Goal: Task Accomplishment & Management: Manage account settings

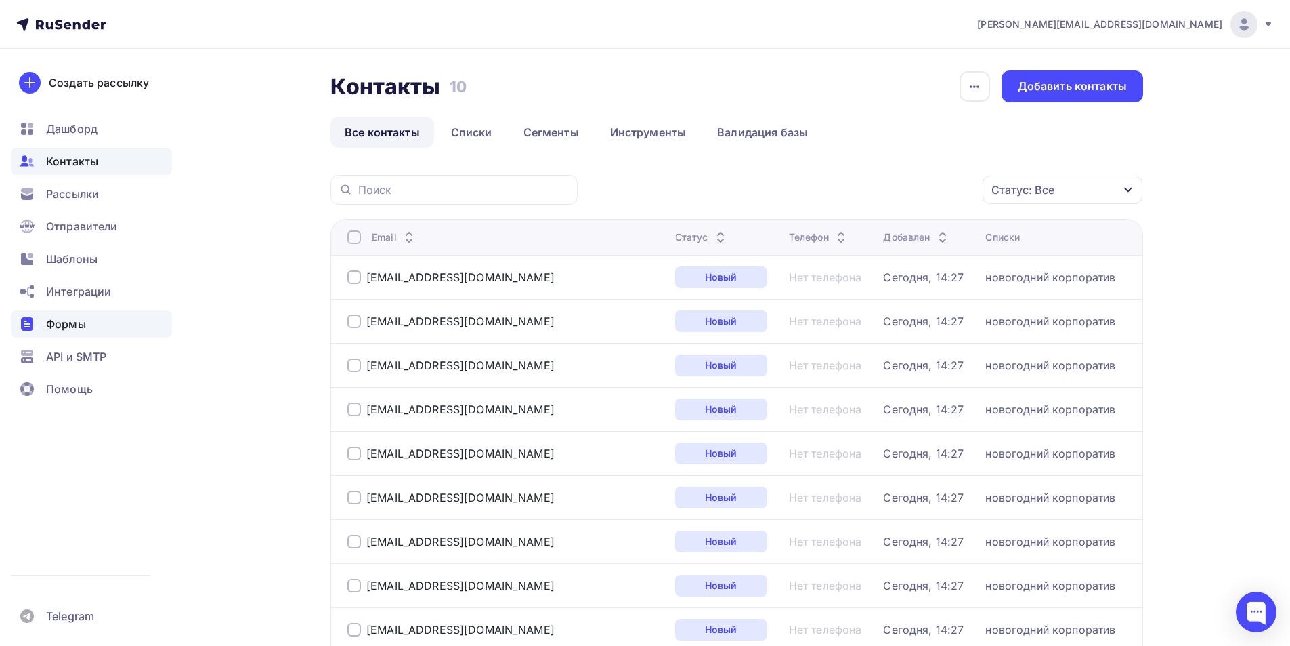
click at [104, 323] on div "Формы" at bounding box center [91, 323] width 161 height 27
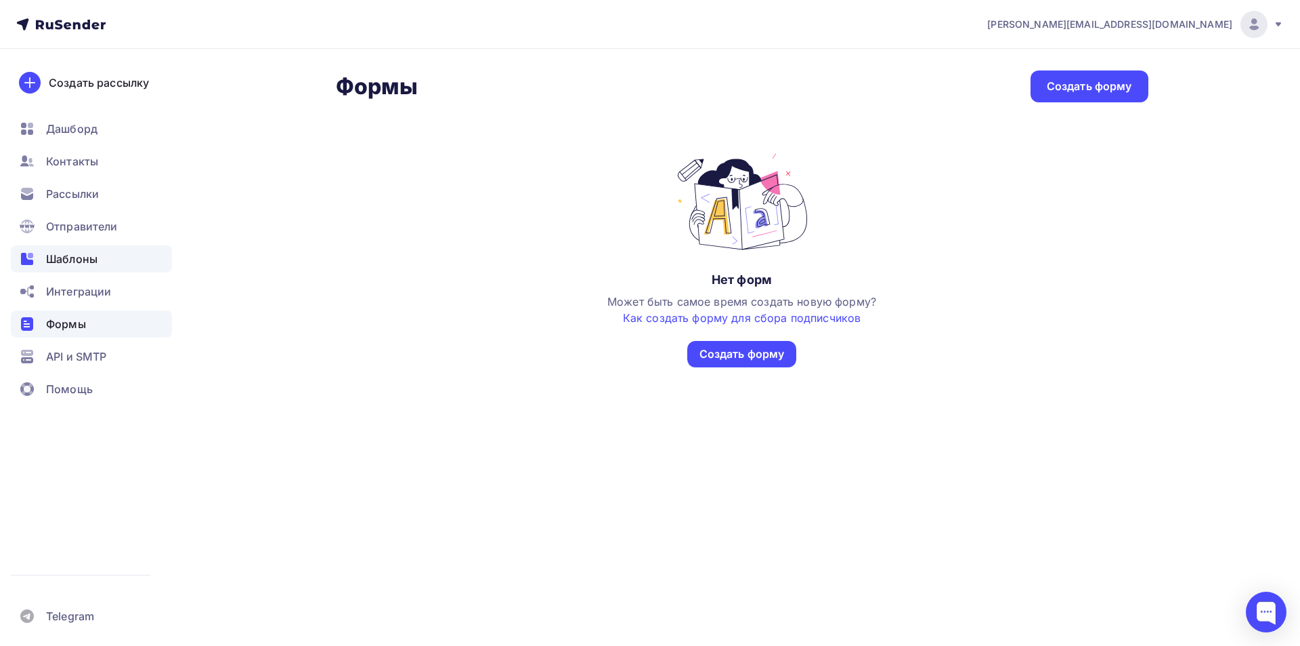
click at [100, 264] on div "Шаблоны" at bounding box center [91, 258] width 161 height 27
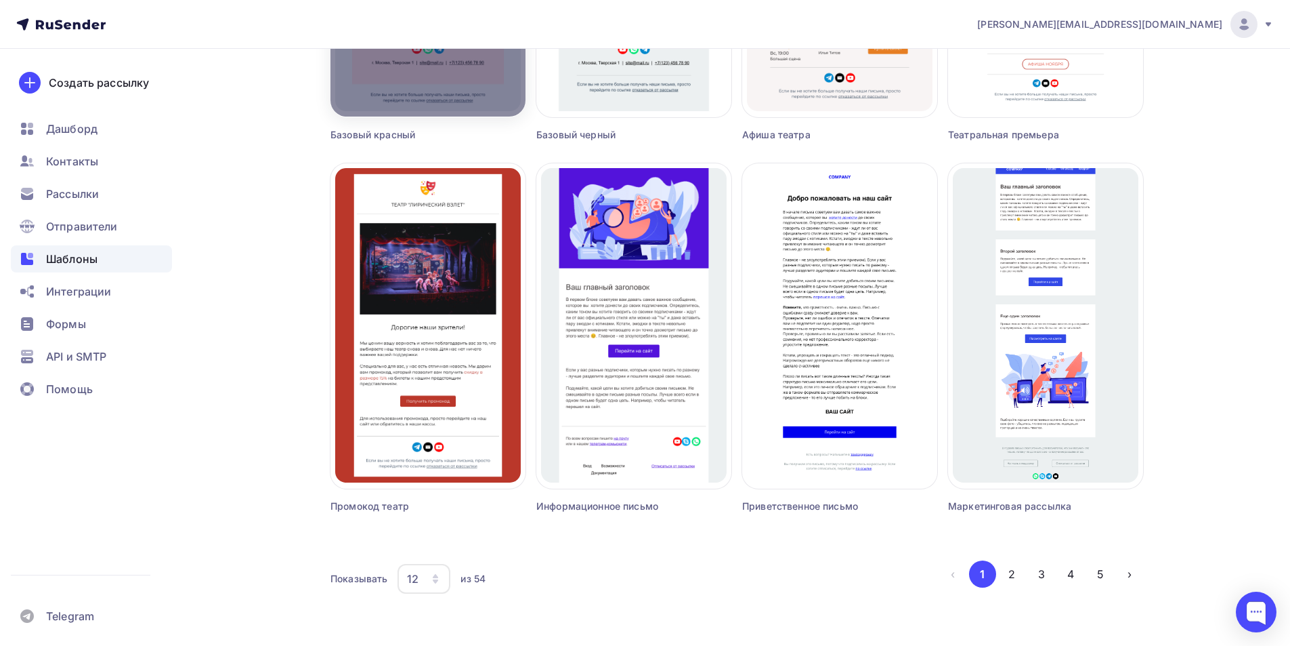
scroll to position [771, 0]
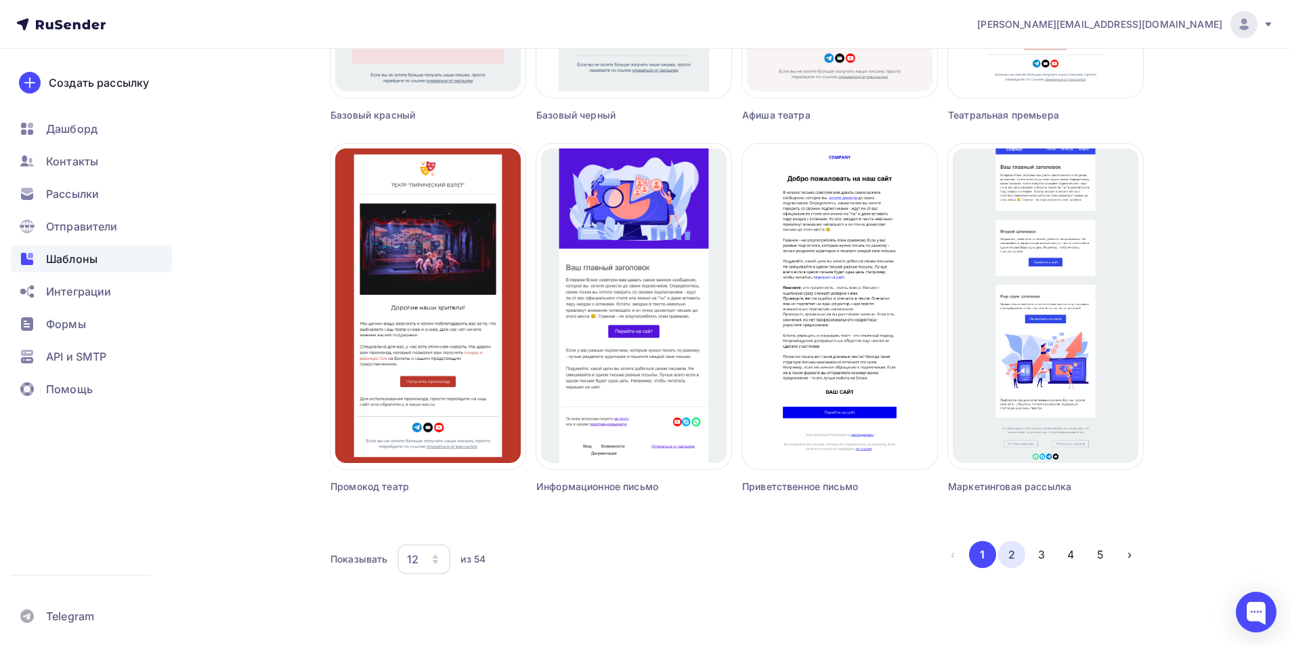
click at [1020, 549] on button "2" at bounding box center [1011, 554] width 27 height 27
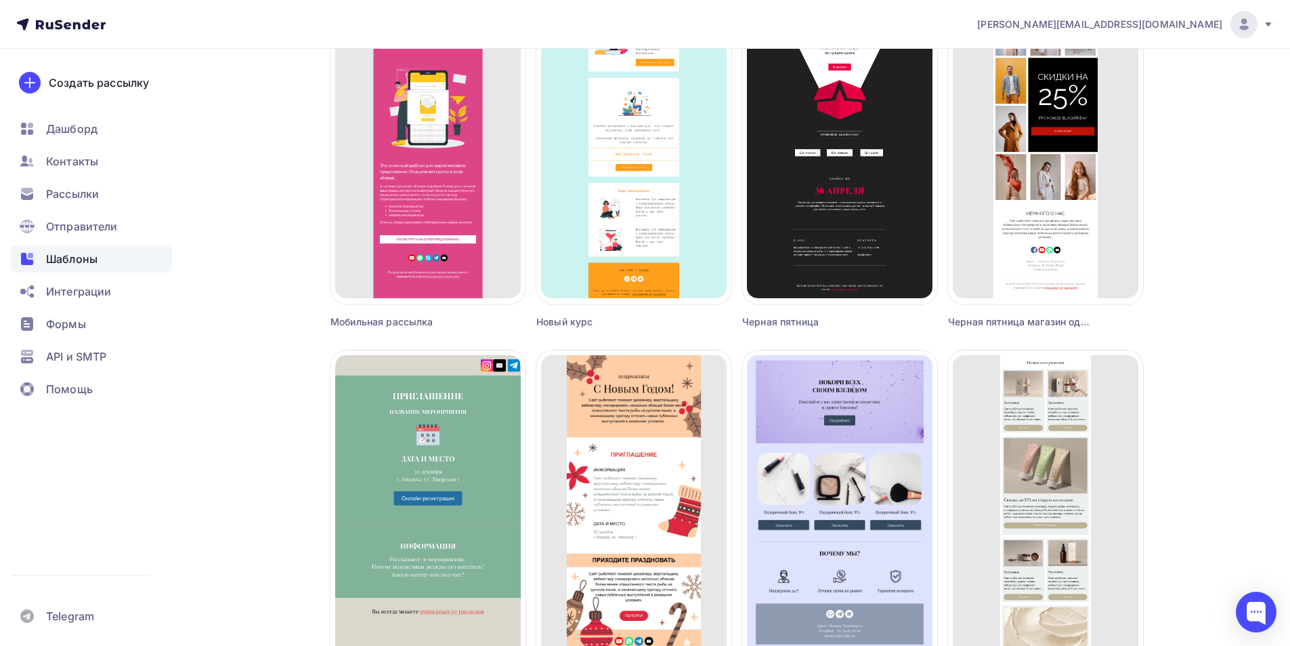
scroll to position [677, 0]
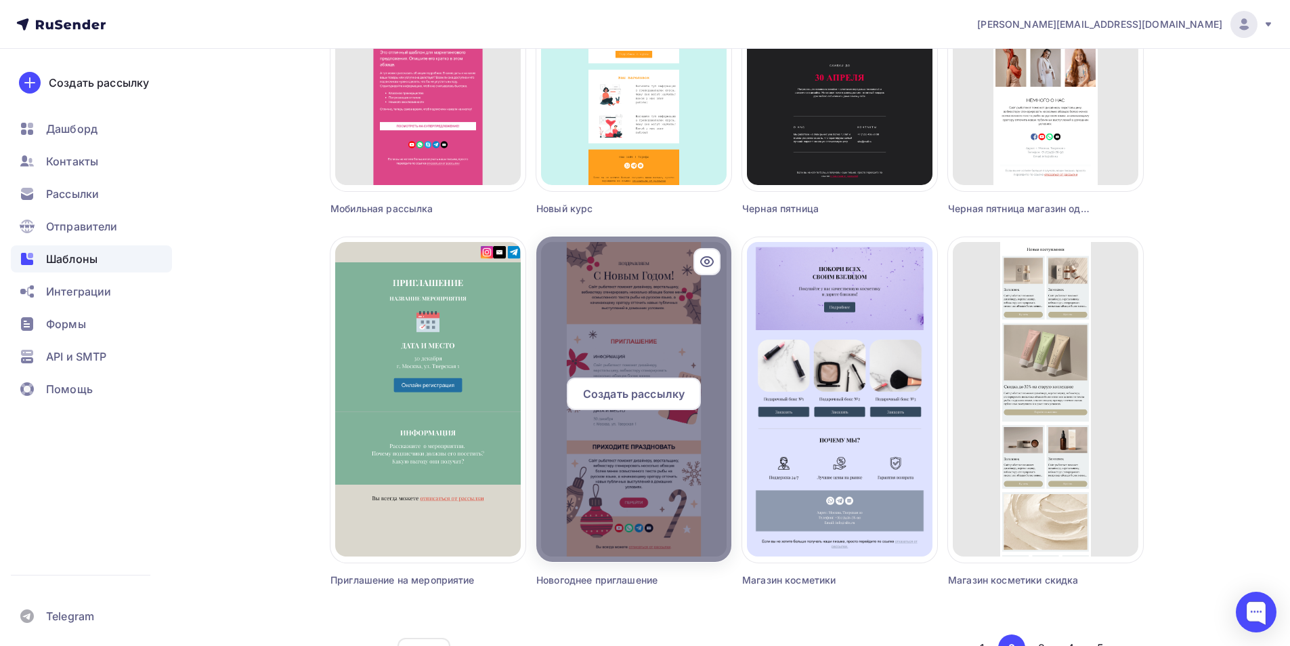
click at [656, 377] on div "Создать рассылку" at bounding box center [634, 393] width 134 height 33
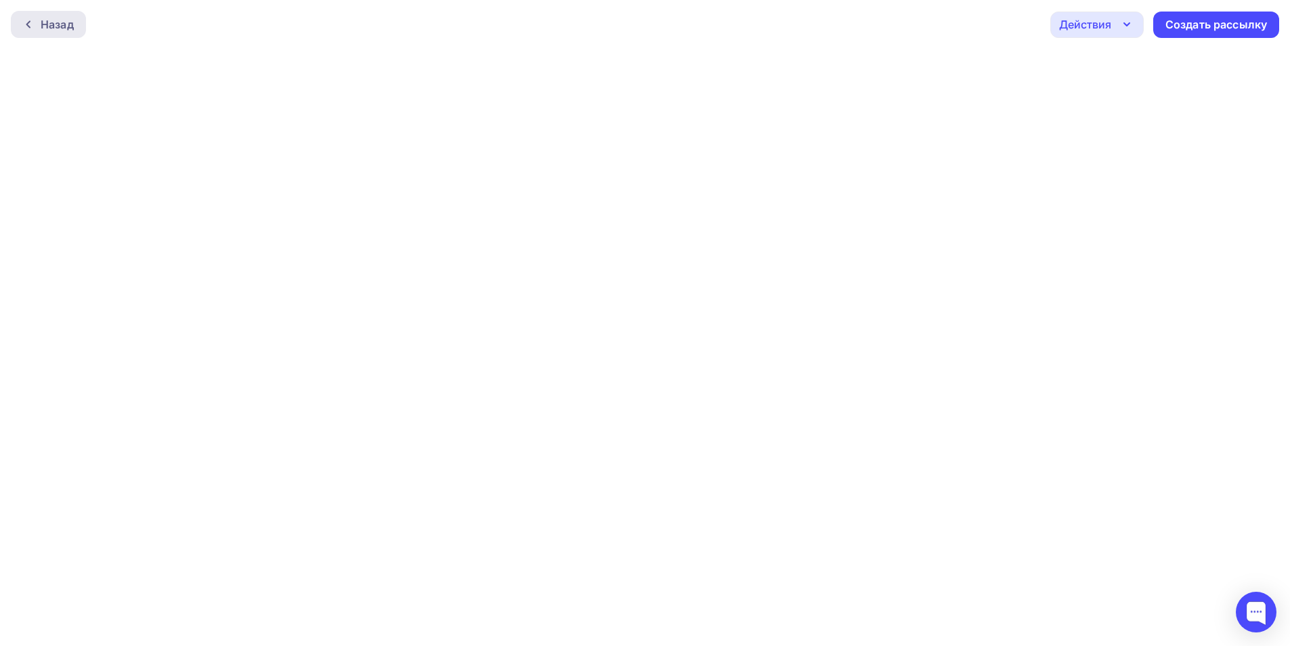
click at [63, 23] on div "Назад" at bounding box center [57, 24] width 33 height 16
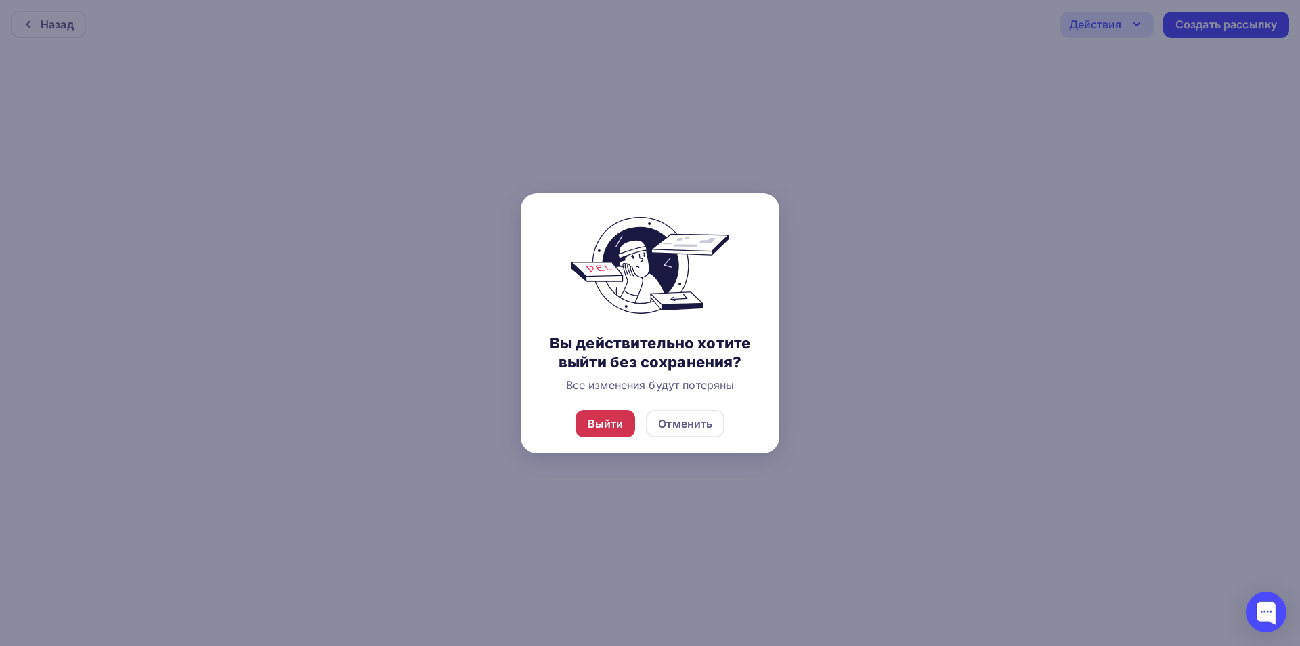
click at [600, 429] on div "Выйти" at bounding box center [606, 423] width 36 height 16
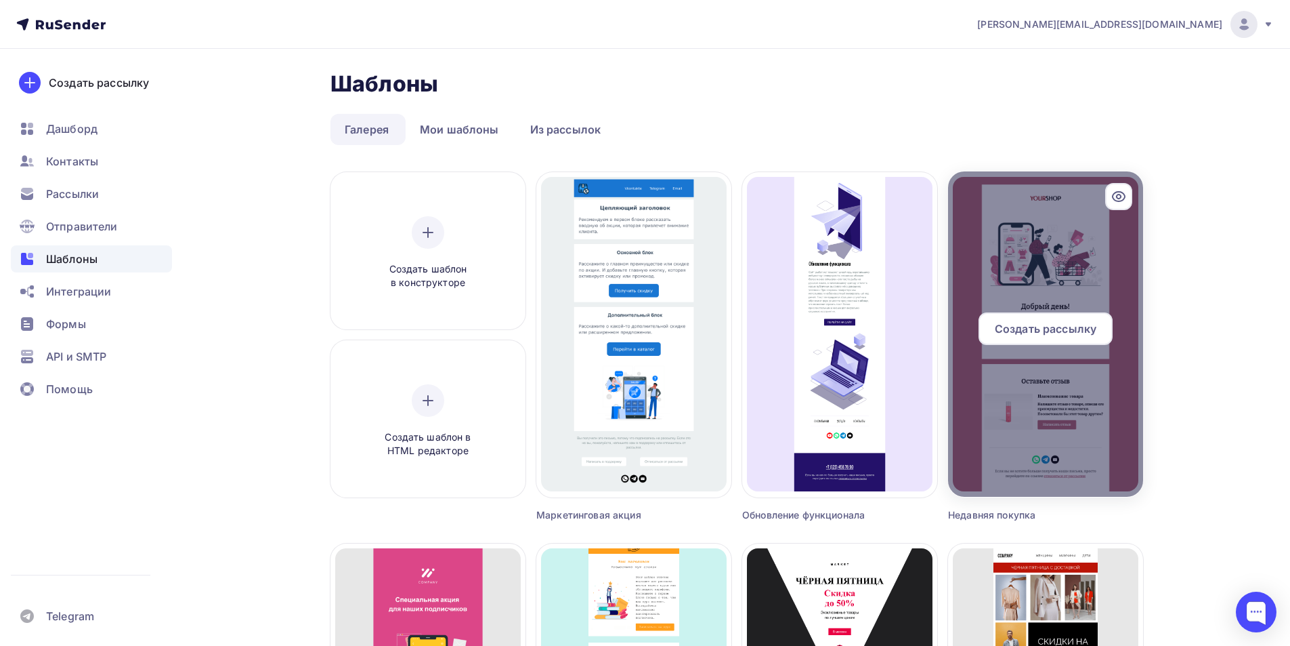
click at [1067, 331] on span "Создать рассылку" at bounding box center [1046, 328] width 102 height 16
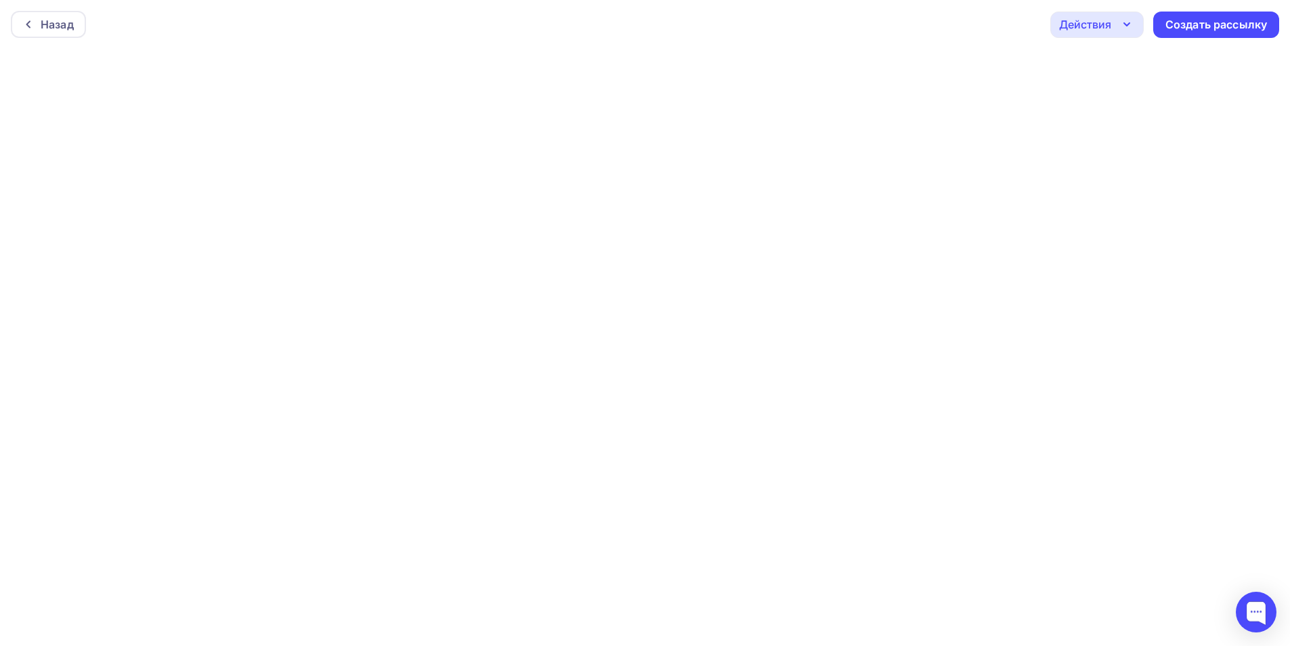
click at [1092, 41] on div "Назад Действия Отправить тестовое письмо Предпросмотр Сохранить в Мои шаблоны В…" at bounding box center [645, 24] width 1290 height 49
click at [1092, 31] on div "Действия" at bounding box center [1085, 24] width 52 height 16
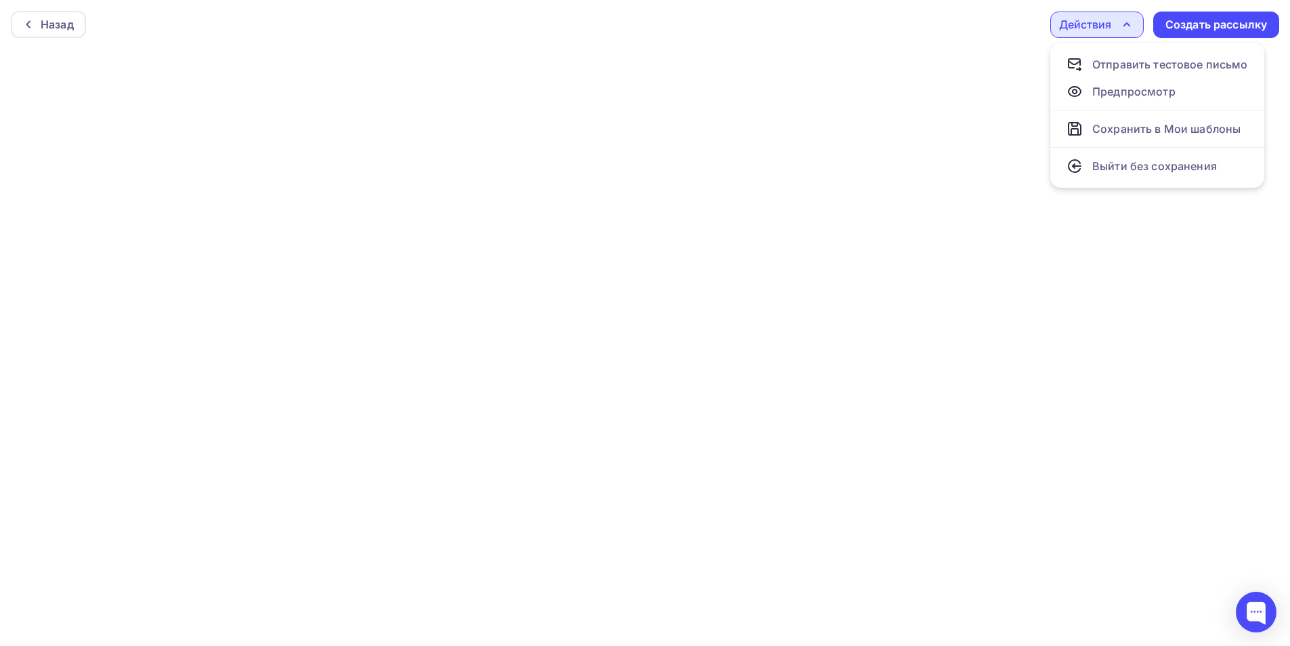
click at [1086, 25] on div "Действия" at bounding box center [1085, 24] width 52 height 16
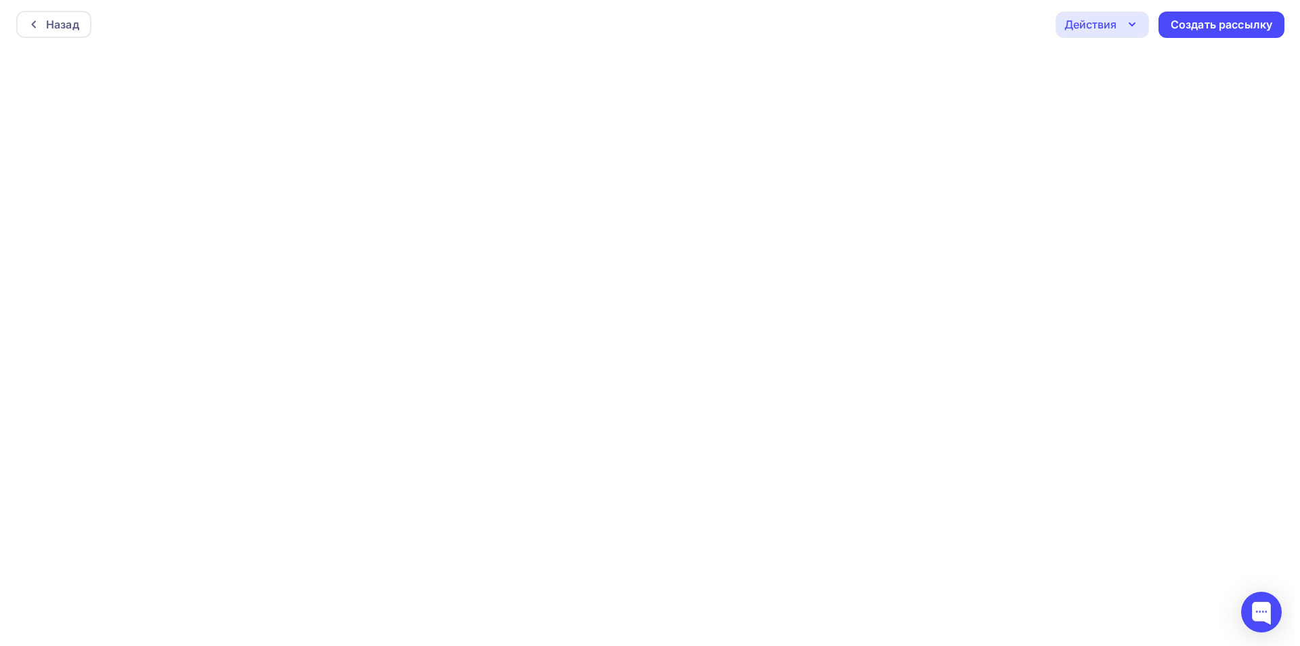
scroll to position [3, 0]
click at [1200, 26] on div "Создать рассылку" at bounding box center [1217, 22] width 102 height 16
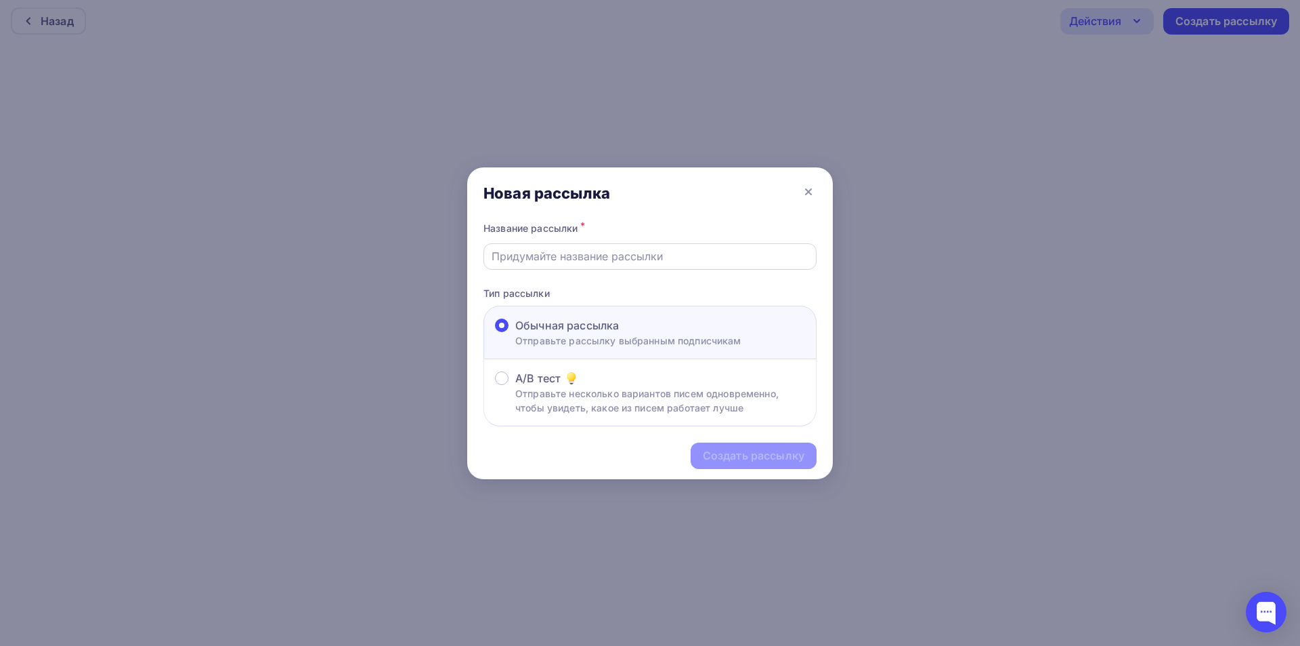
click at [675, 249] on input "text" at bounding box center [651, 256] width 318 height 16
type input "корпоративы в парк-отеле "Сямозерье""
click at [751, 447] on div "Создать рассылку" at bounding box center [754, 455] width 126 height 26
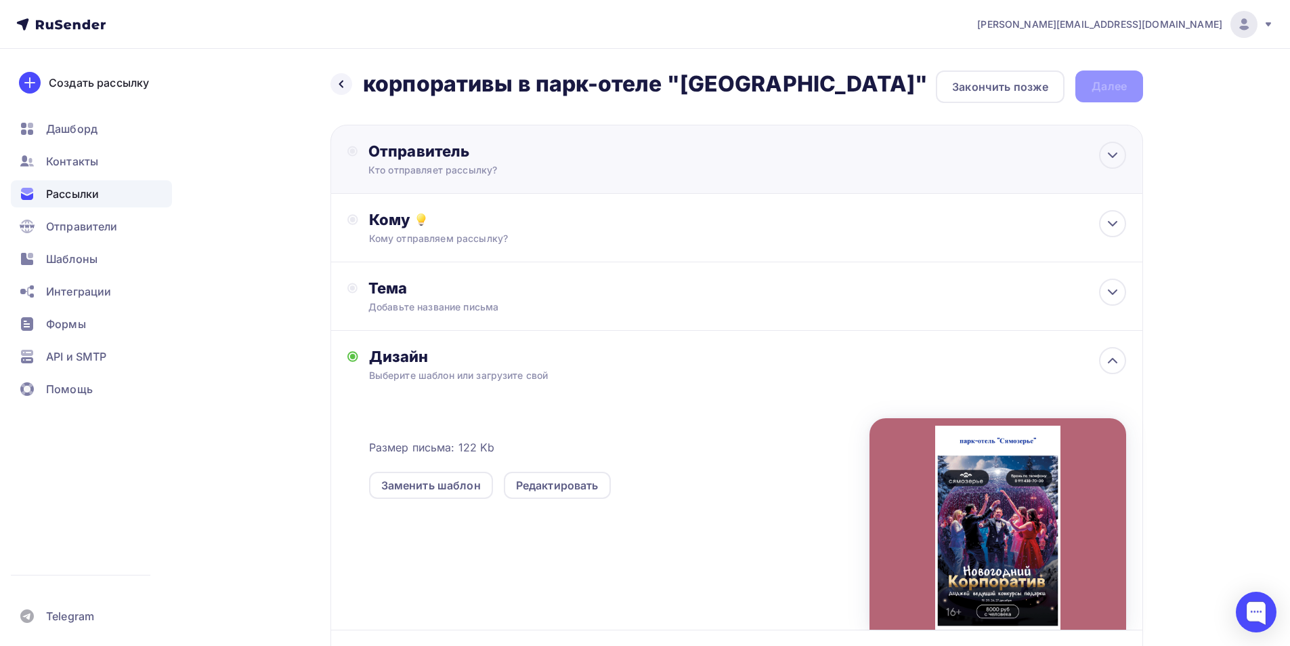
click at [410, 151] on div "Отправитель" at bounding box center [514, 151] width 293 height 19
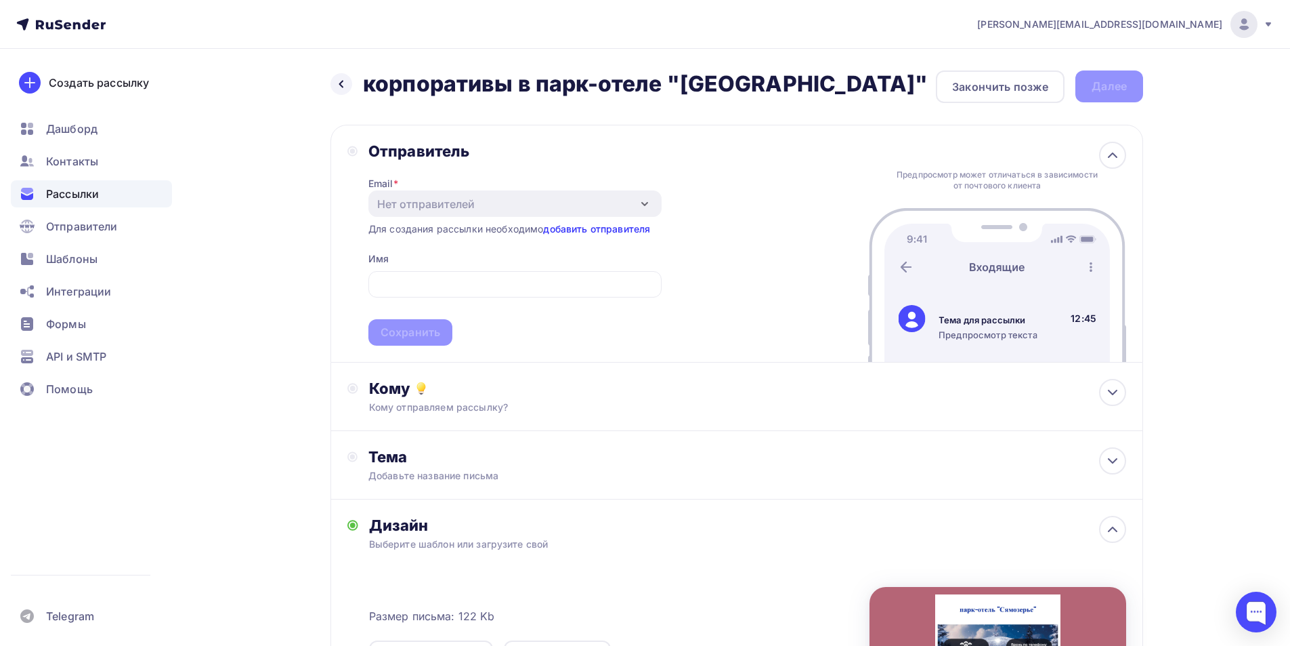
click at [620, 226] on link "добавить отправителя" at bounding box center [596, 229] width 107 height 12
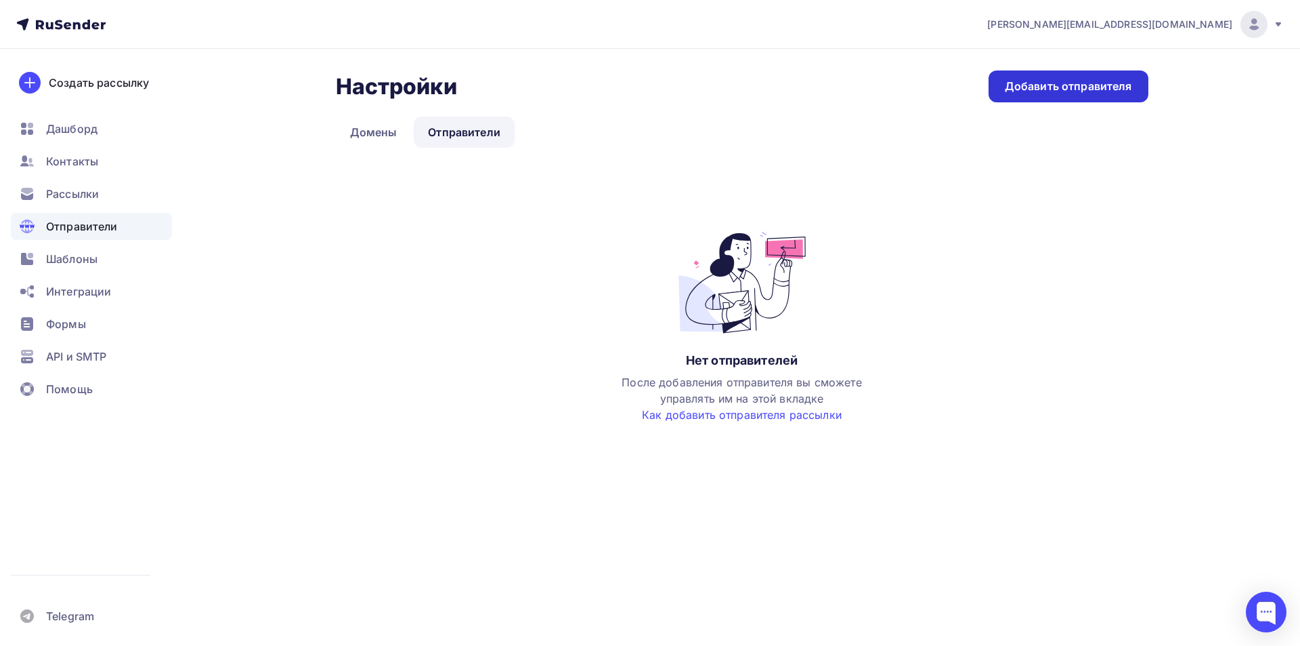
click at [1063, 98] on div "Добавить отправителя" at bounding box center [1069, 86] width 160 height 32
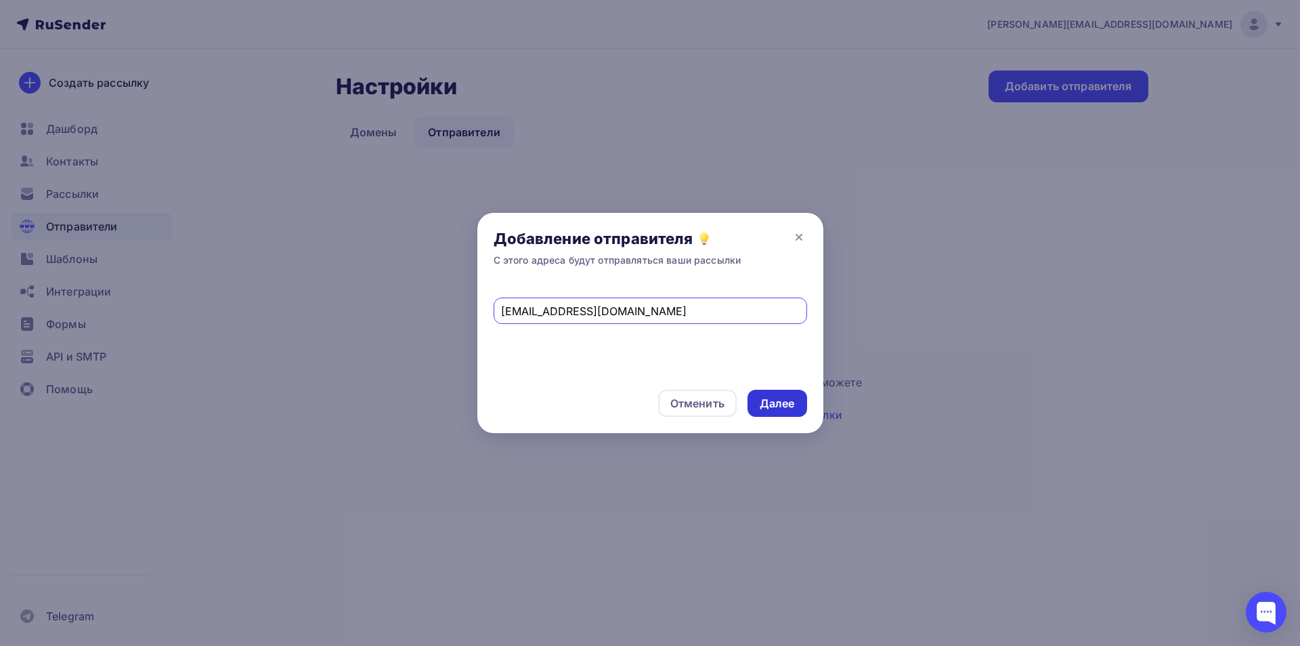
click at [796, 402] on div "Далее" at bounding box center [778, 402] width 60 height 27
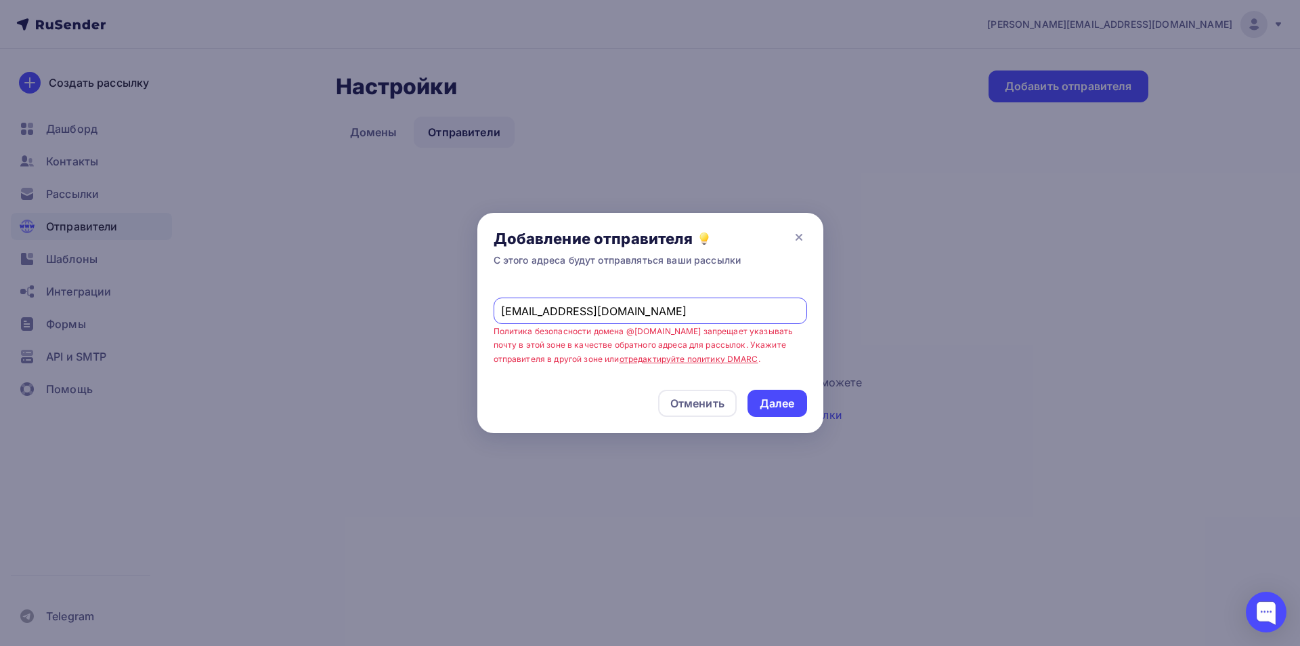
drag, startPoint x: 627, startPoint y: 309, endPoint x: 576, endPoint y: 313, distance: 51.6
click at [576, 313] on input "turbazaraduga@mail.ru" at bounding box center [650, 311] width 298 height 16
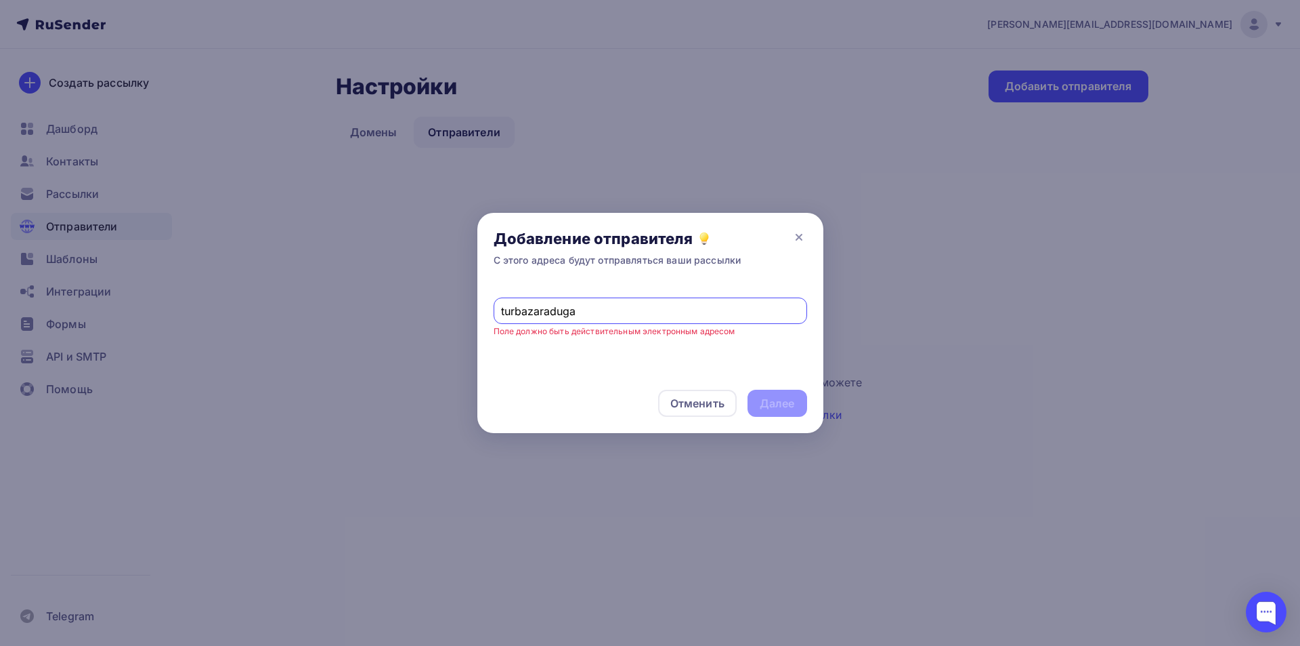
click at [786, 404] on div "Отменить Далее" at bounding box center [651, 403] width 346 height 60
click at [614, 310] on input "turbazaraduga" at bounding box center [650, 311] width 298 height 16
type input "turbazaraduga@mail.ru"
click at [794, 396] on div "Далее" at bounding box center [777, 404] width 35 height 16
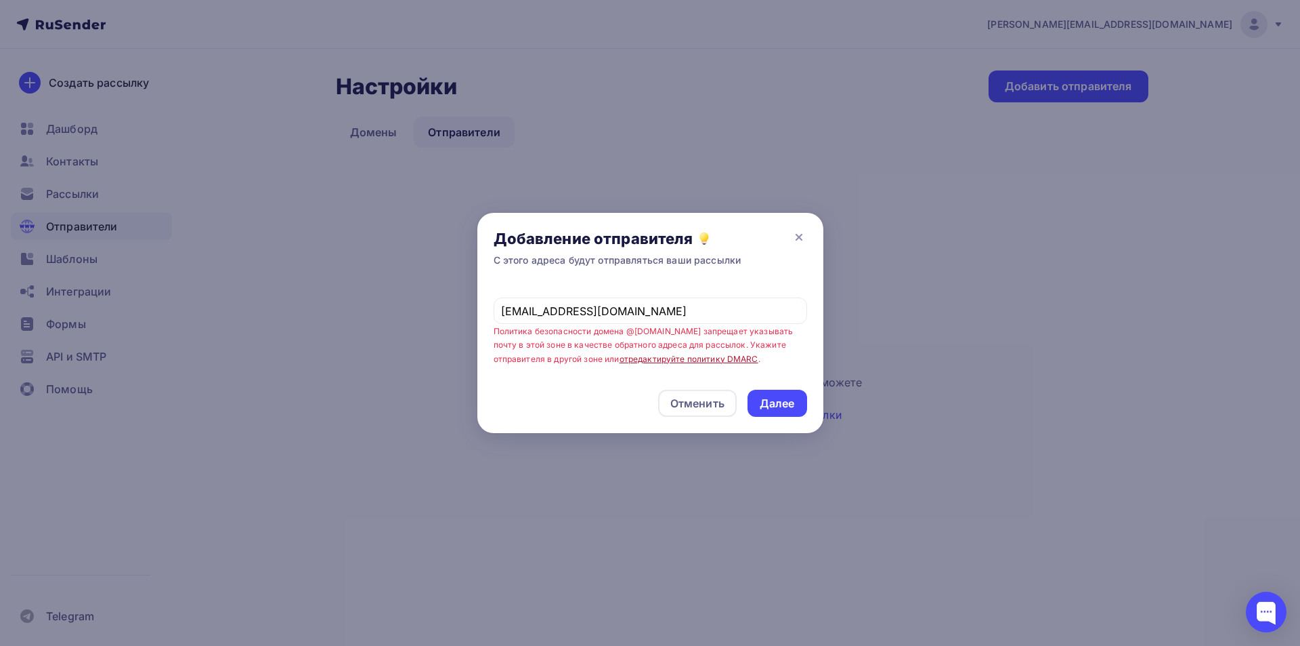
click at [698, 359] on link "отредактируйте политику DMARC" at bounding box center [689, 359] width 139 height 10
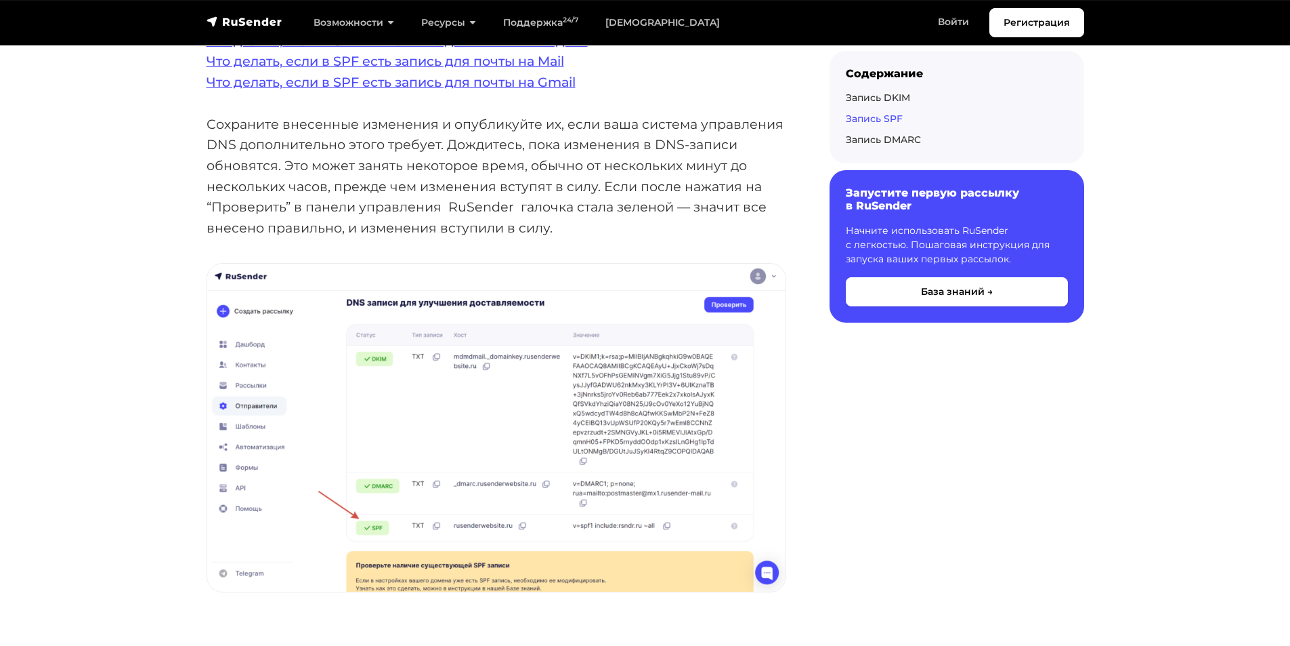
scroll to position [3319, 0]
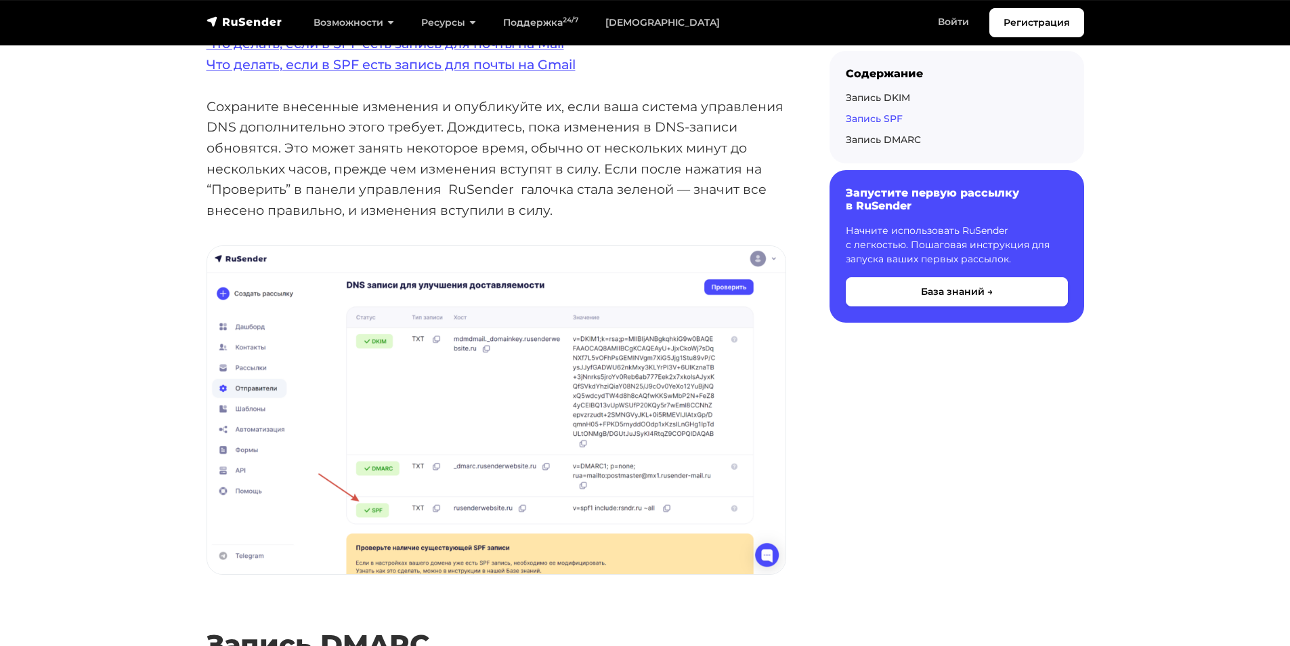
click at [595, 413] on img at bounding box center [496, 410] width 578 height 329
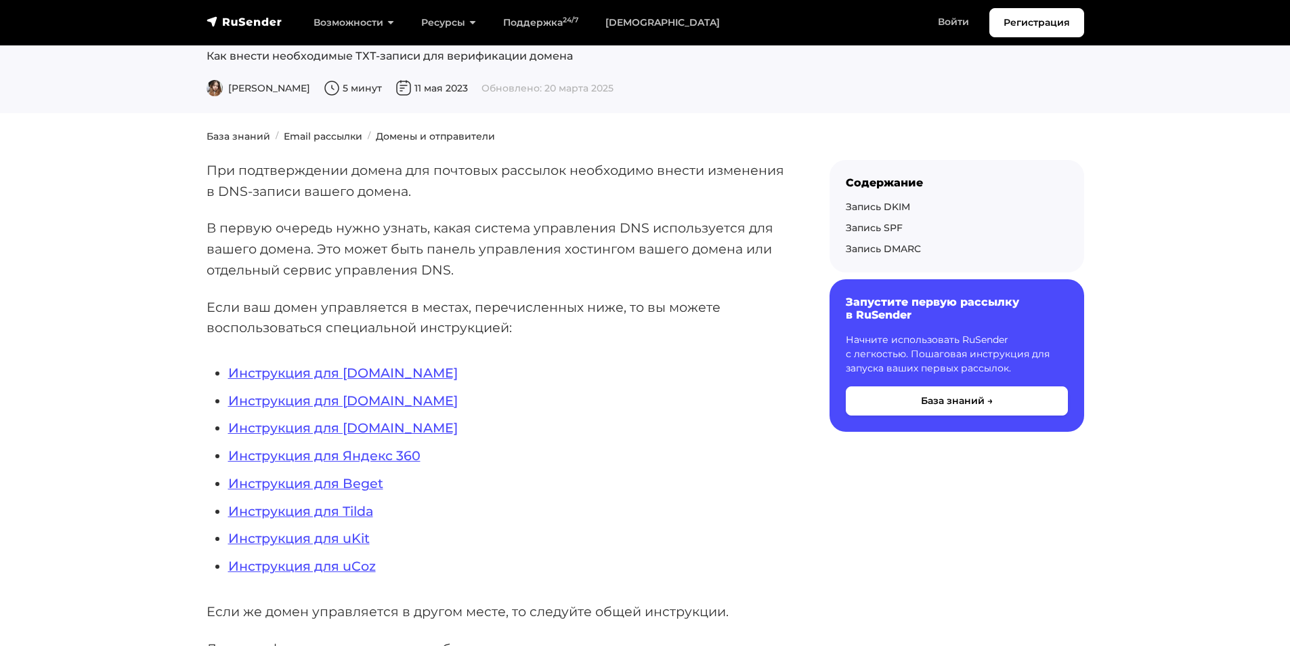
scroll to position [0, 0]
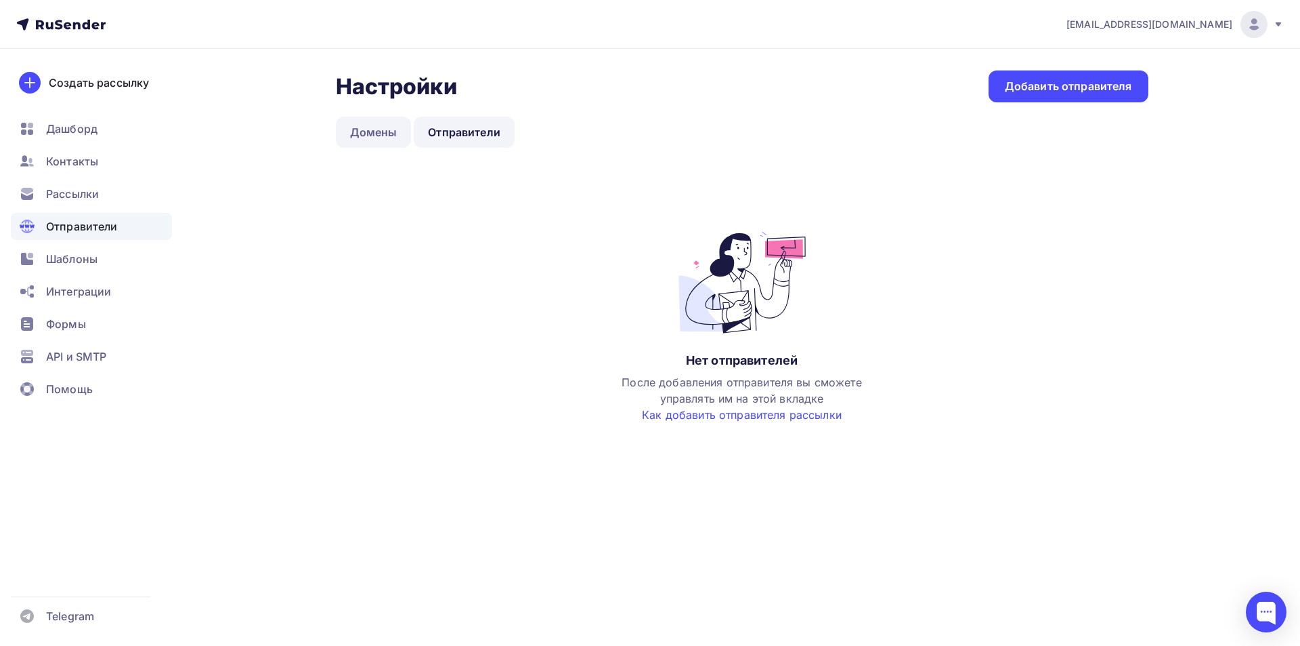
click at [389, 142] on link "Домены" at bounding box center [374, 132] width 76 height 31
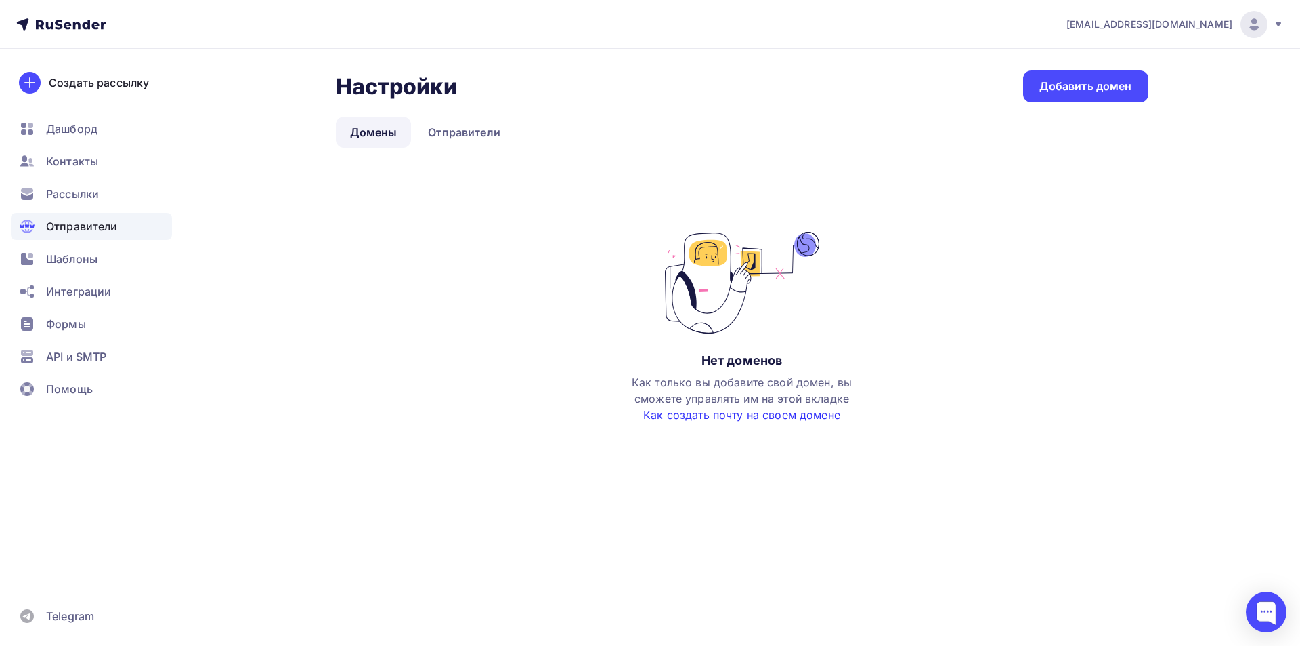
click at [757, 411] on link "Как создать почту на своем домене" at bounding box center [741, 415] width 197 height 14
click at [1045, 79] on div "Добавить домен" at bounding box center [1086, 87] width 93 height 16
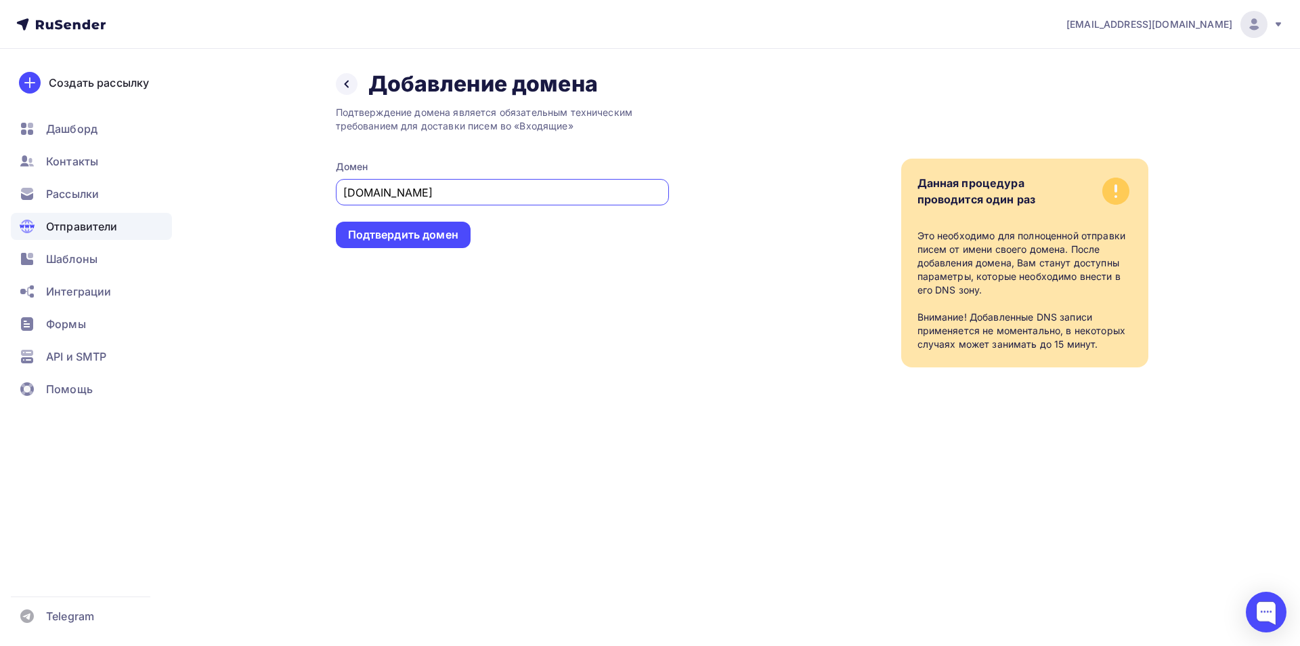
type input "[DOMAIN_NAME]"
click at [406, 236] on div "Подтвердить домен" at bounding box center [403, 235] width 110 height 16
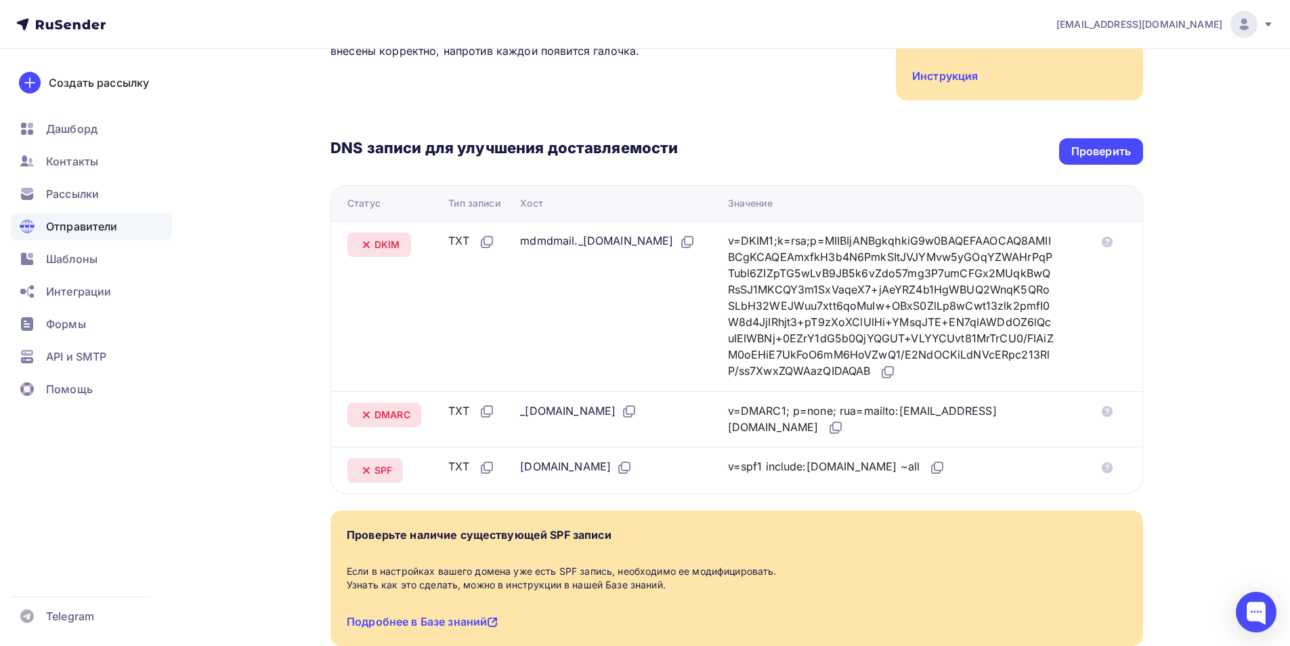
scroll to position [271, 0]
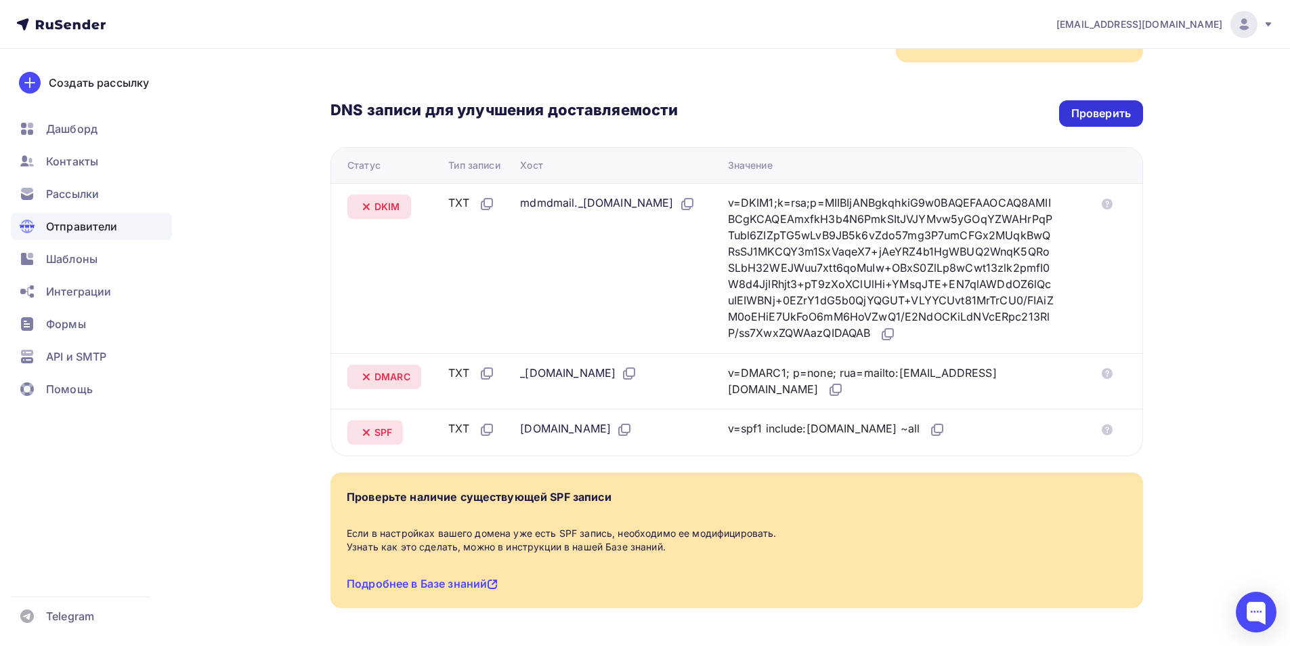
click at [1125, 100] on div "Проверить" at bounding box center [1101, 113] width 84 height 26
click at [1114, 106] on div "Проверить" at bounding box center [1102, 114] width 60 height 16
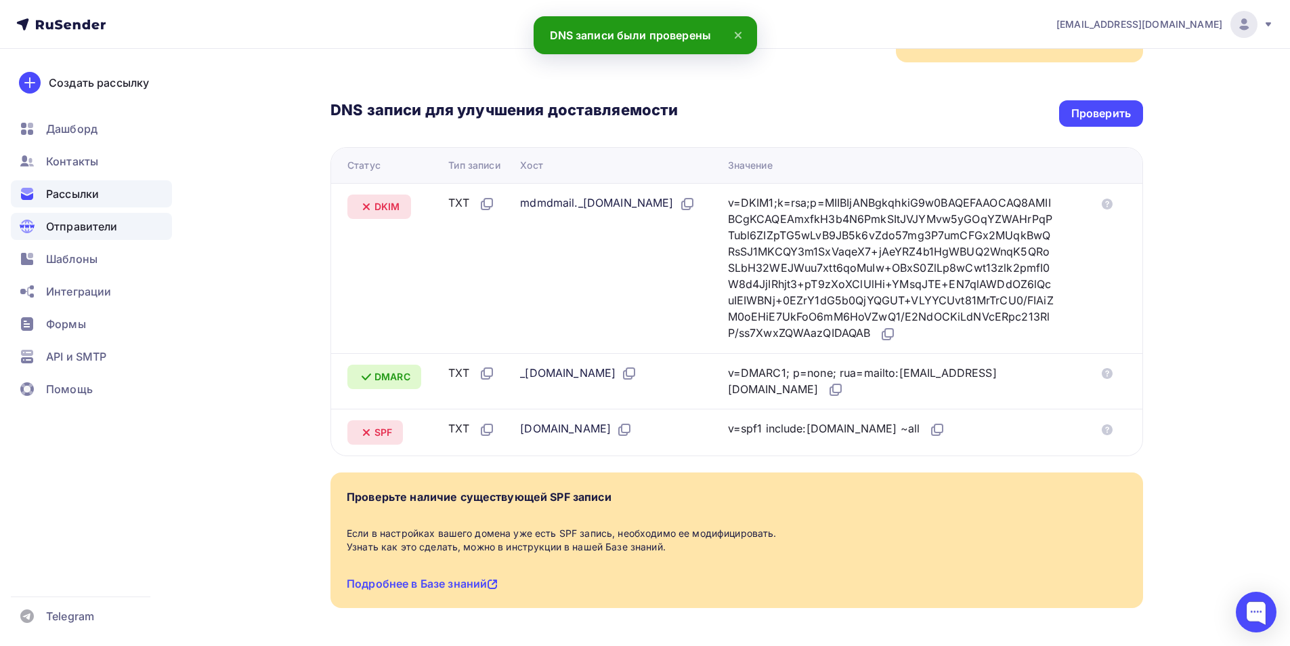
click at [93, 192] on span "Рассылки" at bounding box center [72, 194] width 53 height 16
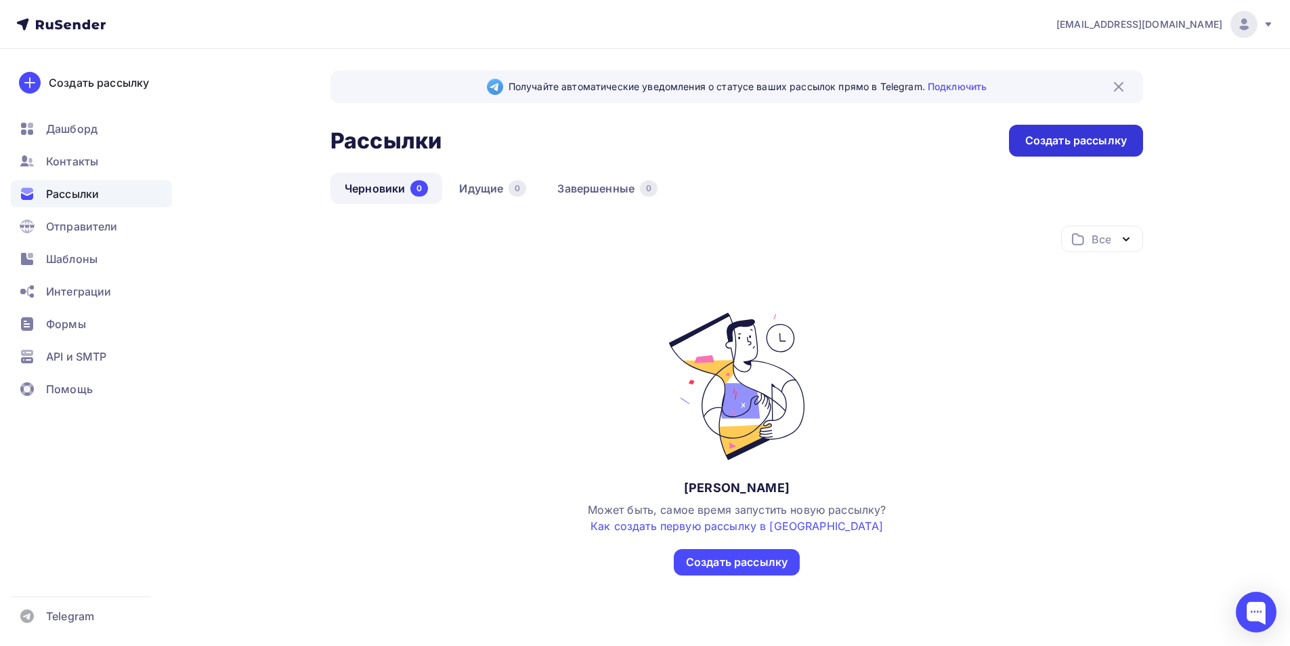
click at [1029, 140] on div "Создать рассылку" at bounding box center [1076, 141] width 102 height 16
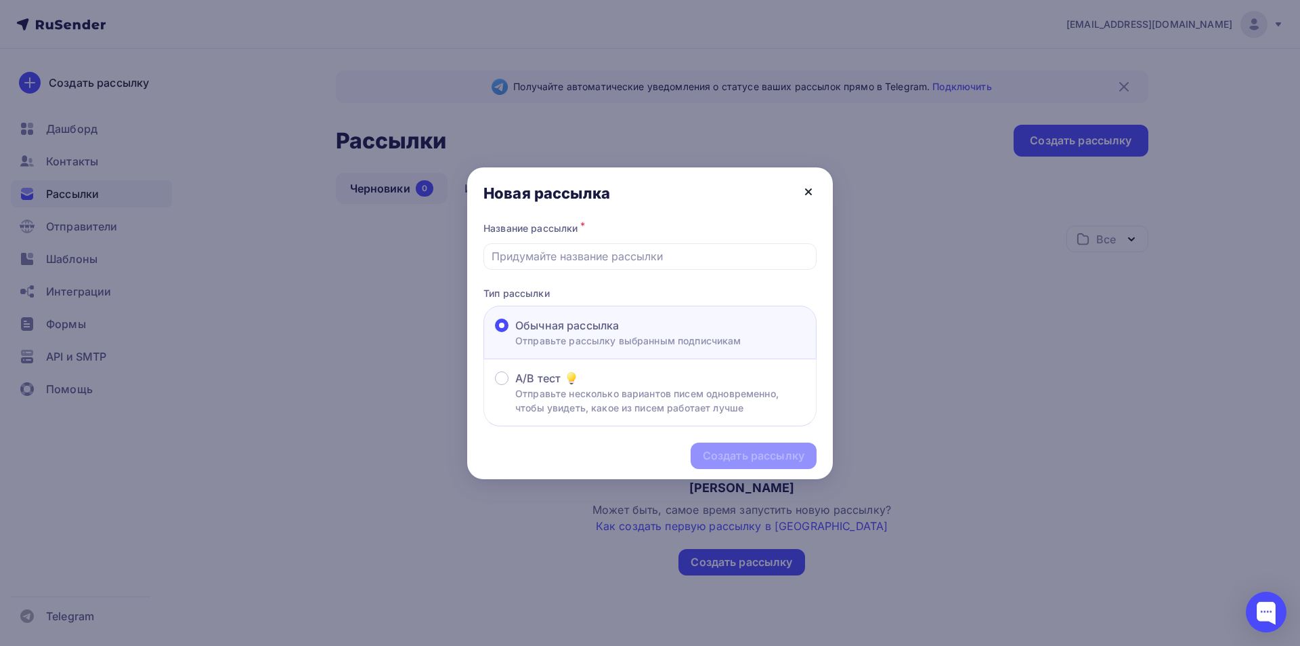
click at [810, 189] on icon at bounding box center [809, 192] width 16 height 16
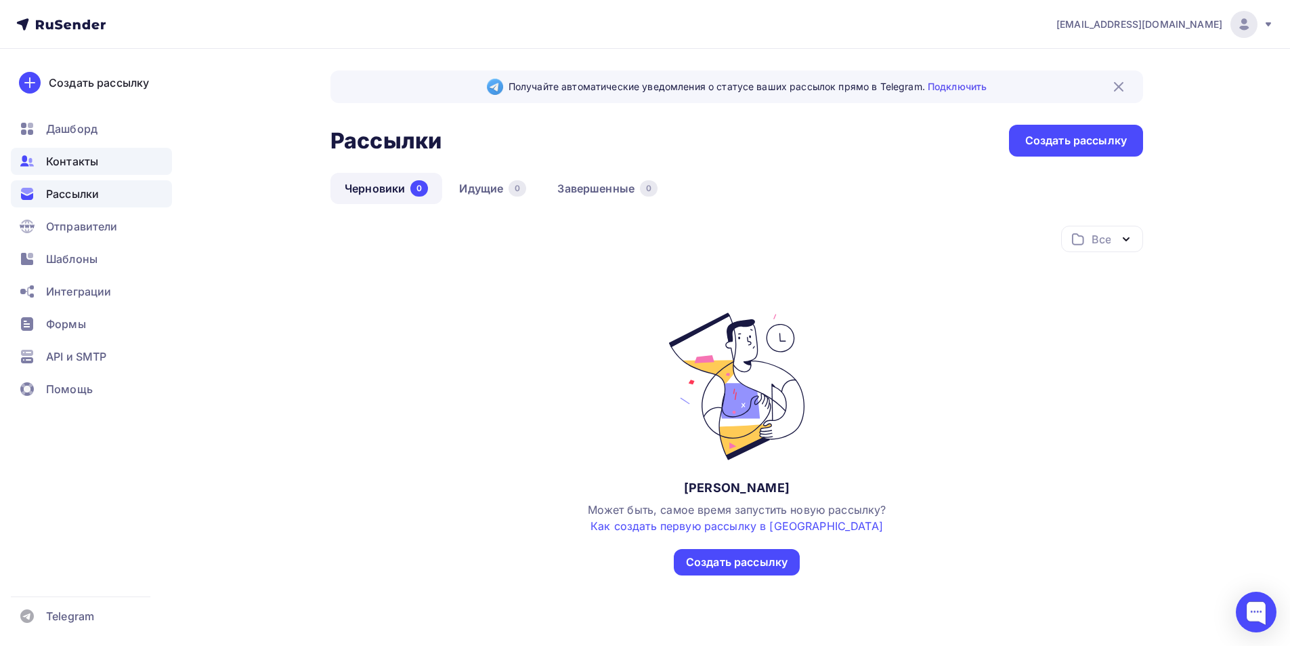
click at [88, 159] on span "Контакты" at bounding box center [72, 161] width 52 height 16
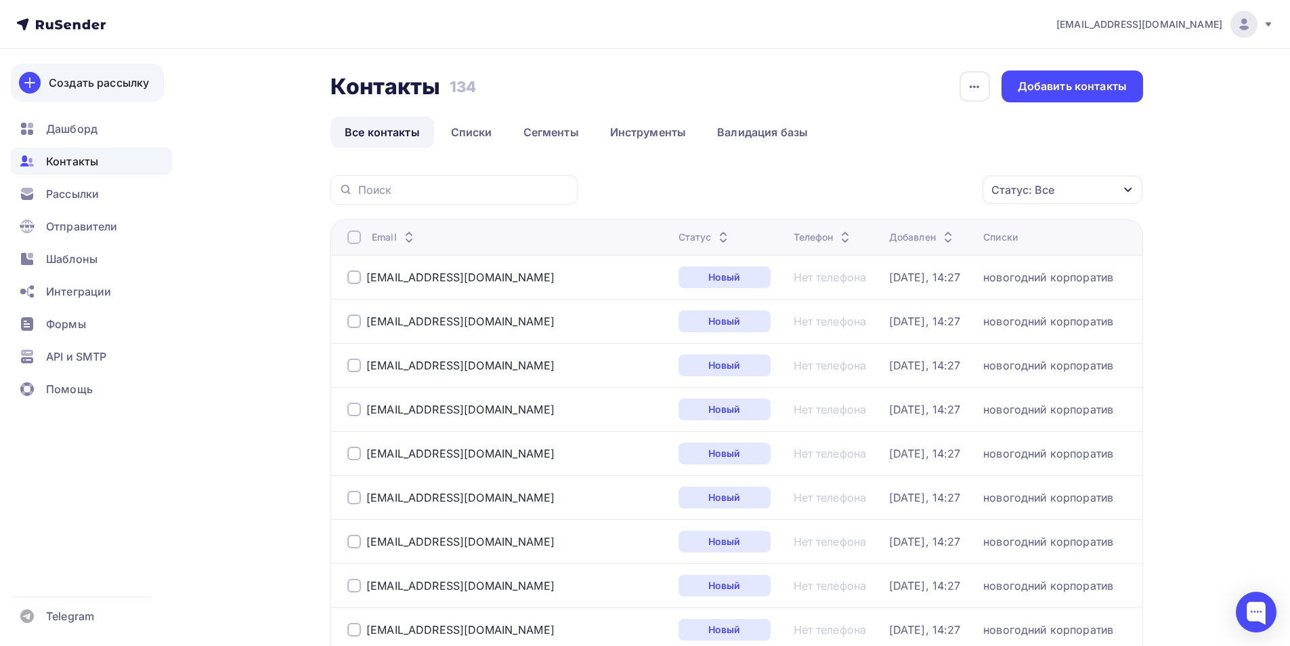
click at [116, 80] on div "Создать рассылку" at bounding box center [99, 83] width 100 height 16
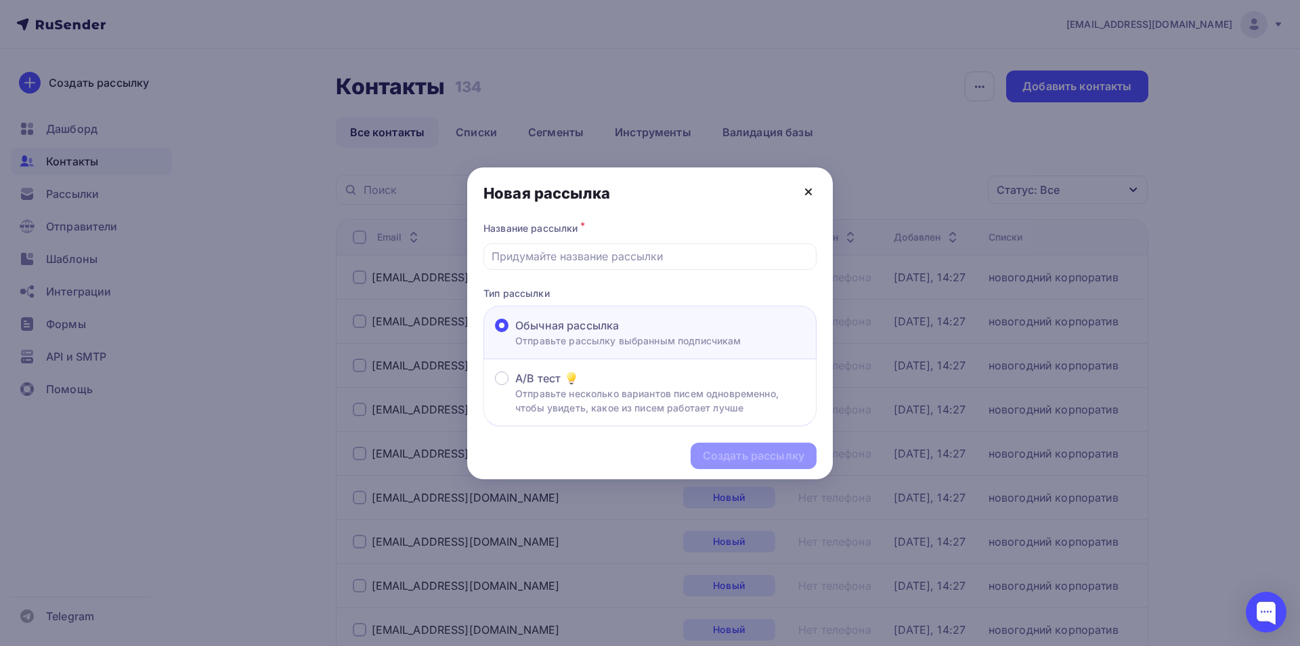
click at [813, 190] on icon at bounding box center [809, 192] width 16 height 16
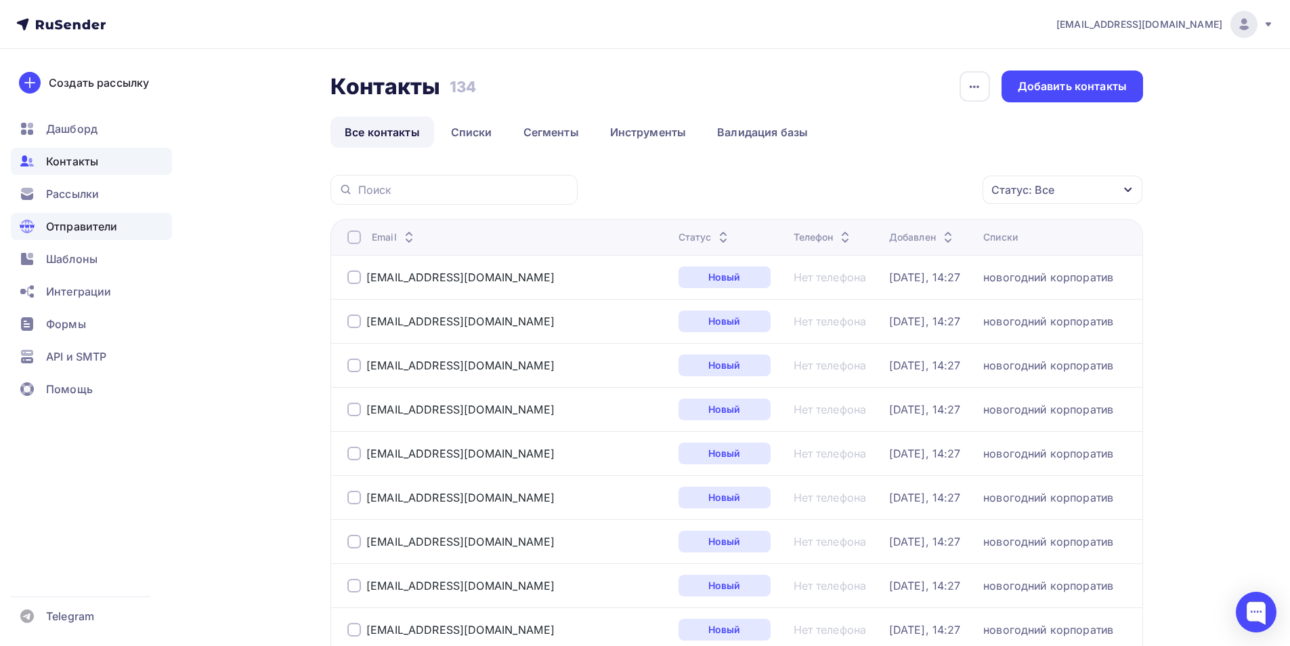
click at [64, 226] on span "Отправители" at bounding box center [82, 226] width 72 height 16
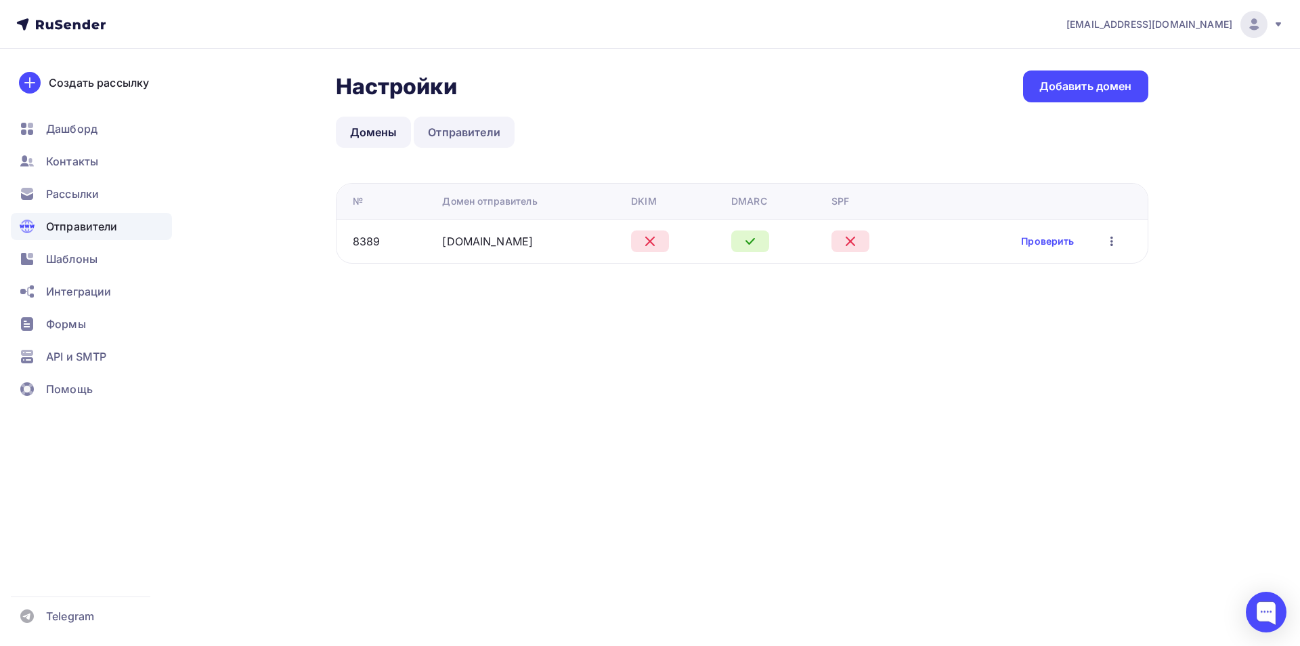
click at [440, 135] on link "Отправители" at bounding box center [464, 132] width 101 height 31
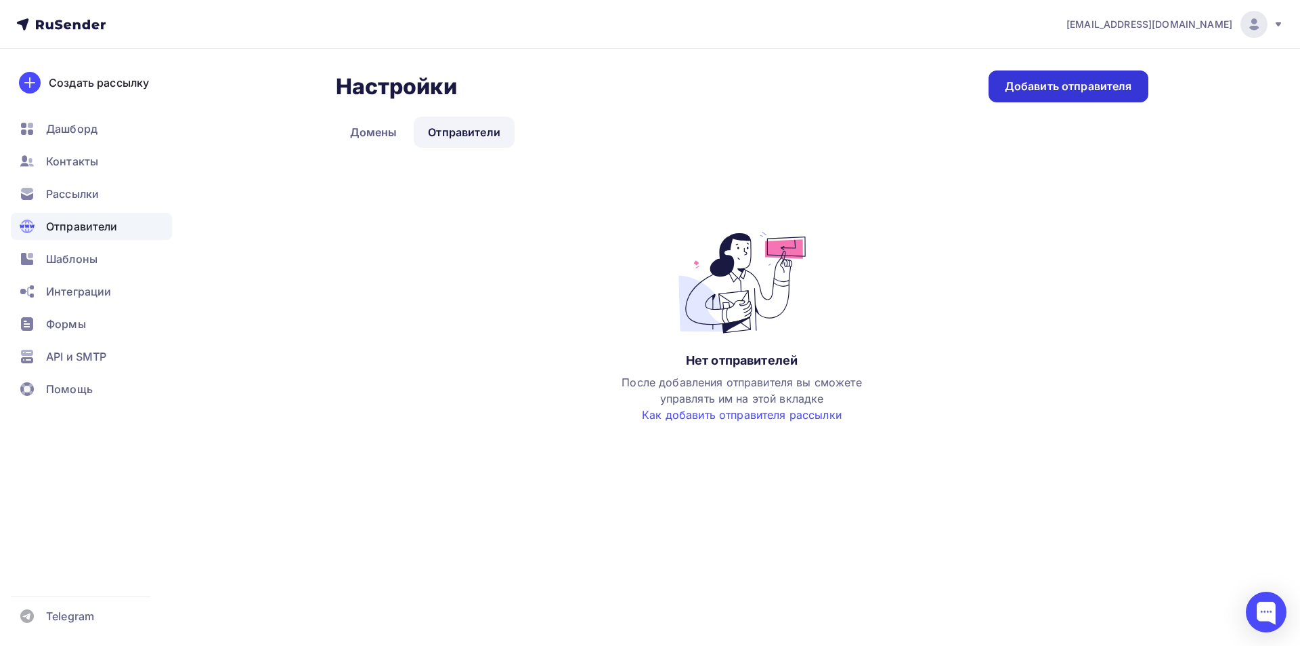
click at [1038, 97] on div "Добавить отправителя" at bounding box center [1069, 86] width 160 height 32
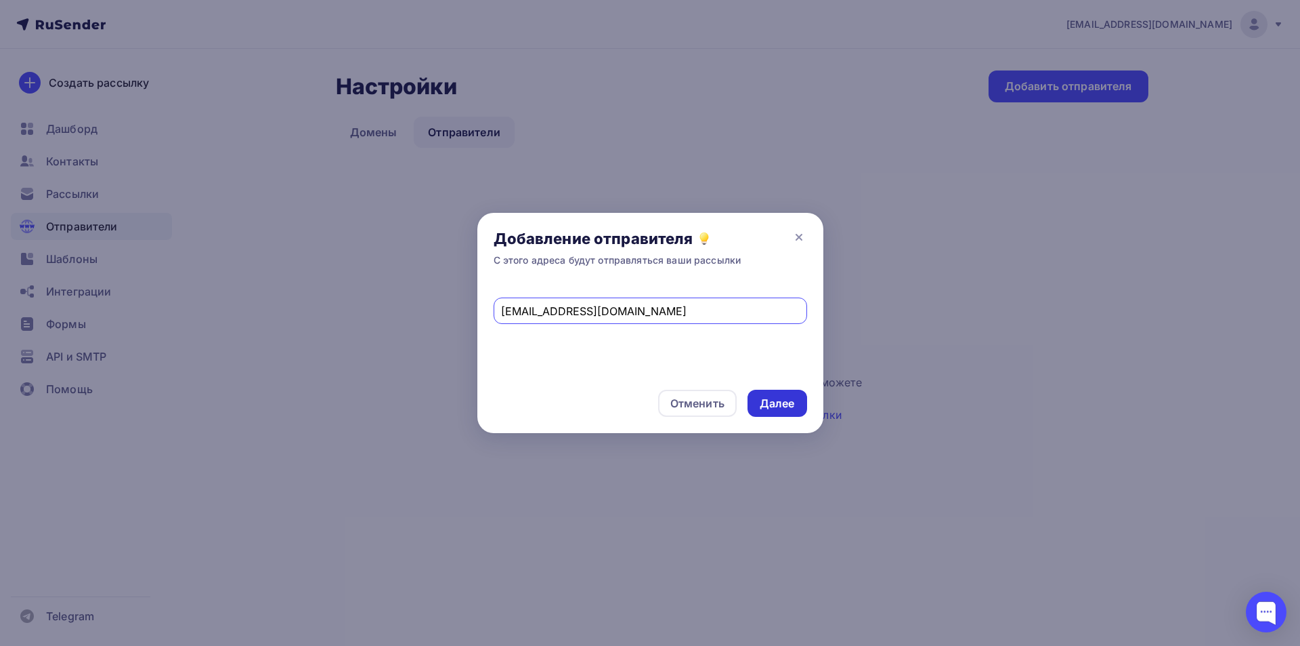
type input "turbazaraduga@mail.ru"
click at [786, 401] on div "Далее" at bounding box center [777, 404] width 35 height 16
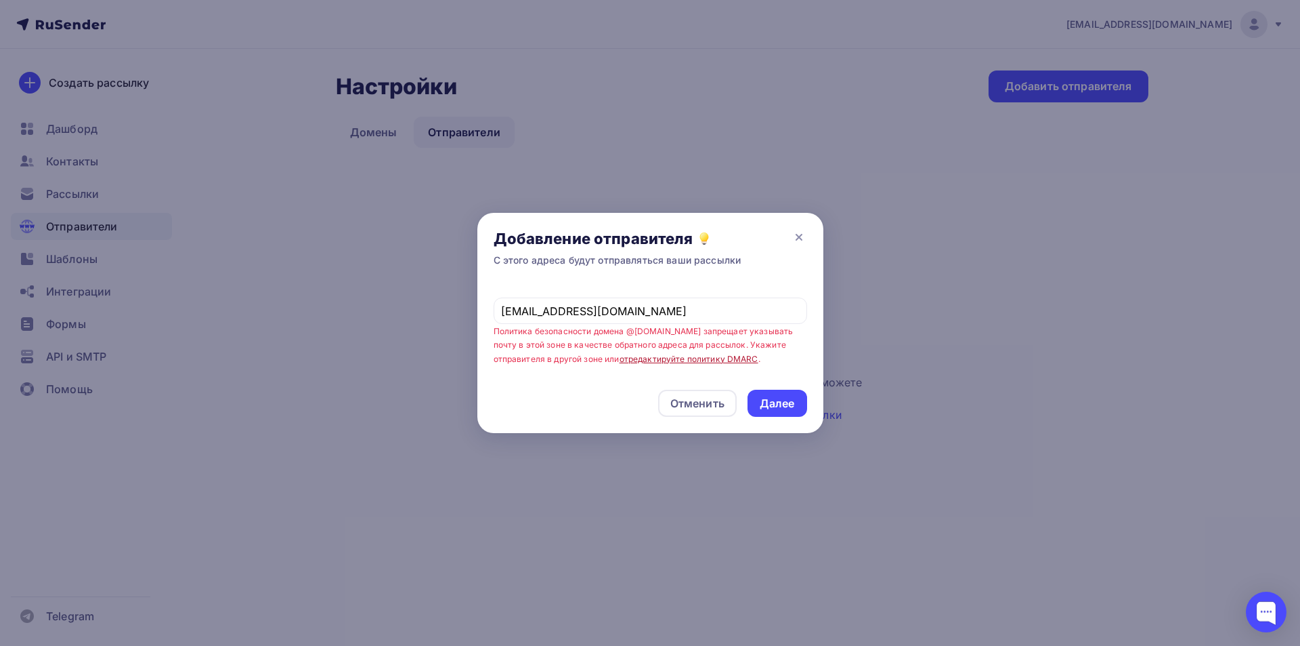
click at [698, 360] on link "отредактируйте политику DMARC" at bounding box center [689, 359] width 139 height 10
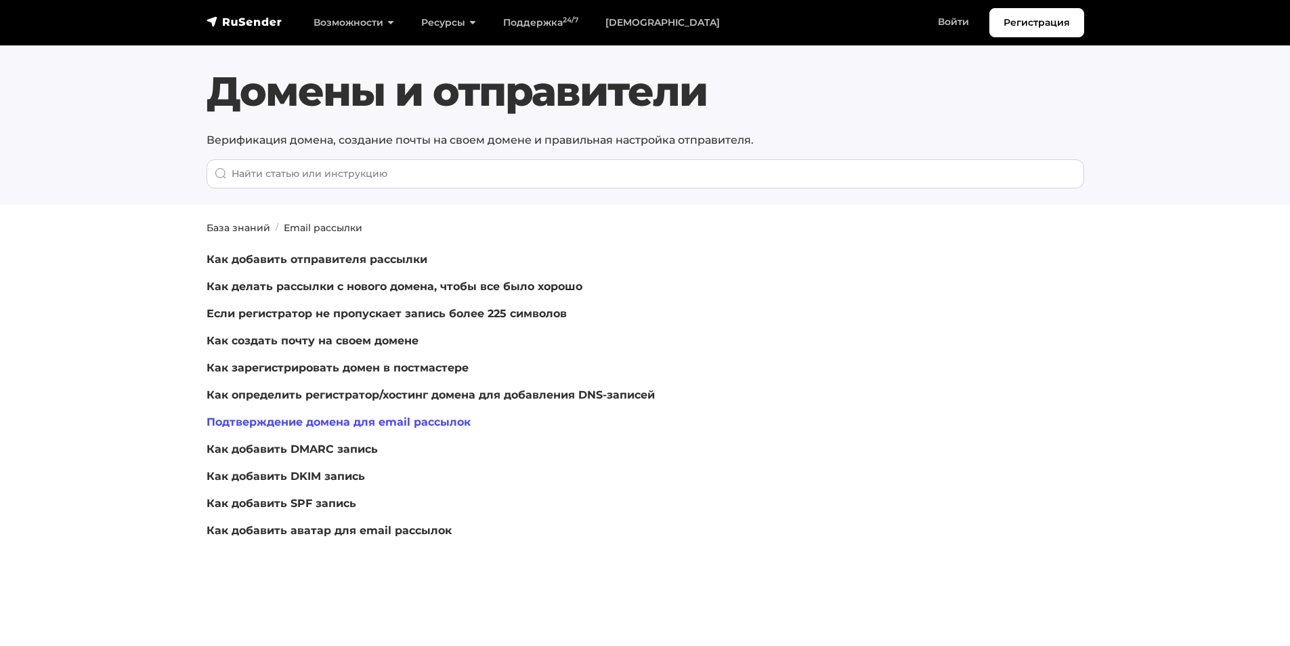
click at [393, 417] on link "Подтверждение домена для email рассылок" at bounding box center [339, 421] width 264 height 13
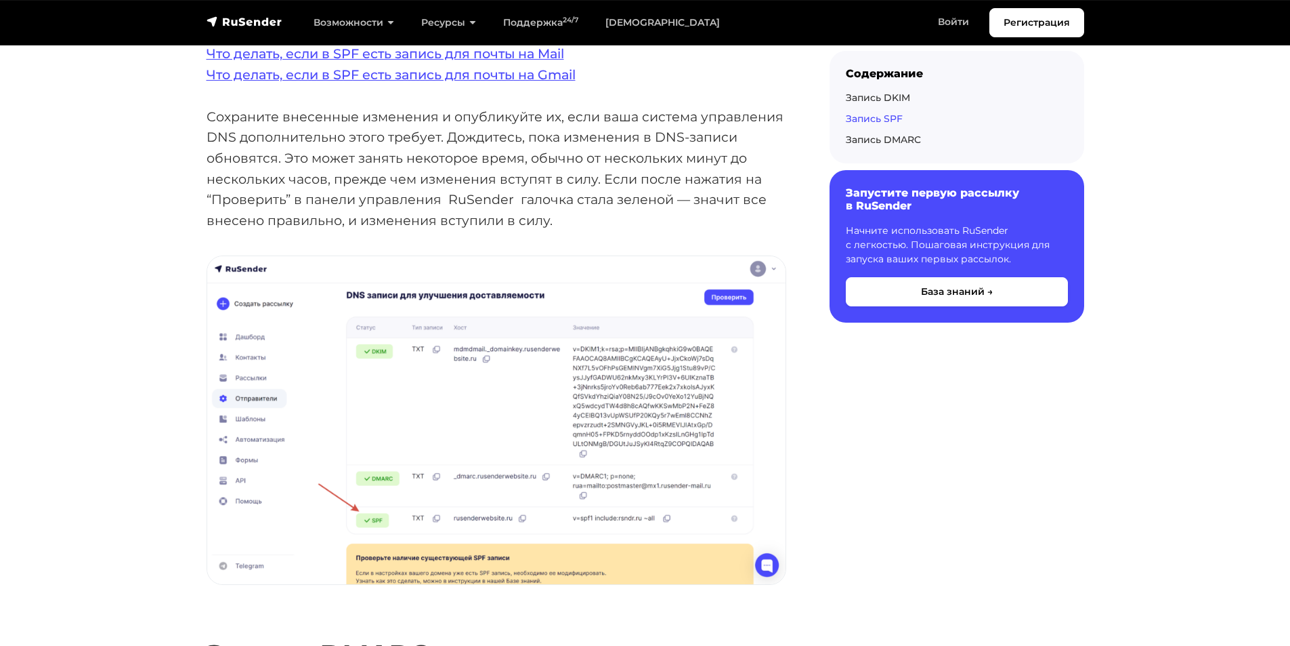
scroll to position [3251, 0]
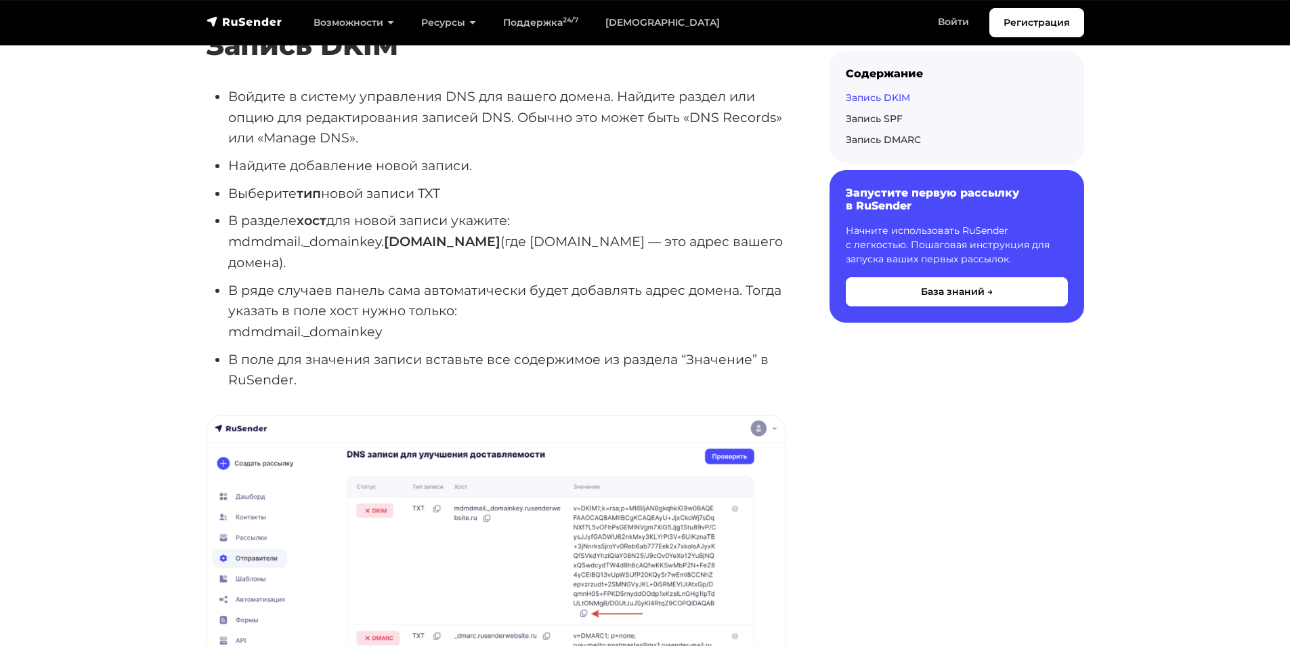
scroll to position [948, 0]
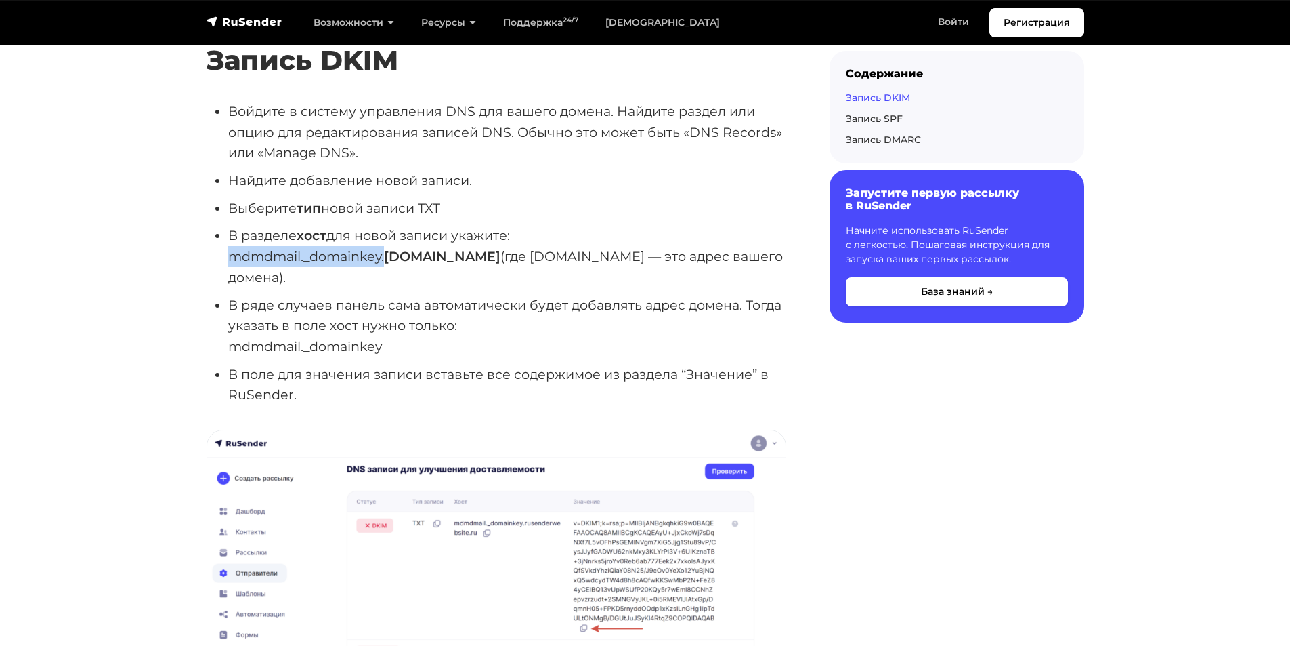
drag, startPoint x: 228, startPoint y: 257, endPoint x: 387, endPoint y: 262, distance: 159.2
click at [387, 262] on li "В разделе хост для новой записи укажите: mdmdmail._domainkey. namesite.ru (где …" at bounding box center [507, 256] width 558 height 62
copy li "mdmdmail._domainkey."
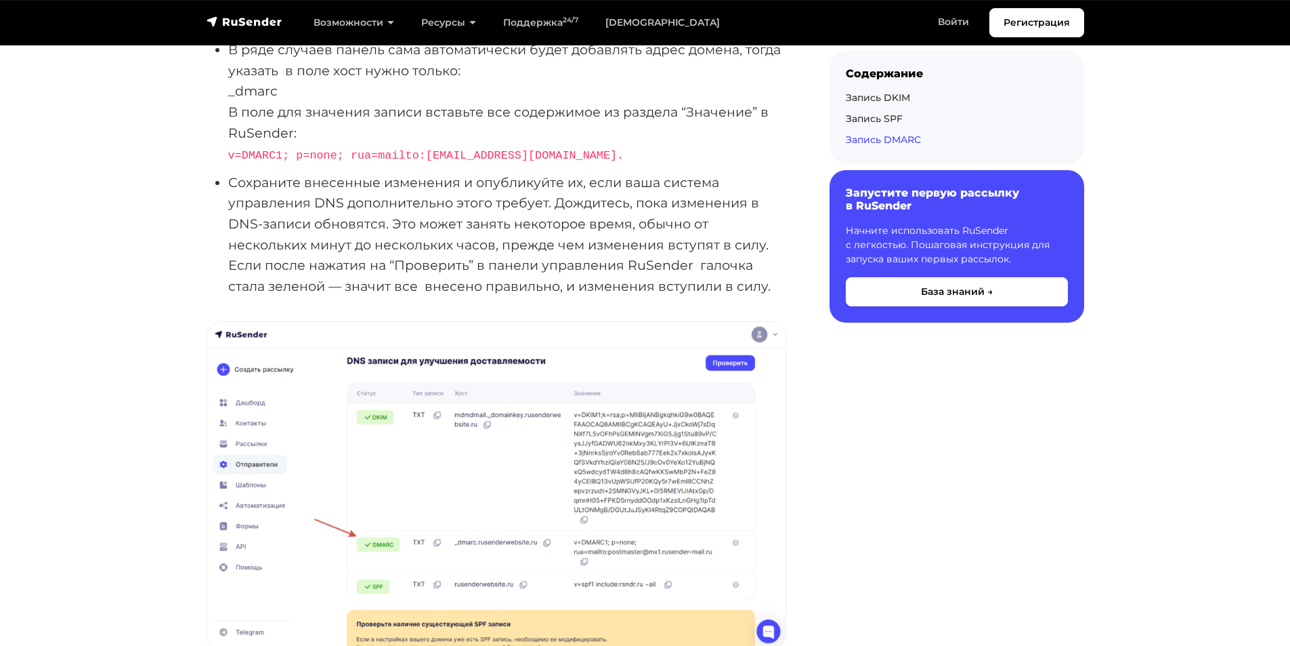
scroll to position [4275, 0]
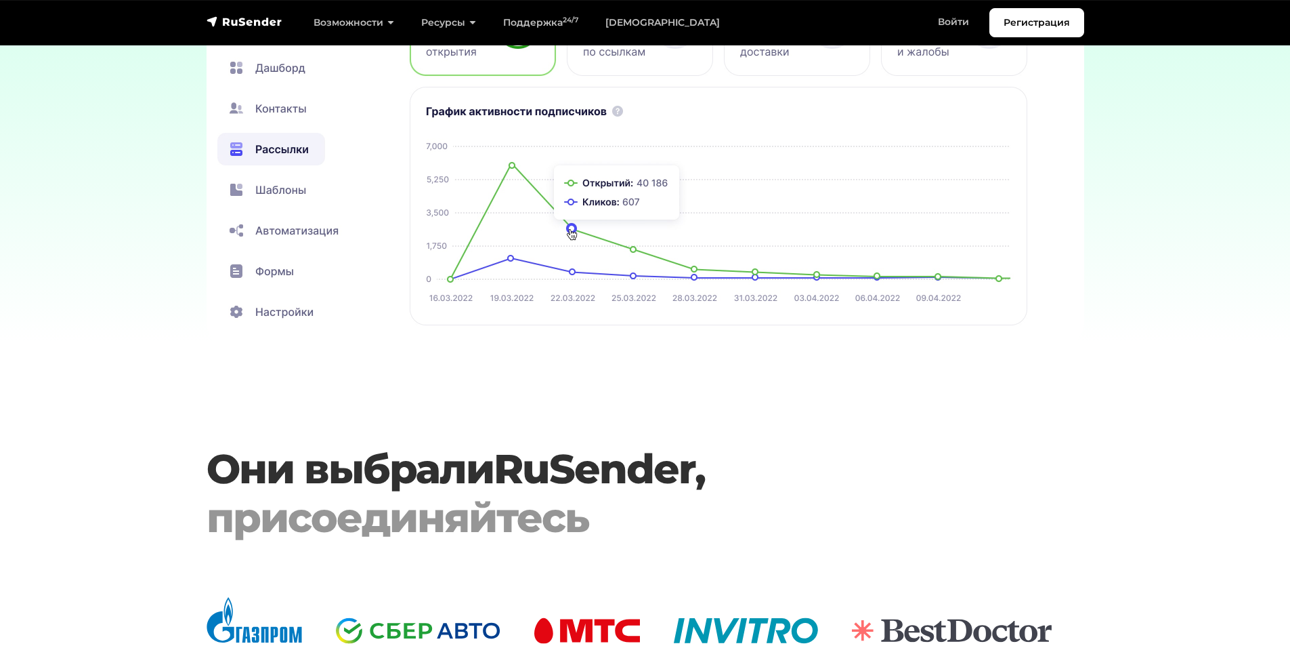
scroll to position [4470, 0]
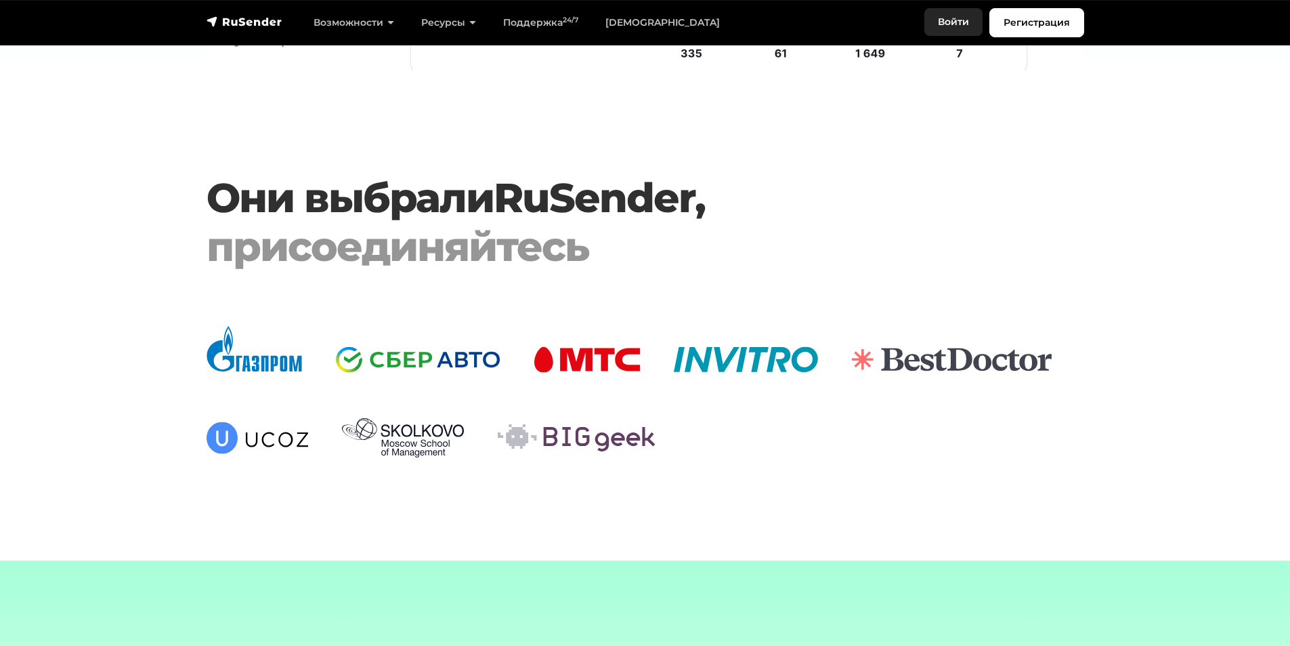
click at [963, 14] on link "Войти" at bounding box center [954, 22] width 58 height 28
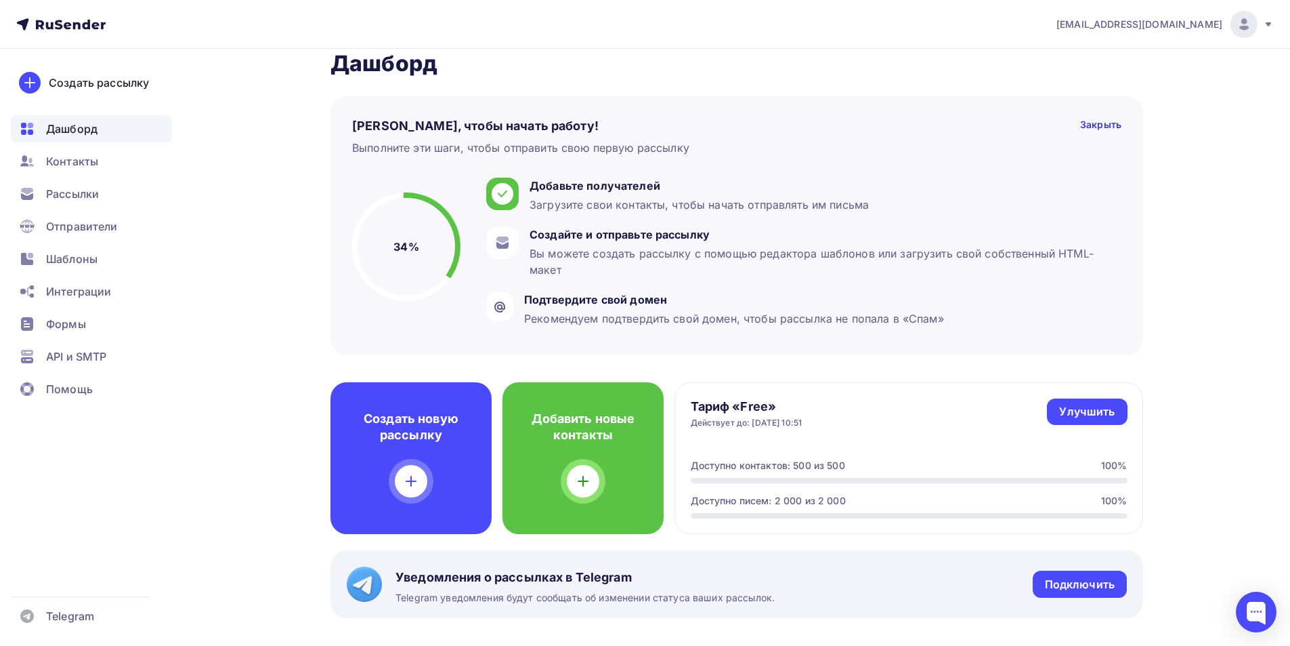
scroll to position [14, 0]
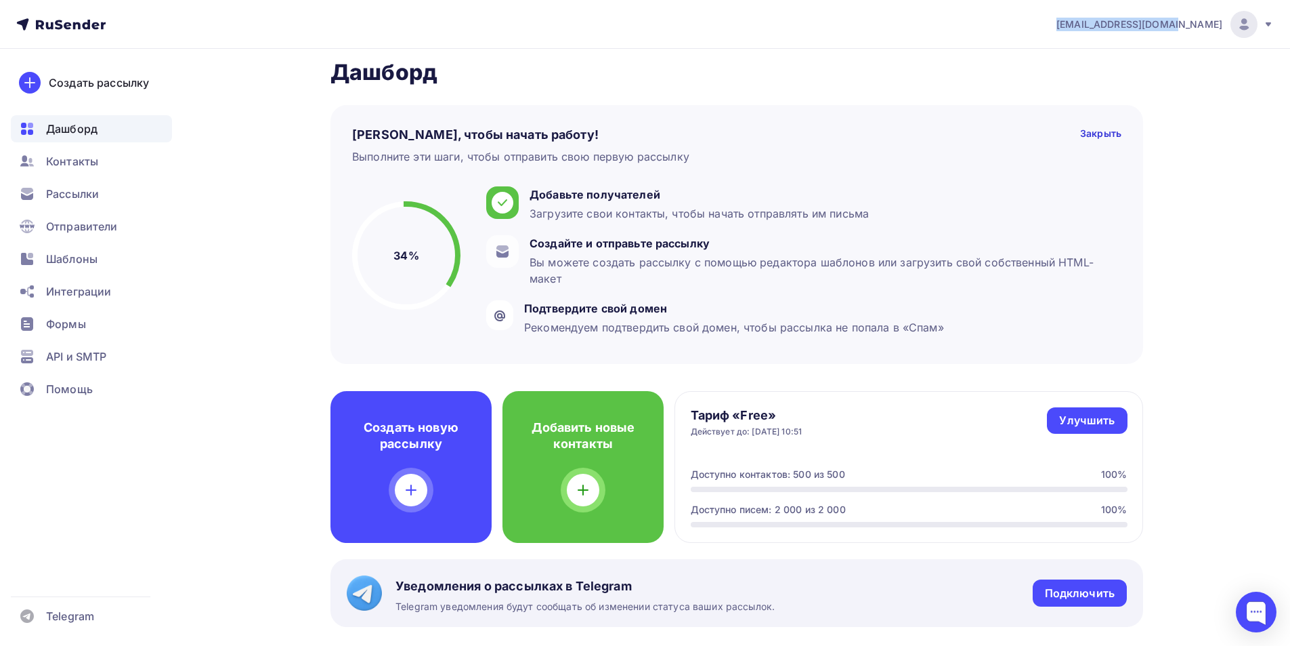
drag, startPoint x: 1103, startPoint y: 18, endPoint x: 1223, endPoint y: 24, distance: 120.0
click at [1223, 24] on div "tkachenko@thlotos.com Аккаунт Тарифы Выйти" at bounding box center [1158, 24] width 232 height 27
copy span "tkachenko@thlotos.com"
click at [101, 236] on div "Отправители" at bounding box center [91, 226] width 161 height 27
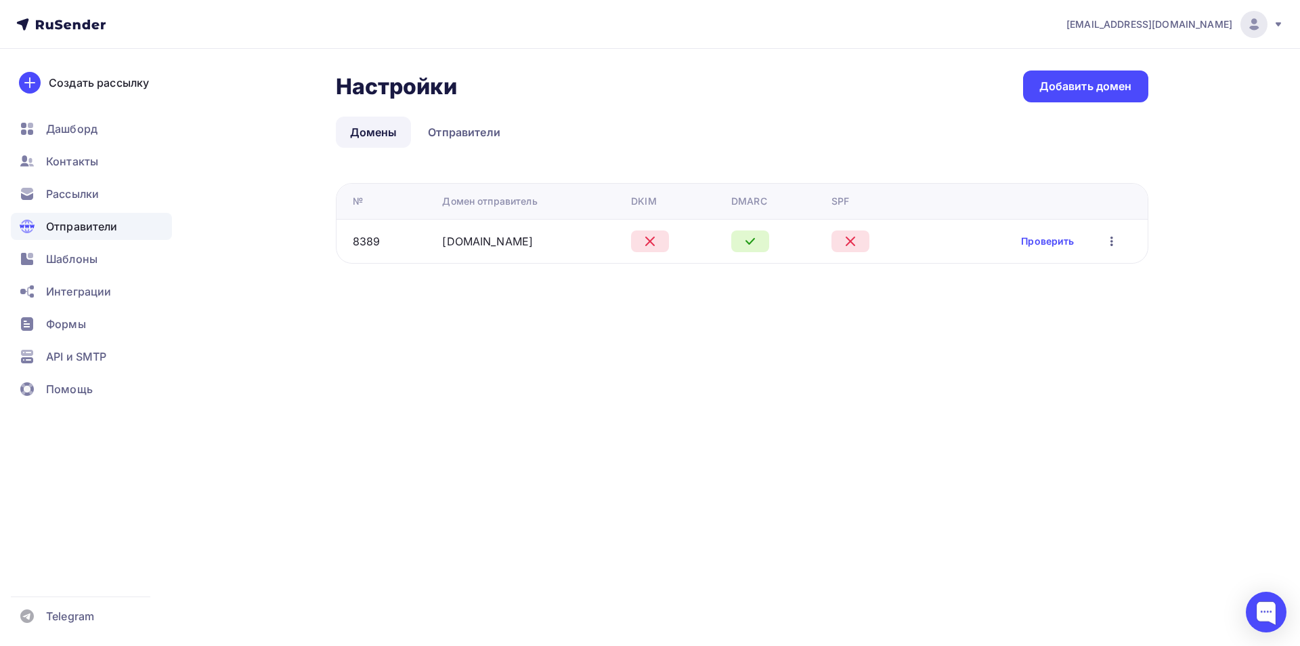
click at [648, 237] on icon at bounding box center [650, 241] width 8 height 8
click at [1120, 242] on icon "button" at bounding box center [1112, 241] width 16 height 16
click at [1084, 269] on div "Редактировать" at bounding box center [1048, 276] width 130 height 16
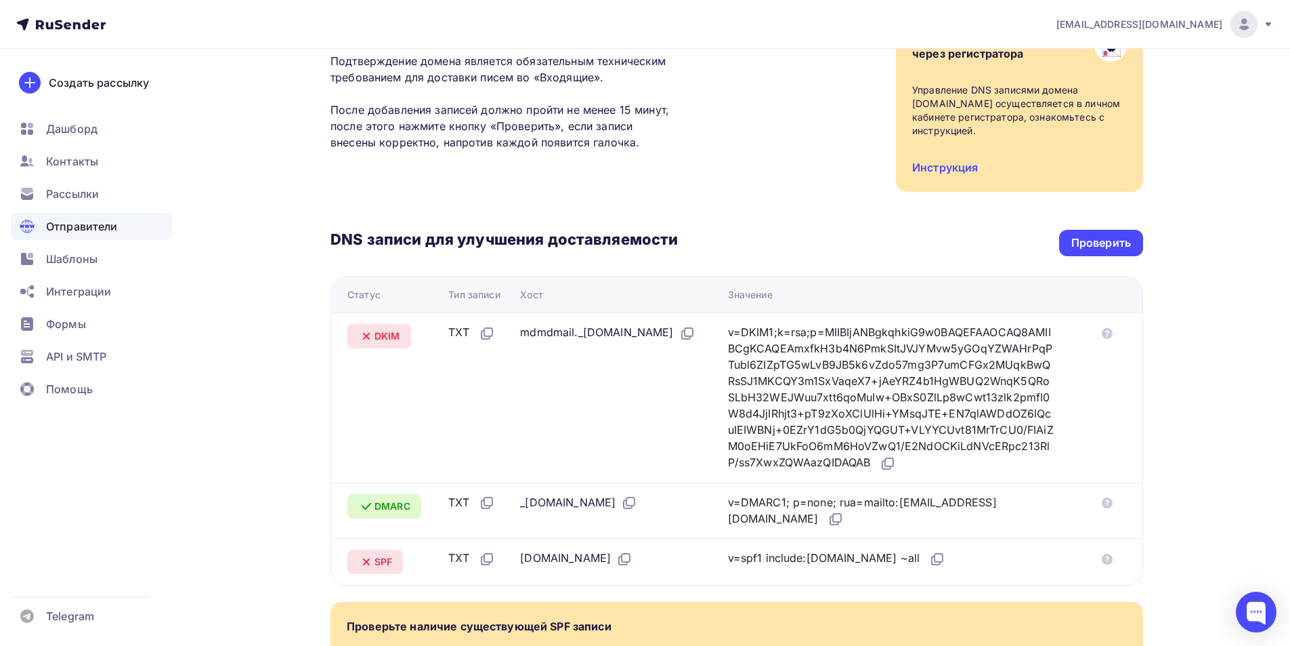
scroll to position [203, 0]
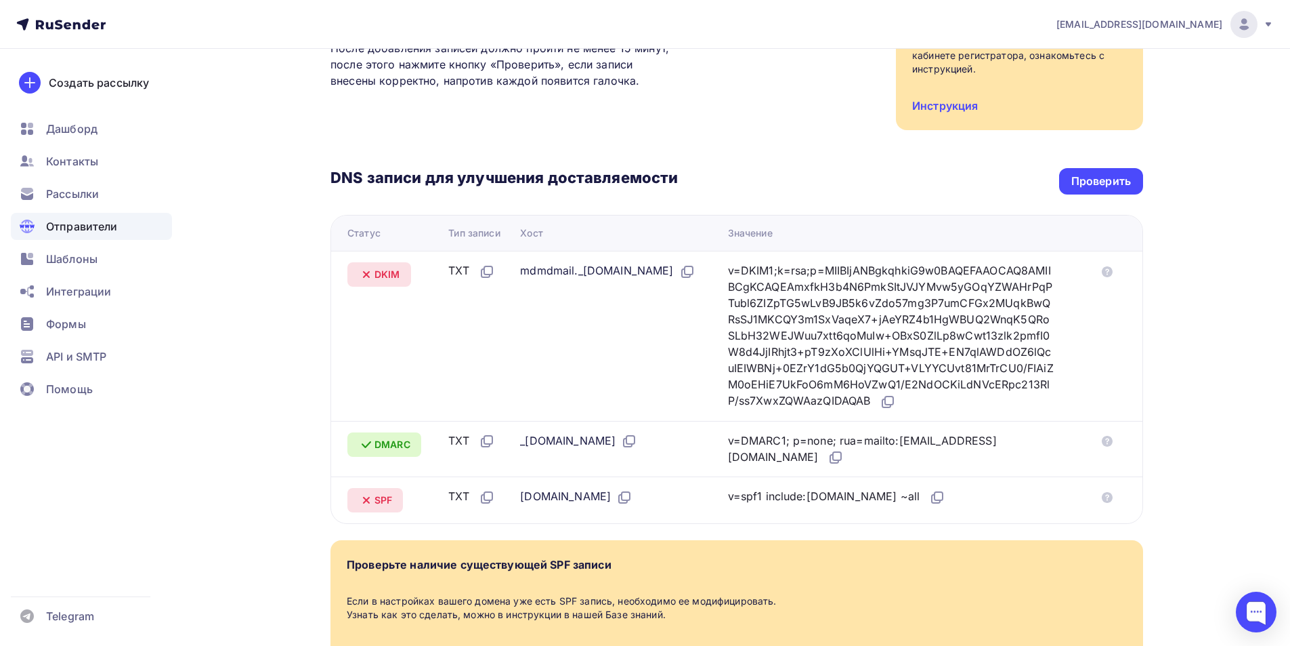
click at [548, 262] on div "mdmdmail._domainkey.mail.ru" at bounding box center [607, 271] width 175 height 18
drag, startPoint x: 523, startPoint y: 256, endPoint x: 639, endPoint y: 259, distance: 115.9
click at [639, 262] on div "mdmdmail._domainkey.mail.ru" at bounding box center [607, 271] width 175 height 18
click at [575, 262] on div "mdmdmail._domainkey.mail.ru" at bounding box center [607, 271] width 175 height 18
click at [678, 262] on div "mdmdmail._domainkey.mail.ru" at bounding box center [607, 271] width 175 height 18
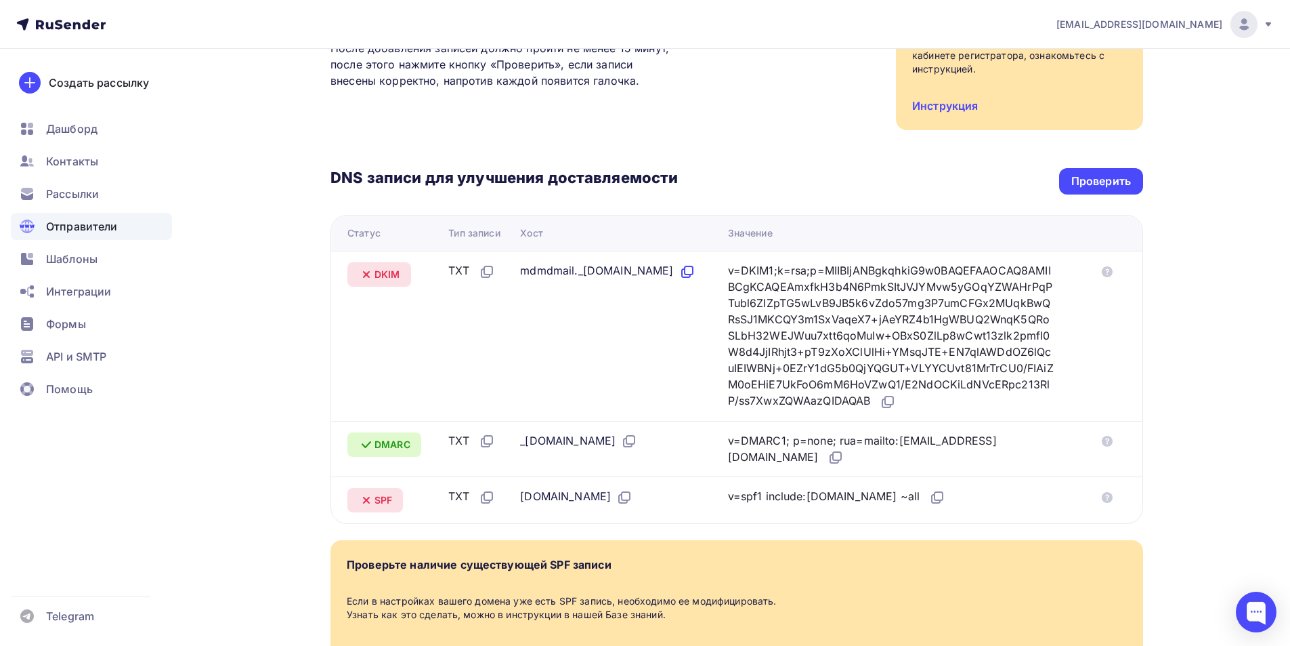
click at [688, 263] on icon at bounding box center [687, 271] width 16 height 16
click at [648, 262] on div "mdmdmail._domainkey.mail.ru" at bounding box center [607, 271] width 175 height 18
drag, startPoint x: 648, startPoint y: 255, endPoint x: 595, endPoint y: 257, distance: 52.2
click at [595, 262] on div "mdmdmail._domainkey.mail.ru" at bounding box center [607, 271] width 175 height 18
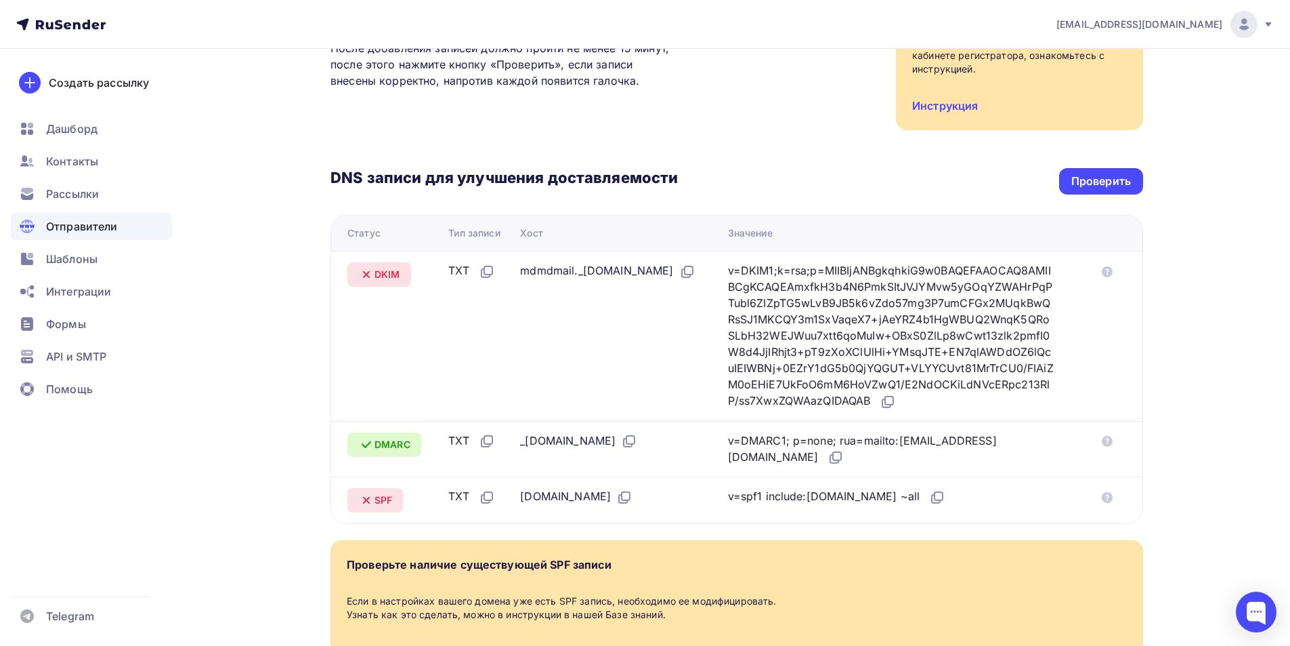
click at [595, 262] on div "mdmdmail._domainkey.mail.ru" at bounding box center [607, 271] width 175 height 18
click at [634, 262] on div "mdmdmail._domainkey.mail.ru" at bounding box center [607, 271] width 175 height 18
click at [651, 274] on td "mdmdmail._domainkey.mail.ru" at bounding box center [618, 336] width 207 height 170
click at [664, 319] on td "mdmdmail._domainkey.mail.ru" at bounding box center [618, 336] width 207 height 170
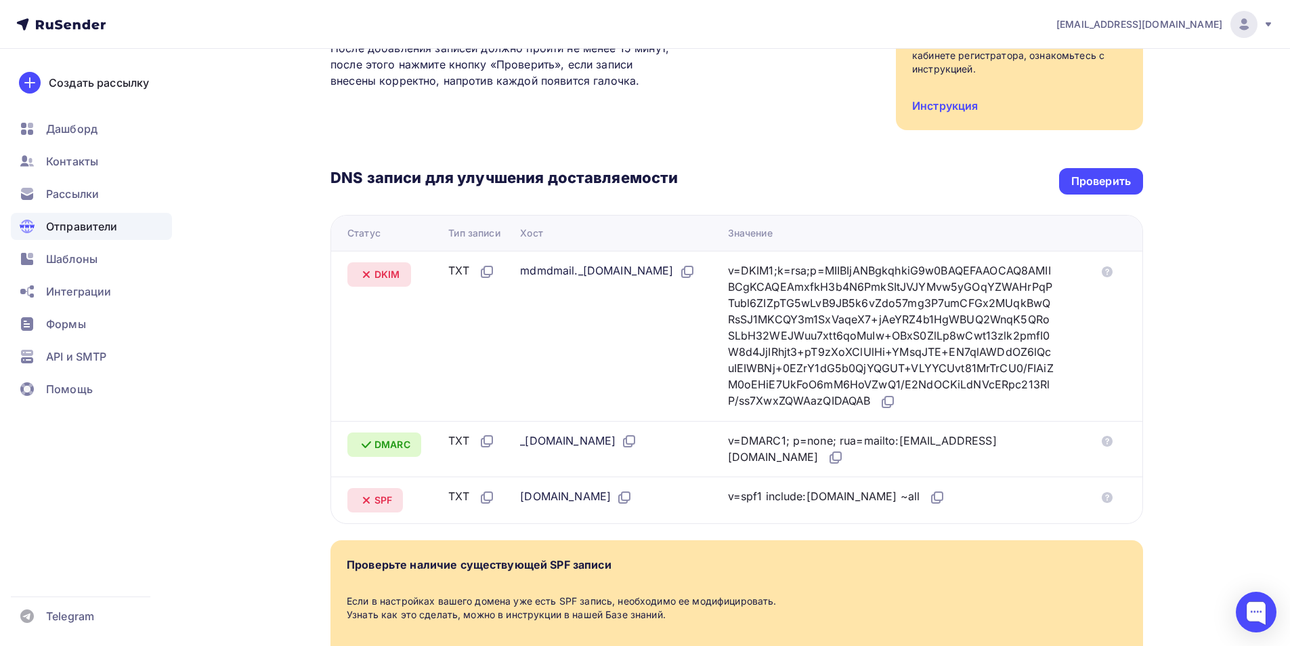
click at [365, 266] on icon at bounding box center [366, 274] width 16 height 16
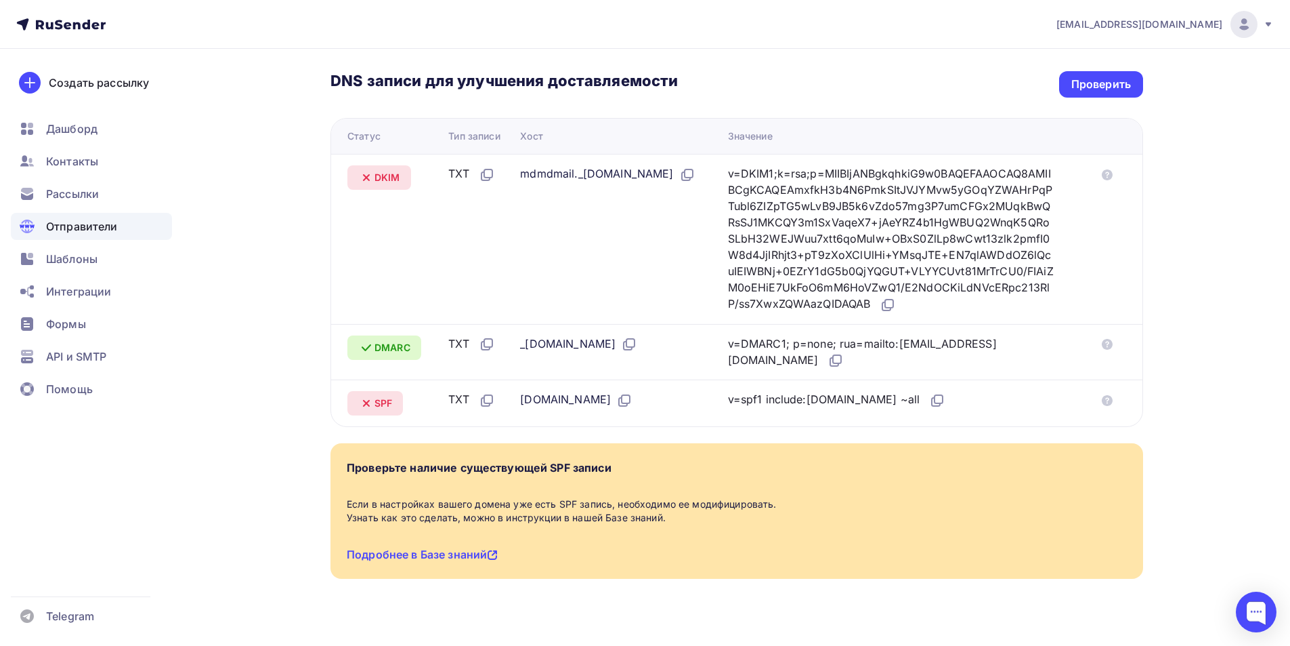
scroll to position [307, 0]
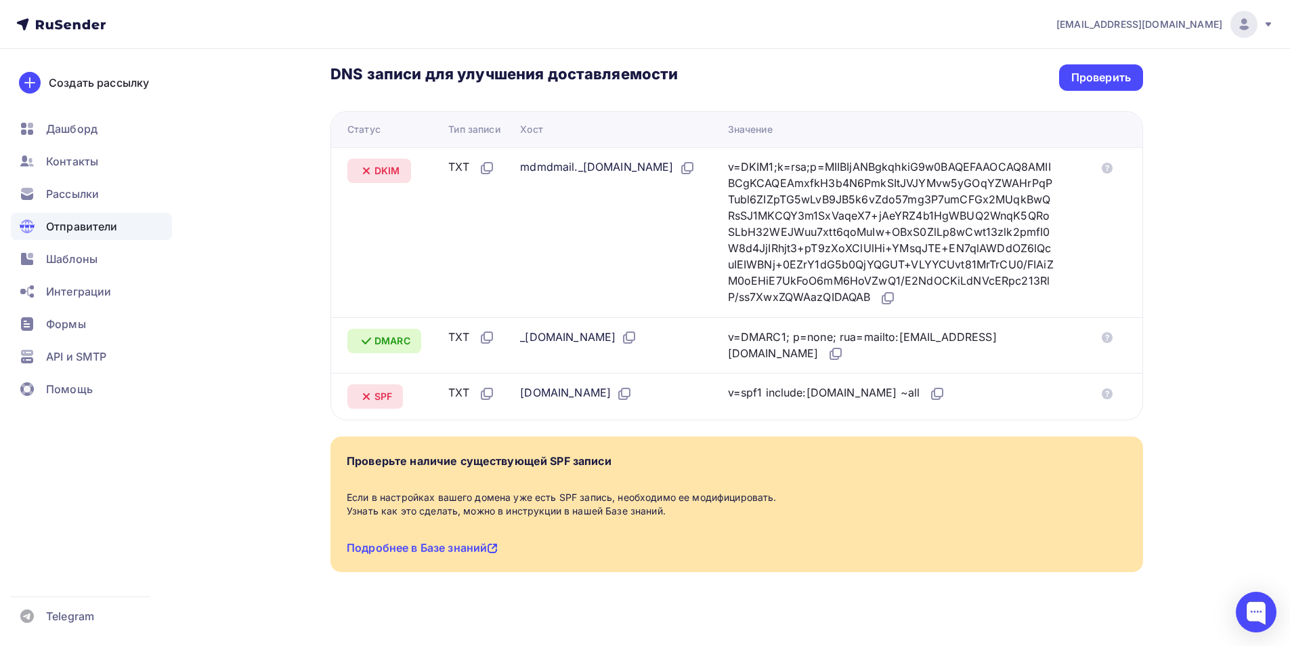
click at [364, 394] on icon at bounding box center [366, 396] width 5 height 5
click at [468, 541] on link "Подробнее в Базе знаний" at bounding box center [422, 548] width 151 height 14
click at [1233, 256] on div "tkachenko@thlotos.com Аккаунт Тарифы Выйти Создать рассылку Дашборд Контакты Ра…" at bounding box center [645, 176] width 1290 height 966
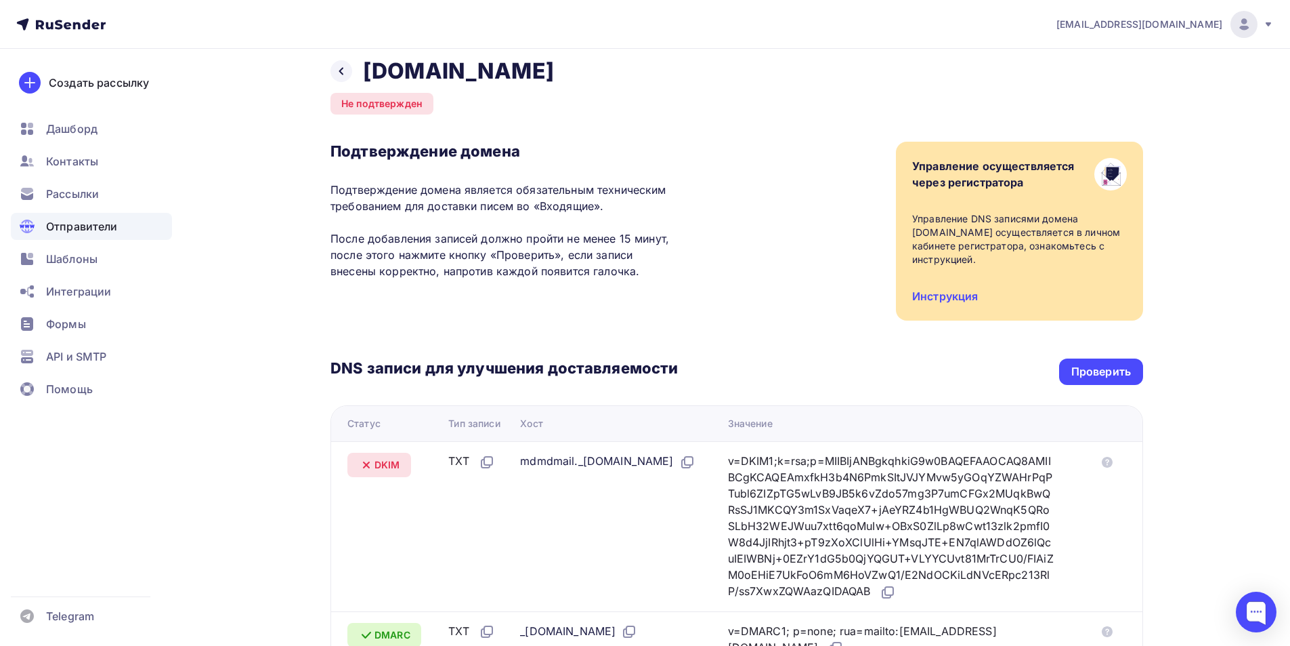
scroll to position [0, 0]
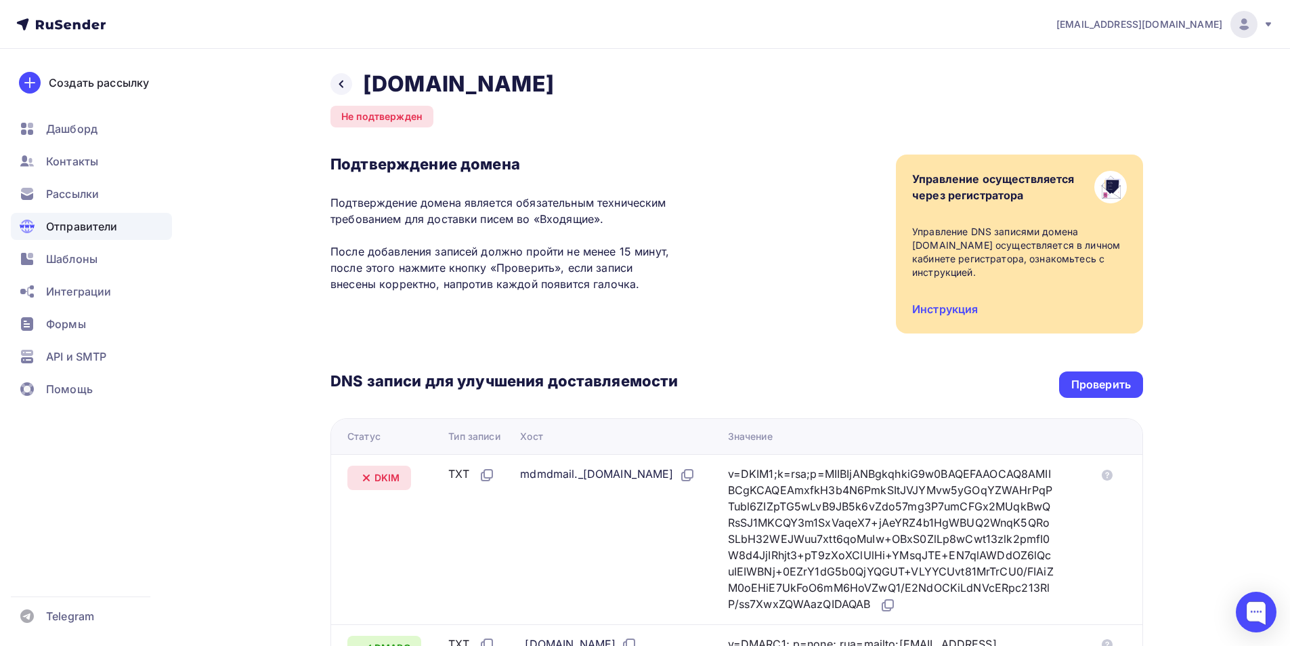
click at [77, 234] on span "Отправители" at bounding box center [82, 226] width 72 height 16
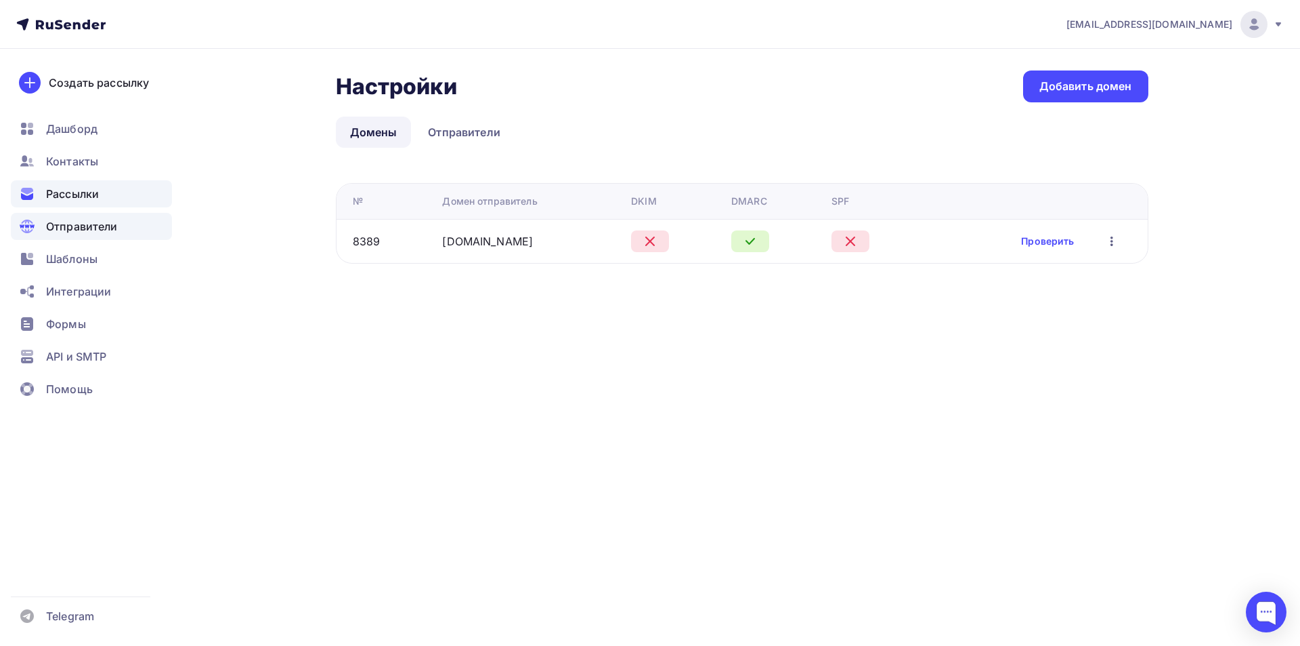
click at [75, 191] on span "Рассылки" at bounding box center [72, 194] width 53 height 16
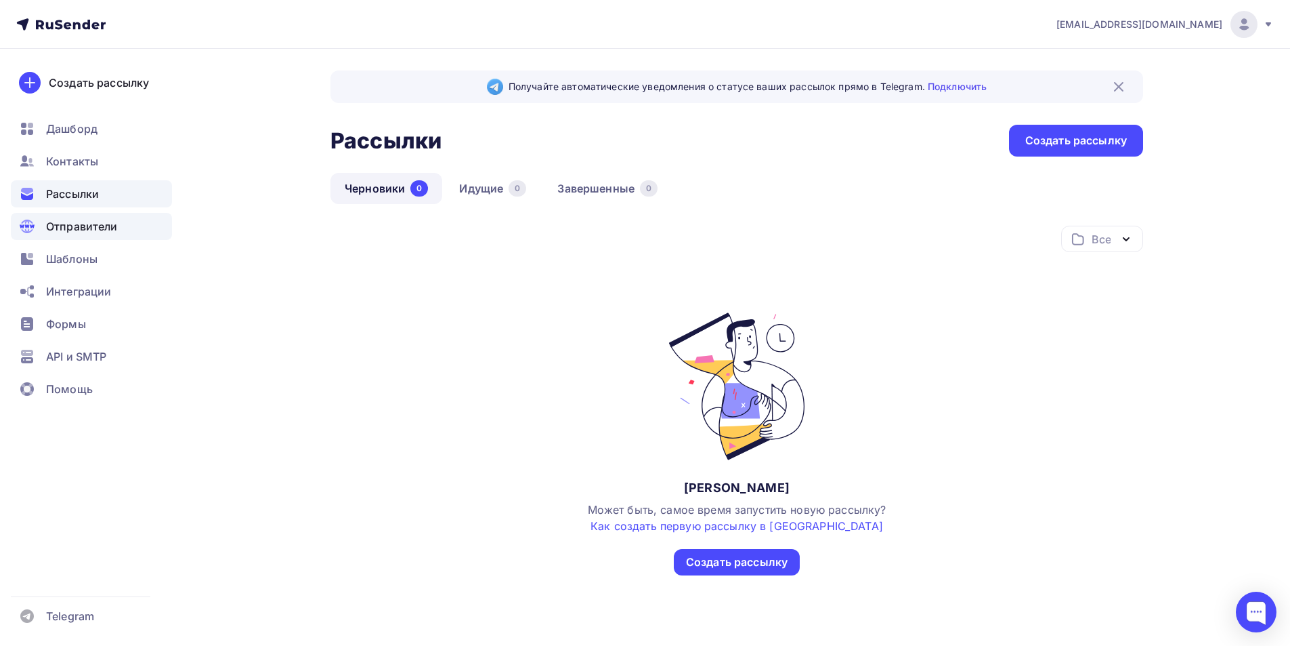
click at [74, 228] on span "Отправители" at bounding box center [82, 226] width 72 height 16
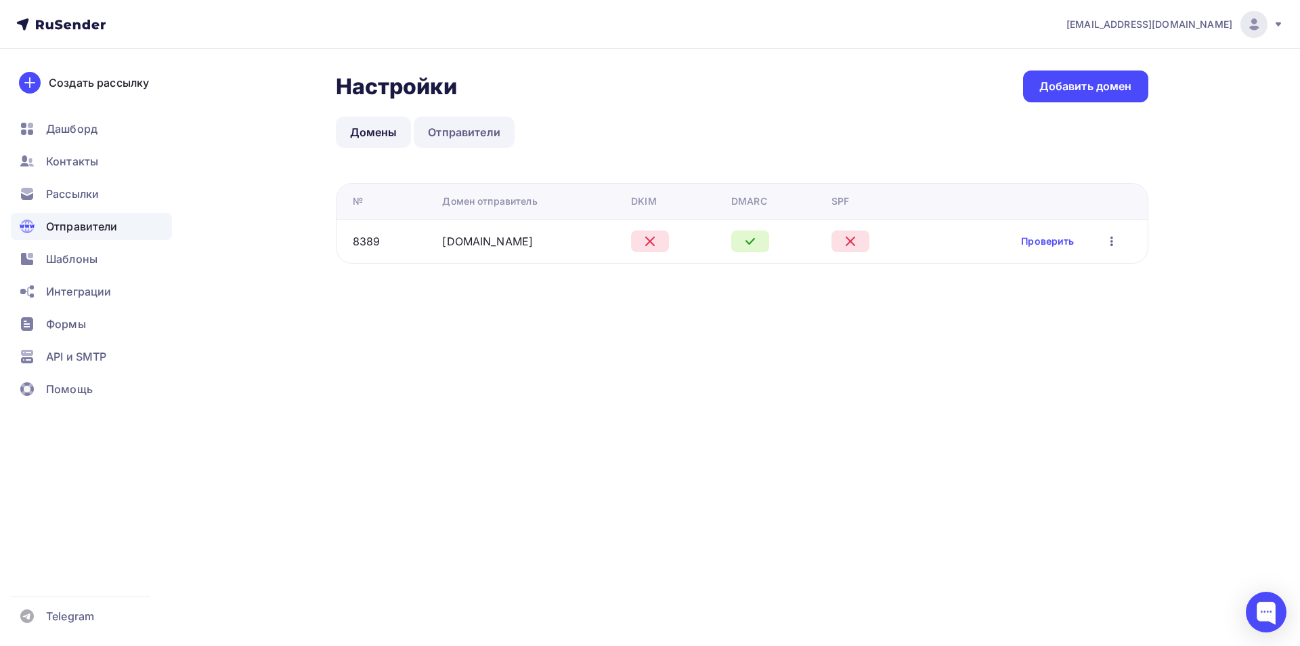
click at [467, 140] on link "Отправители" at bounding box center [464, 132] width 101 height 31
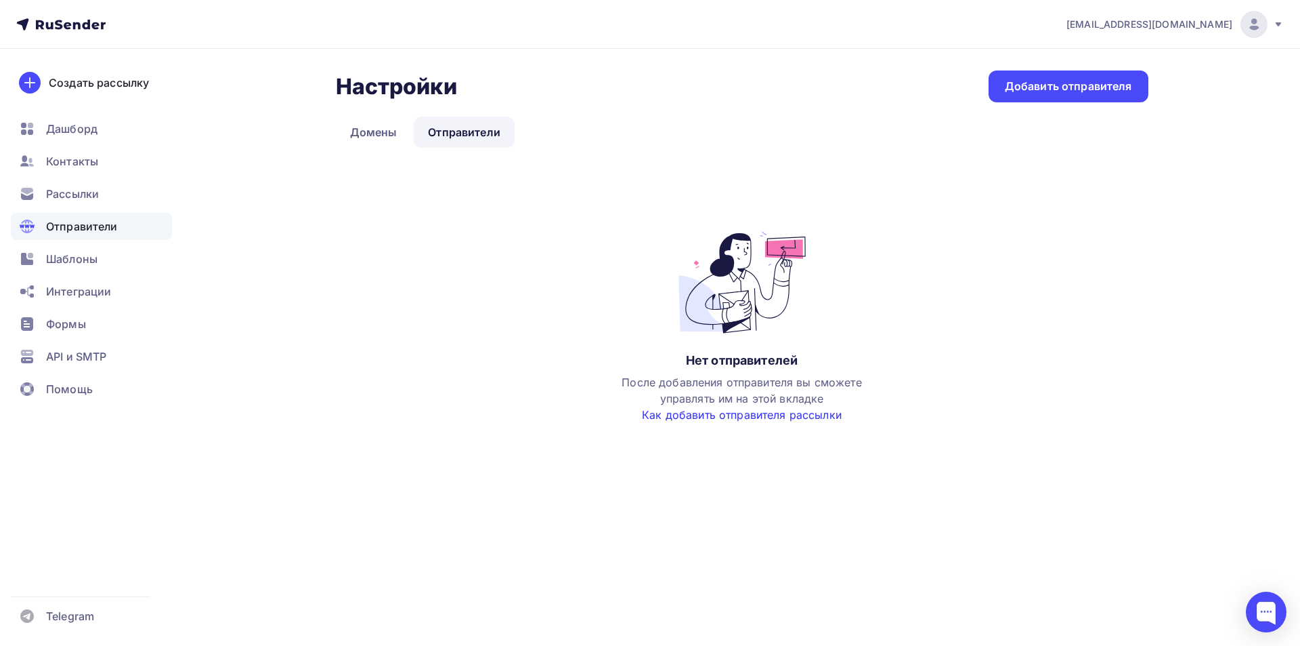
click at [830, 409] on link "Как добавить отправителя рассылки" at bounding box center [742, 415] width 200 height 14
click at [52, 220] on span "Отправители" at bounding box center [82, 226] width 72 height 16
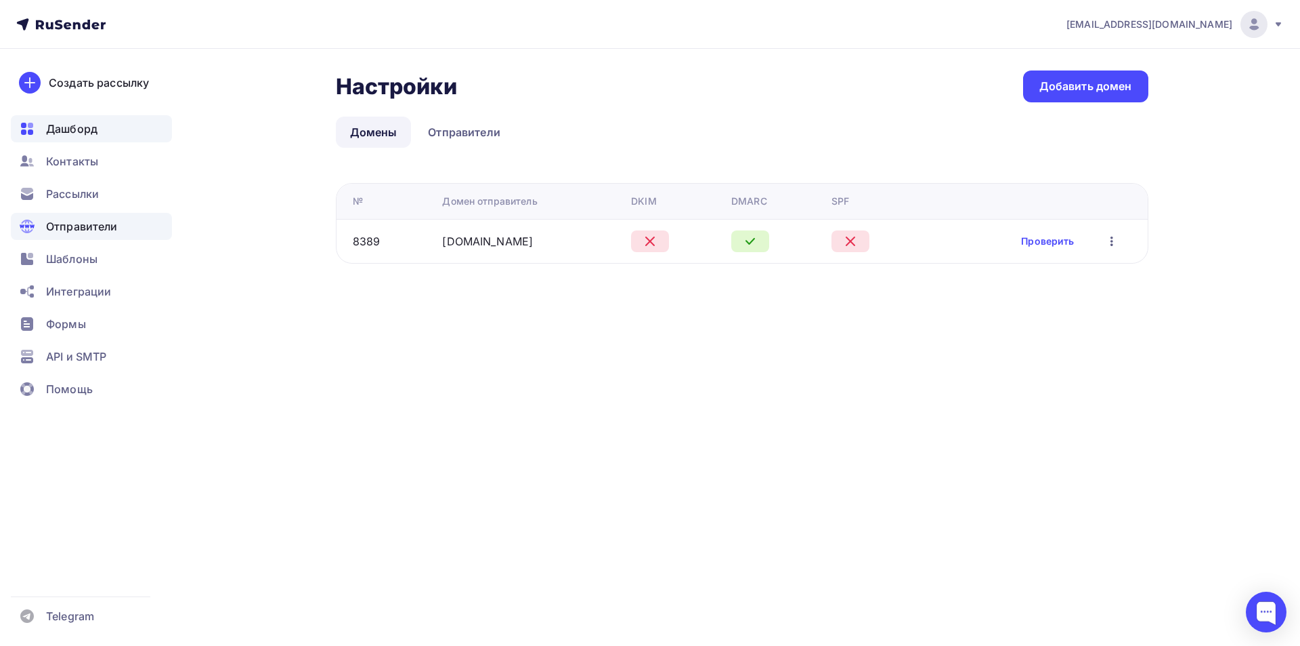
click at [110, 124] on div "Дашборд" at bounding box center [91, 128] width 161 height 27
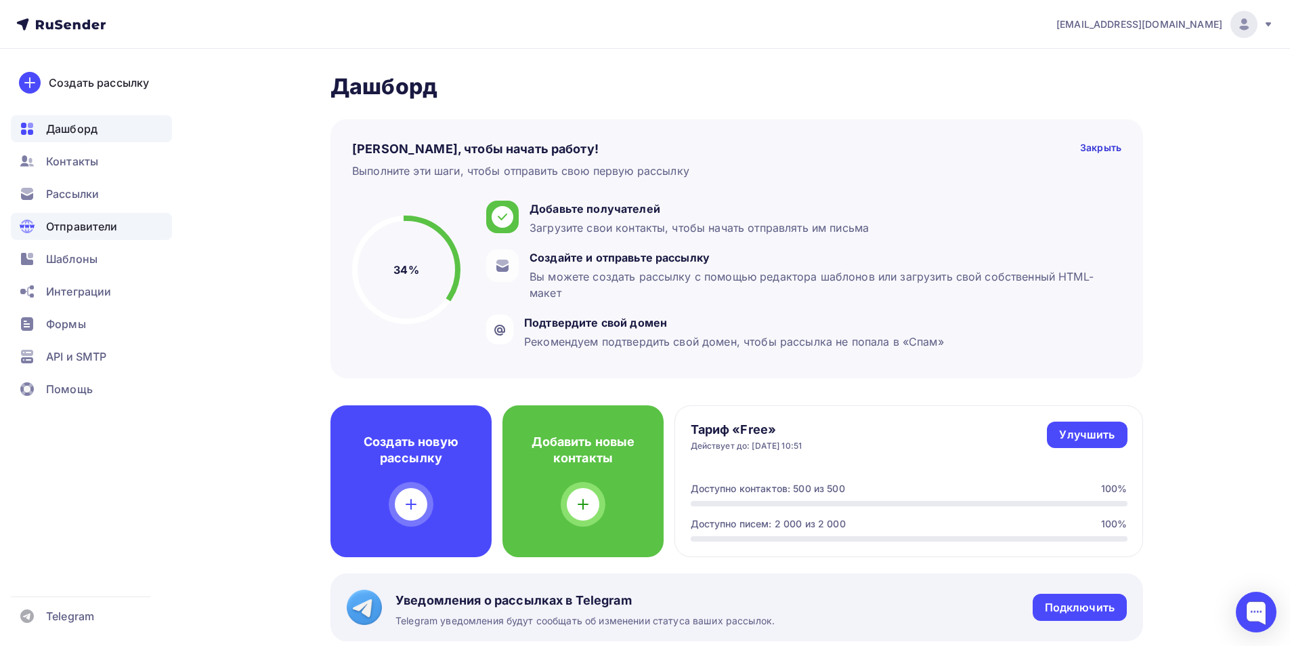
click at [86, 226] on span "Отправители" at bounding box center [82, 226] width 72 height 16
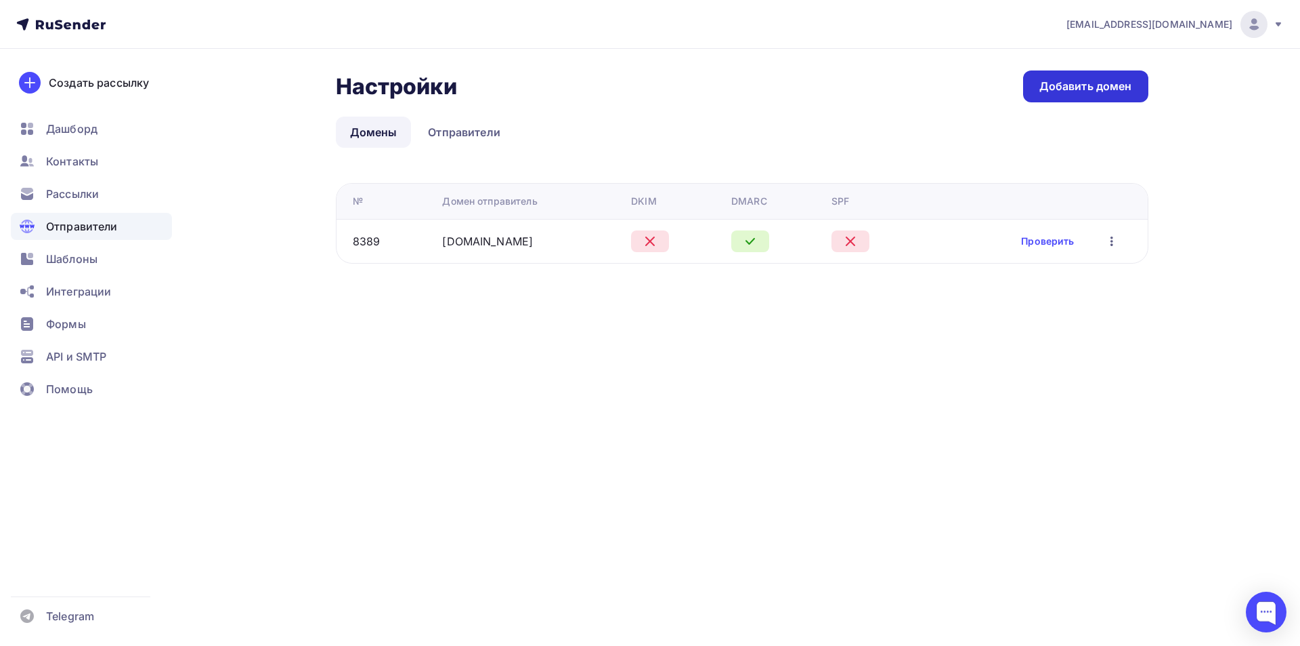
click at [1095, 79] on div "Добавить домен" at bounding box center [1086, 87] width 93 height 16
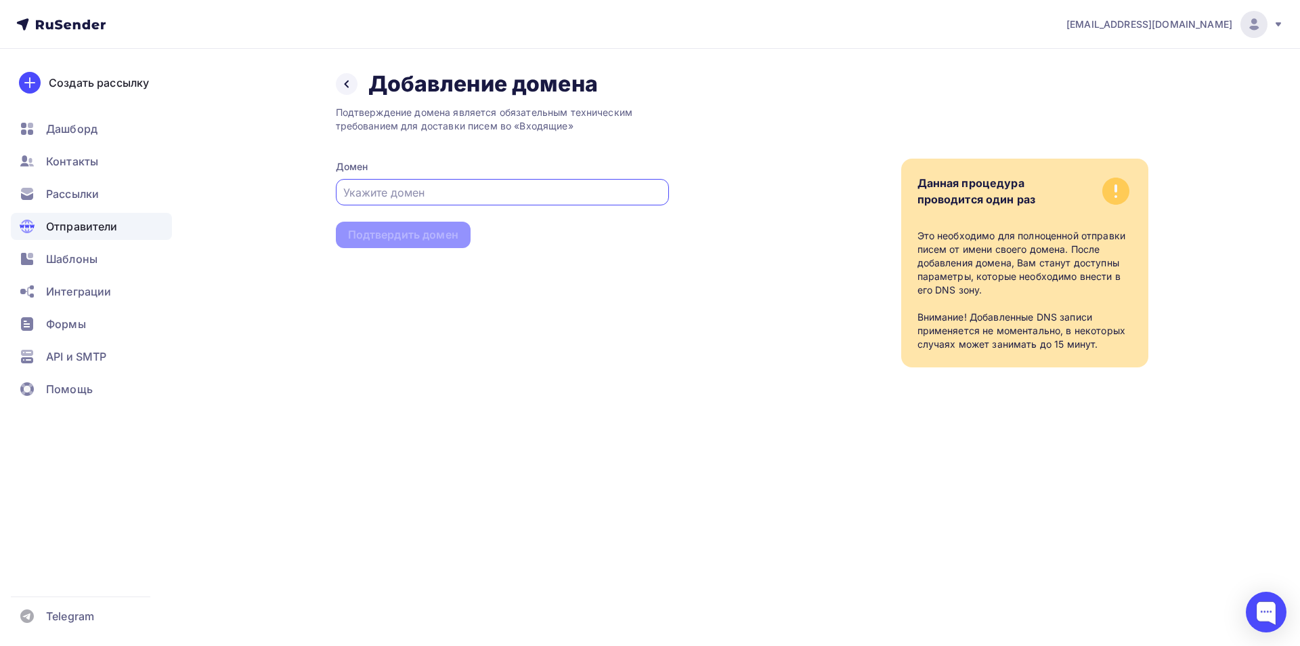
click at [55, 226] on span "Отправители" at bounding box center [82, 226] width 72 height 16
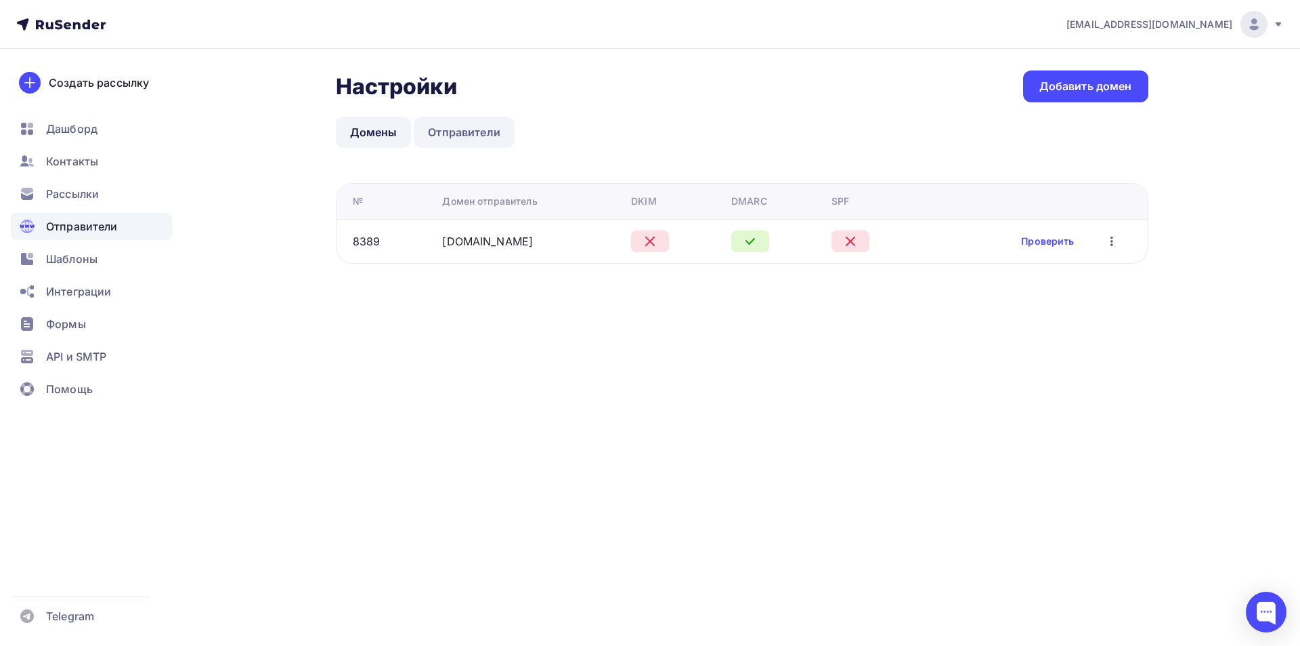
click at [461, 126] on link "Отправители" at bounding box center [464, 132] width 101 height 31
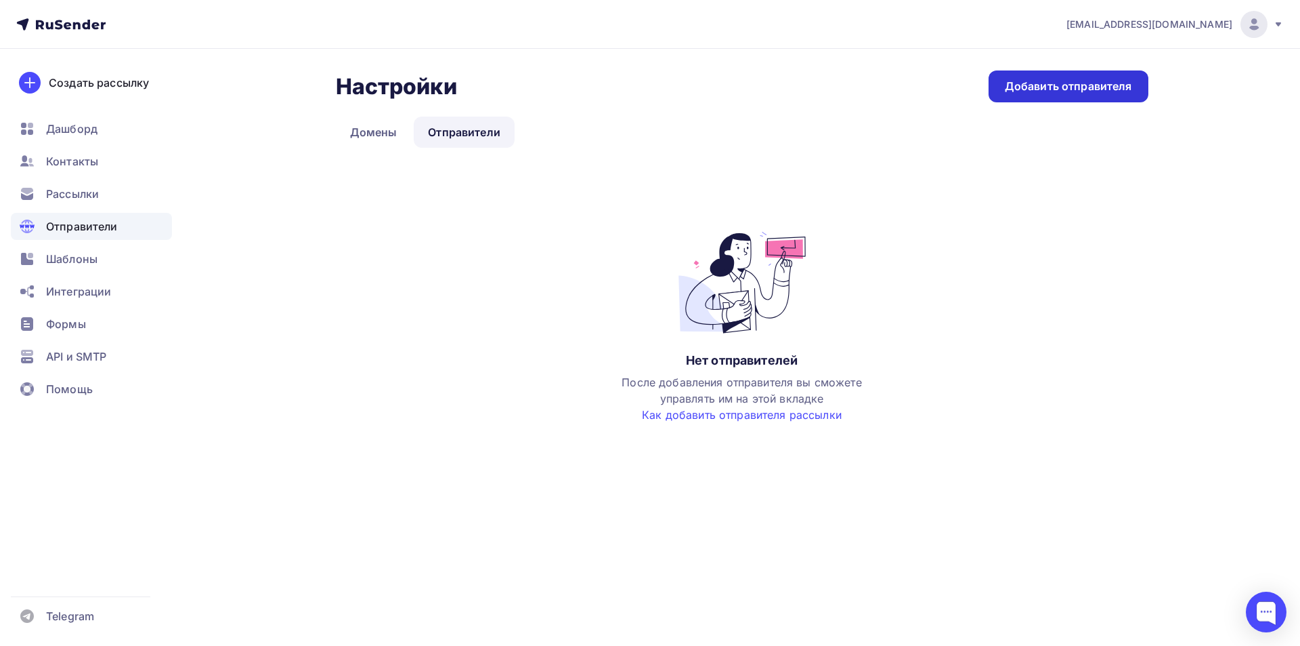
click at [1068, 95] on div "Добавить отправителя" at bounding box center [1069, 86] width 160 height 32
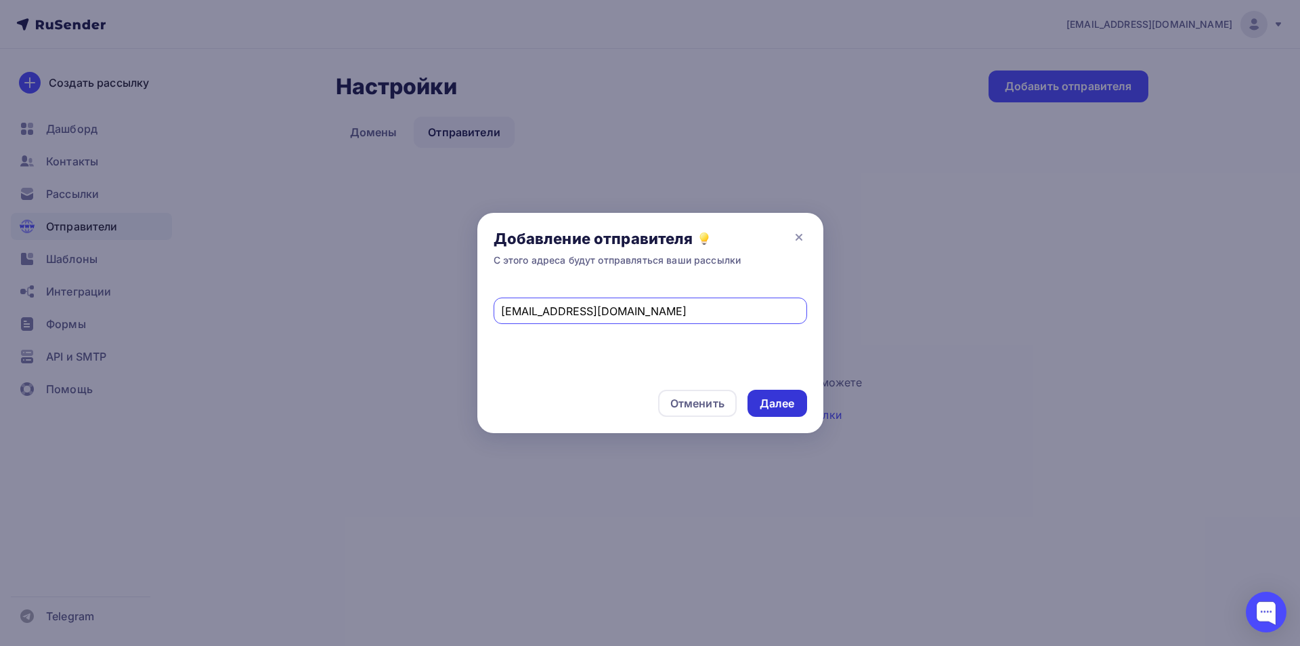
type input "tkachenko@thlotos.com"
click at [772, 396] on div "Далее" at bounding box center [777, 404] width 35 height 16
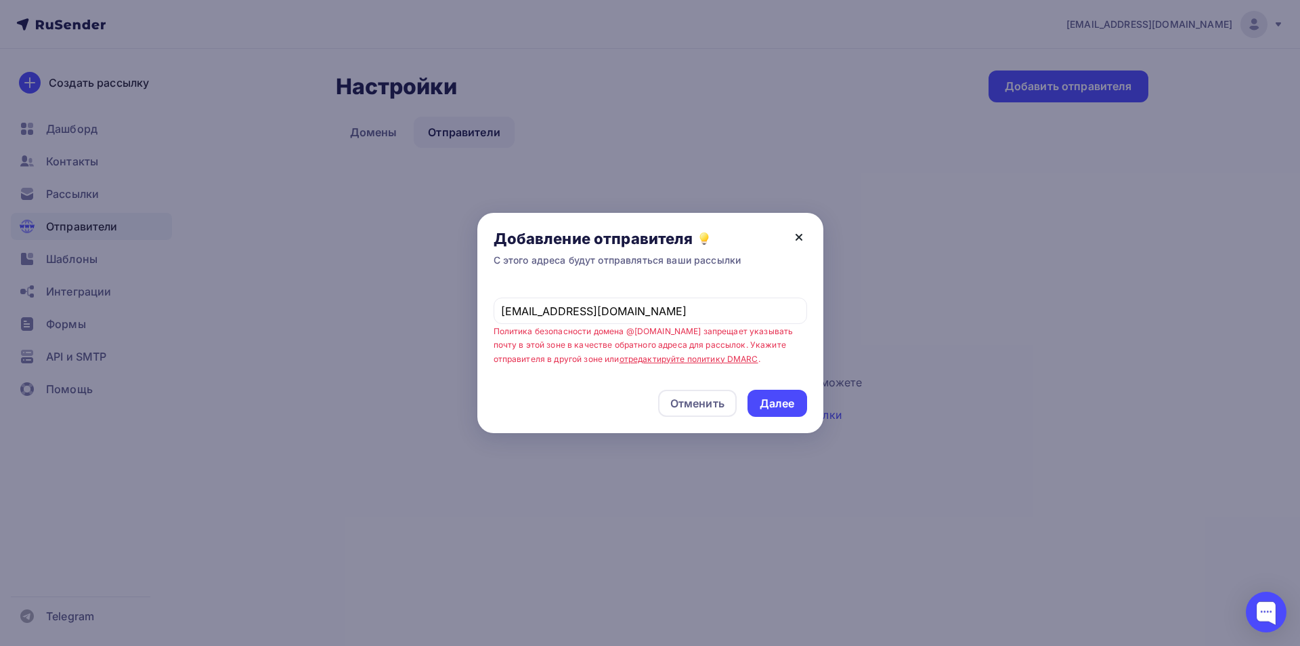
click at [797, 230] on icon at bounding box center [799, 237] width 16 height 16
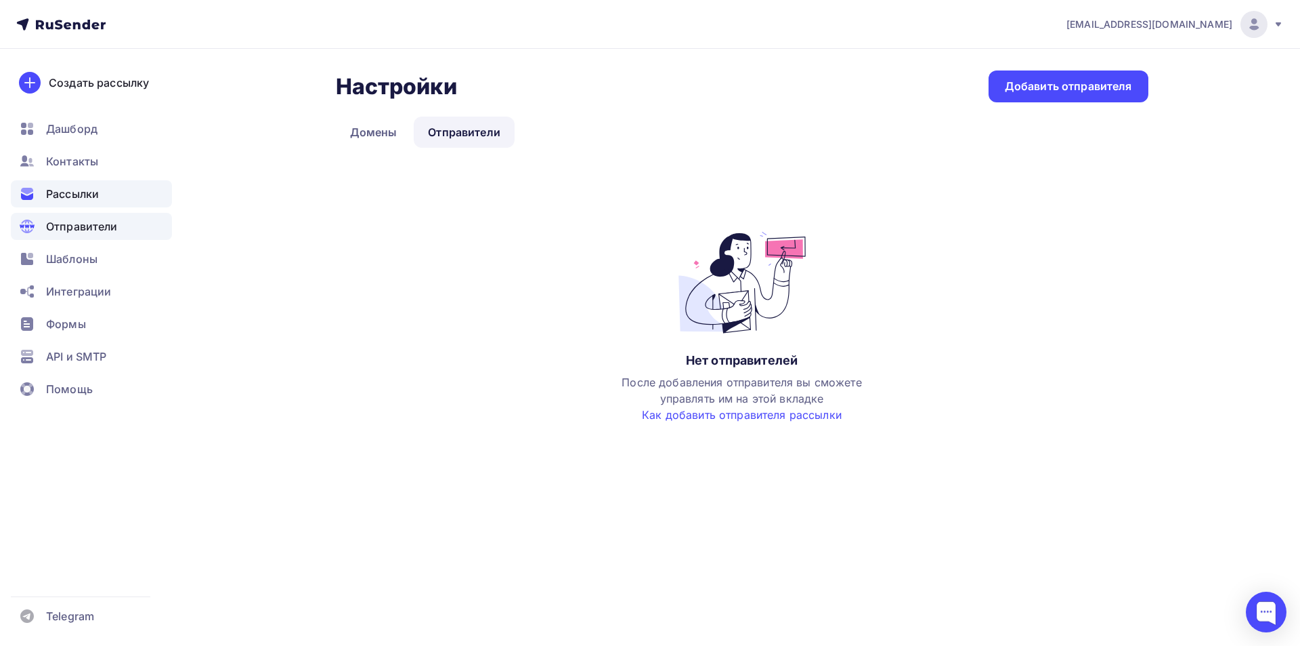
click at [106, 199] on div "Рассылки" at bounding box center [91, 193] width 161 height 27
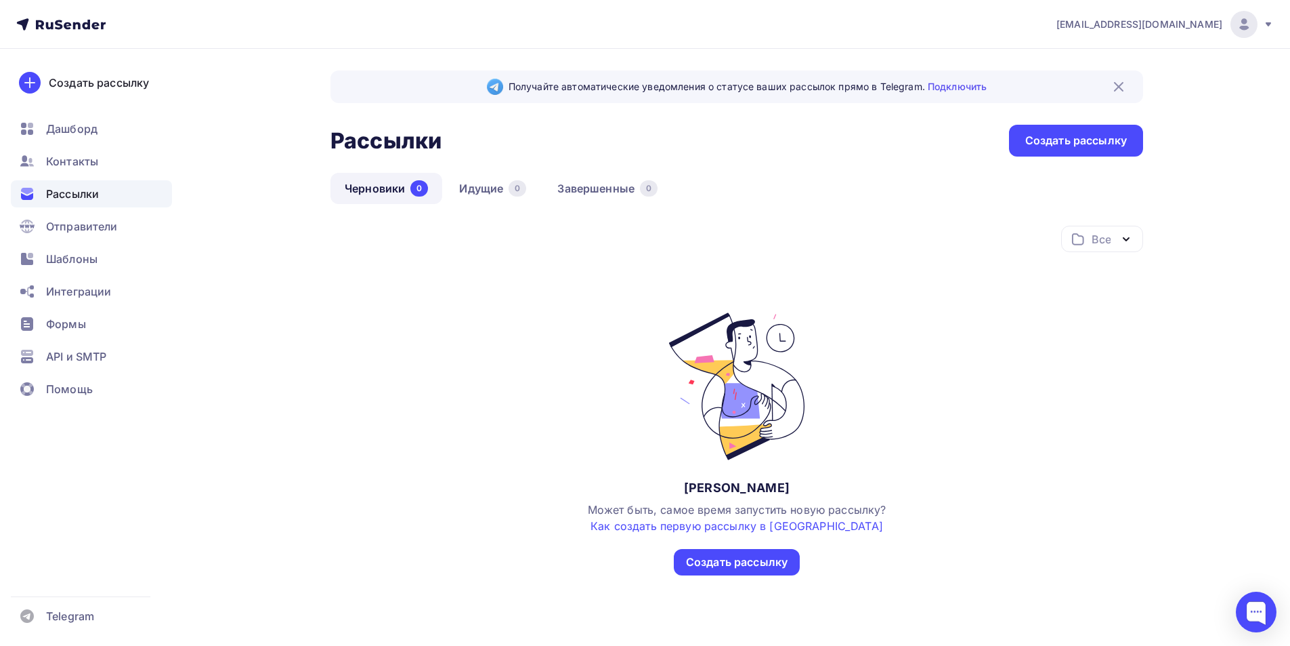
click at [110, 182] on div "Рассылки" at bounding box center [91, 193] width 161 height 27
click at [110, 166] on div "Контакты" at bounding box center [91, 161] width 161 height 27
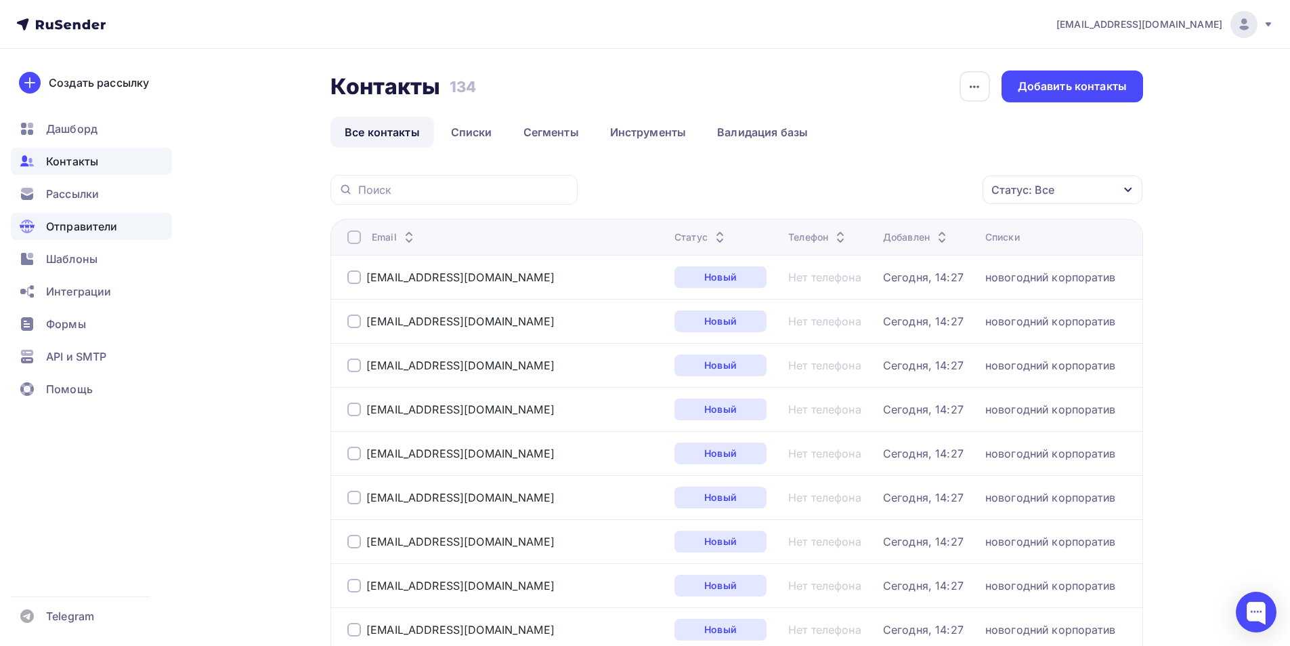
click at [82, 233] on span "Отправители" at bounding box center [82, 226] width 72 height 16
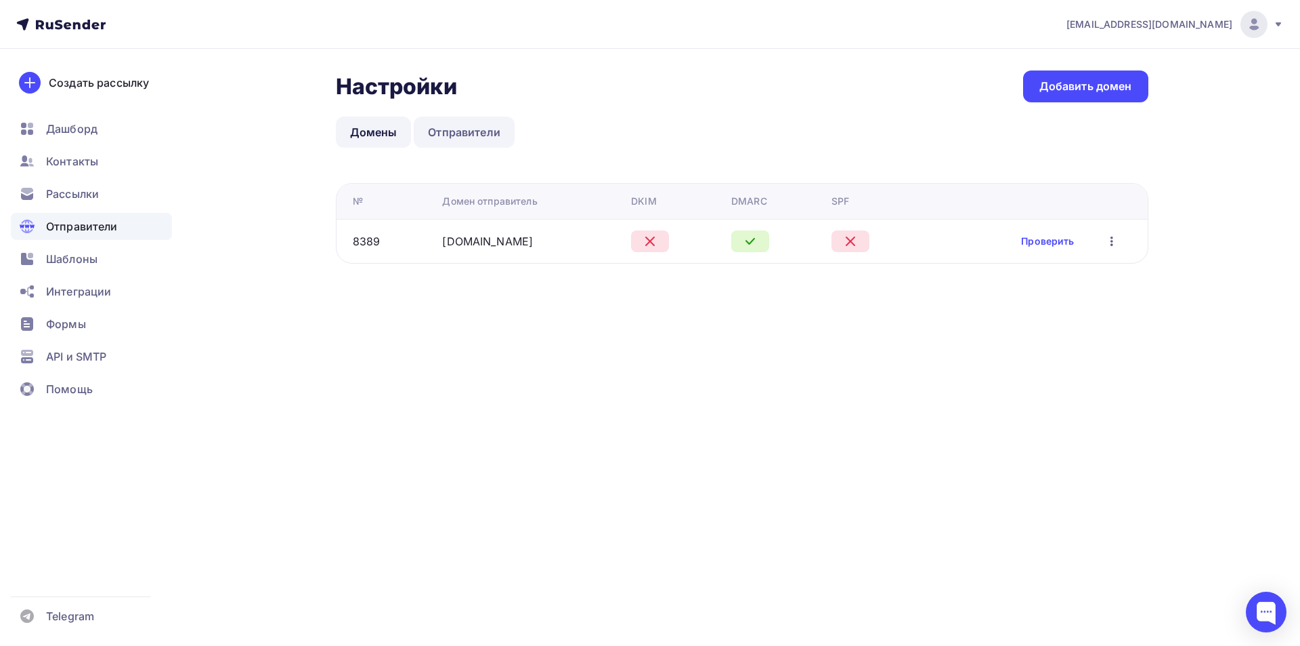
click at [455, 121] on link "Отправители" at bounding box center [464, 132] width 101 height 31
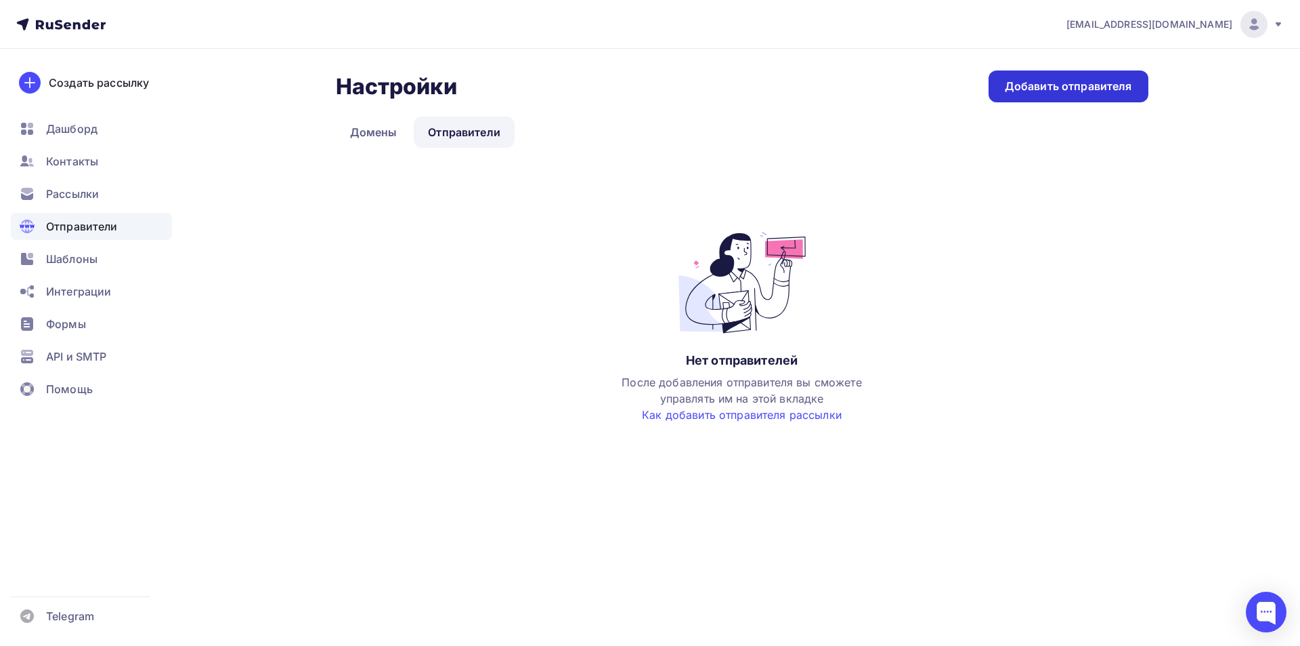
click at [1104, 93] on div "Добавить отправителя" at bounding box center [1068, 87] width 127 height 16
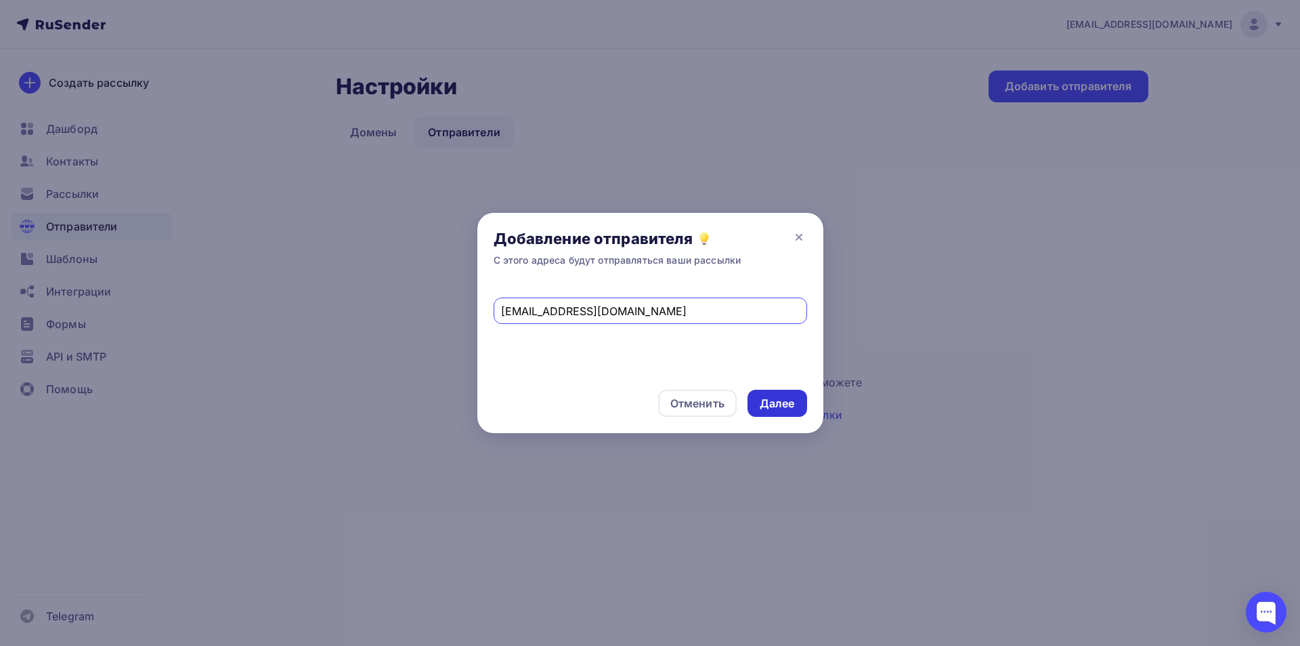
type input "turbazaraduga@mail.ru"
click at [801, 406] on div "Далее" at bounding box center [778, 402] width 60 height 27
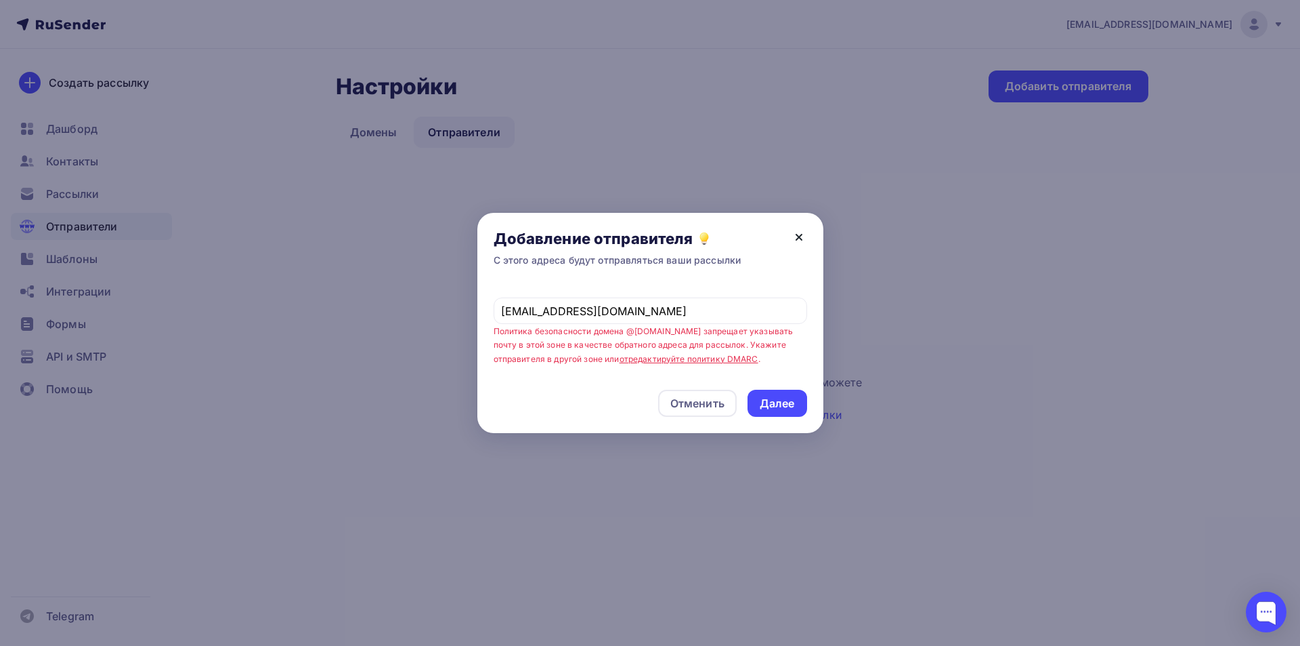
click at [805, 234] on icon at bounding box center [799, 237] width 16 height 16
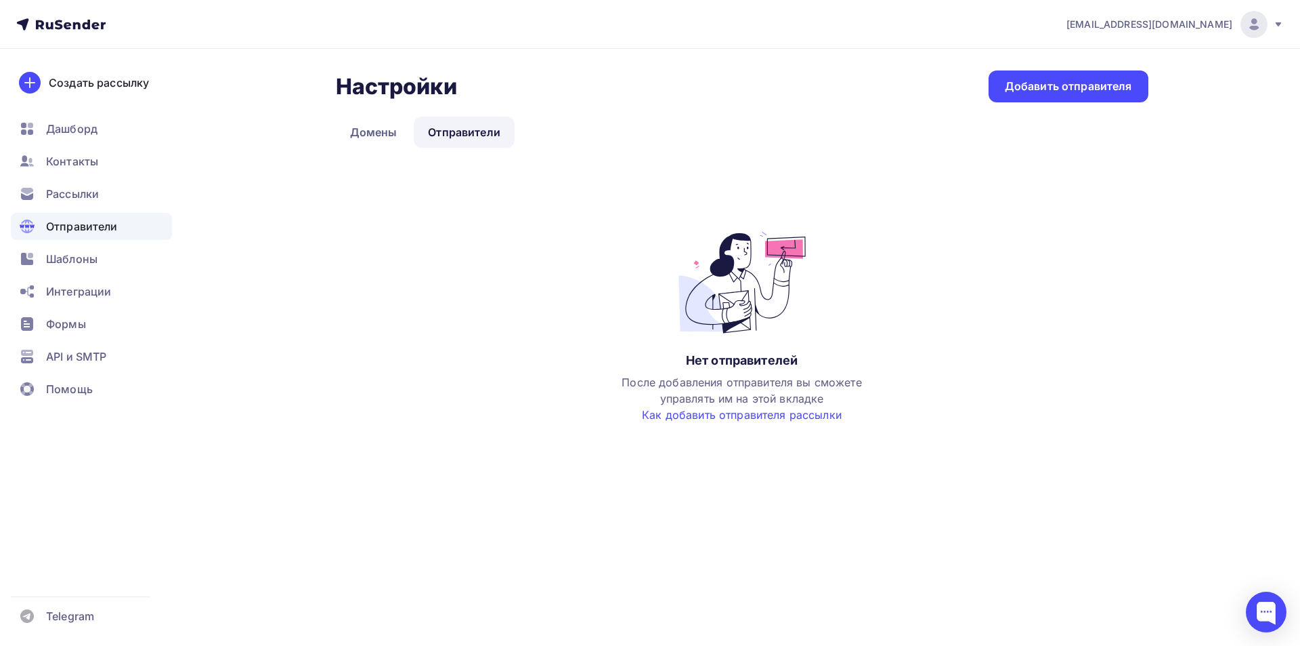
drag, startPoint x: 117, startPoint y: 22, endPoint x: 21, endPoint y: 24, distance: 96.2
click at [21, 24] on nav "tkachenko@thlotos.com Аккаунт Тарифы Выйти Создать рассылку Дашборд Контакты Ра…" at bounding box center [650, 24] width 1300 height 49
click at [69, 22] on icon at bounding box center [67, 25] width 7 height 7
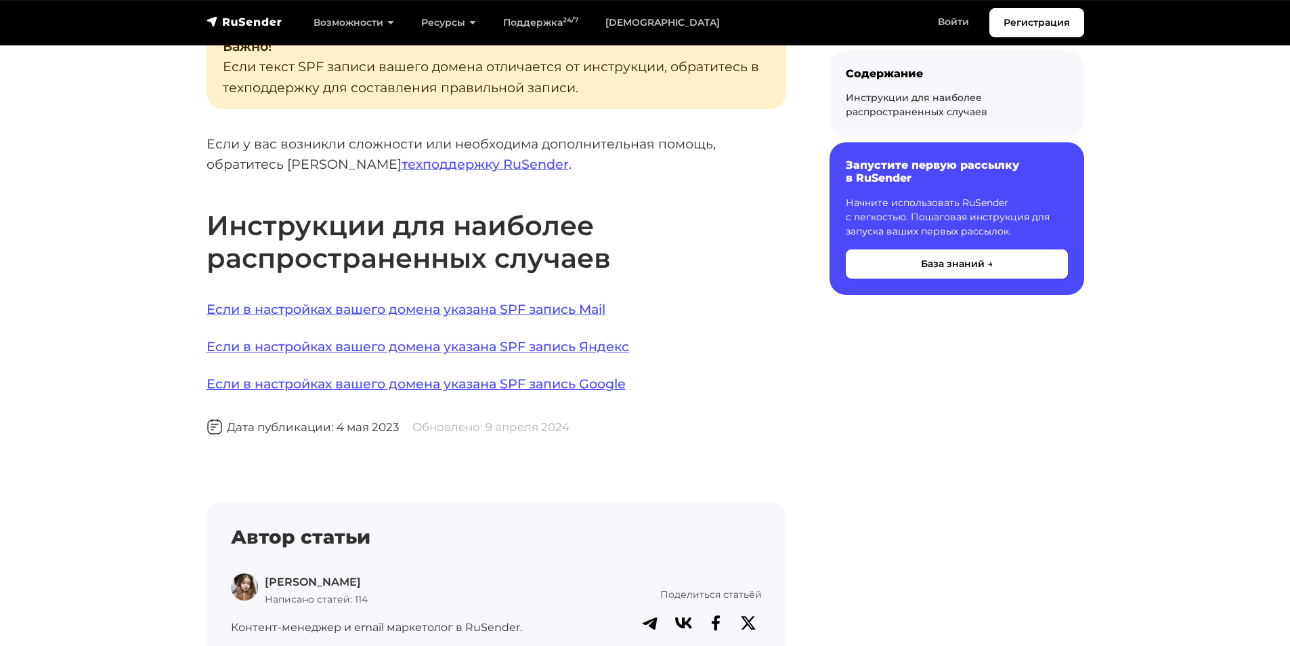
scroll to position [881, 0]
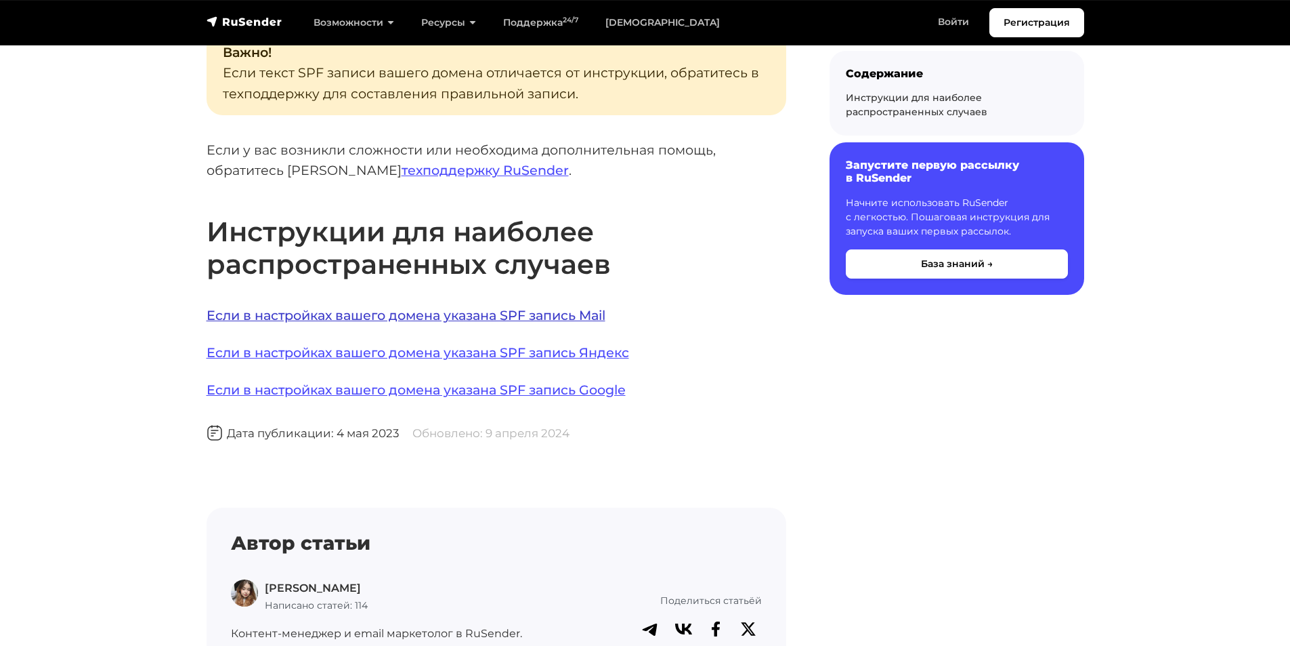
click at [577, 307] on link "Если в настройках вашего домена указана SPF запись Mail" at bounding box center [406, 315] width 399 height 16
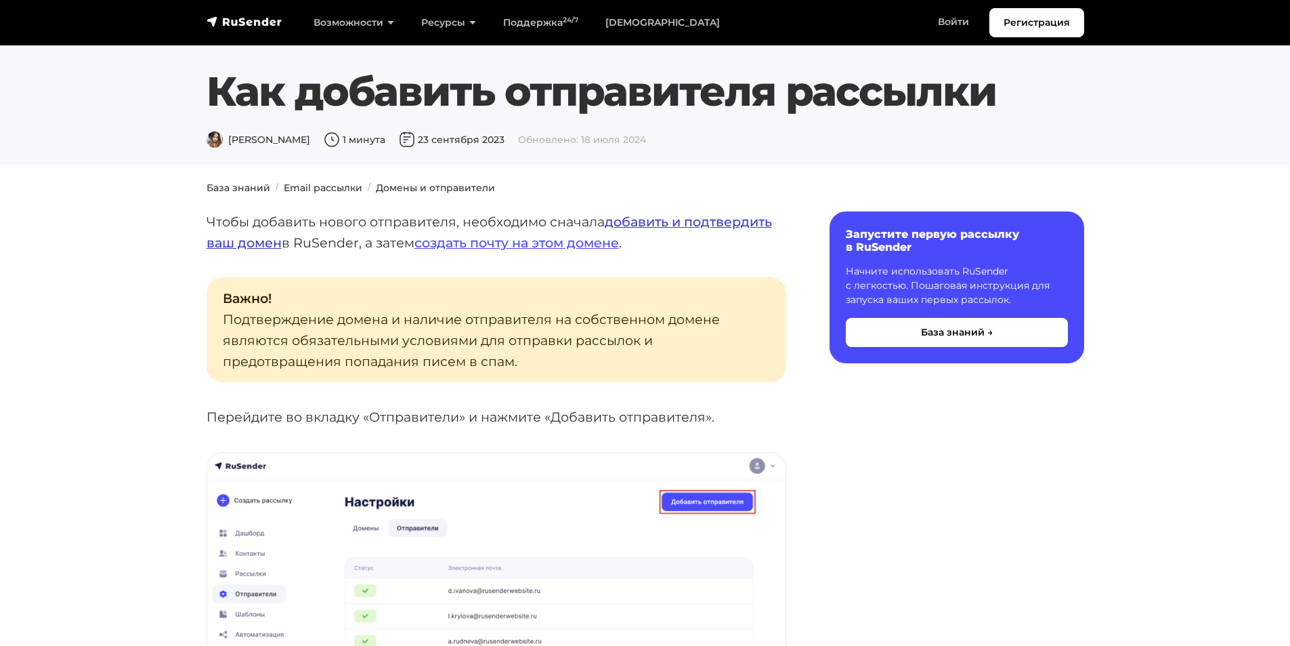
click at [755, 227] on link "добавить и подтвердить ваш домен" at bounding box center [490, 231] width 566 height 37
click at [499, 249] on link "создать почту на этом домене" at bounding box center [517, 242] width 205 height 16
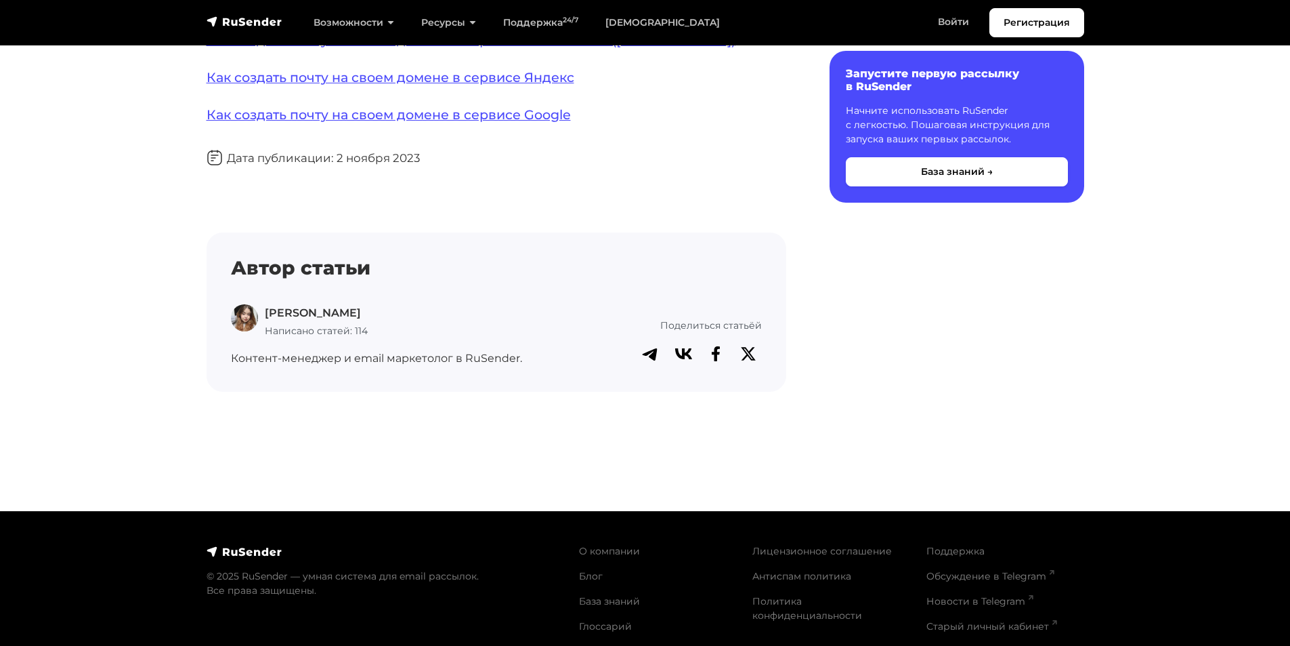
scroll to position [68, 0]
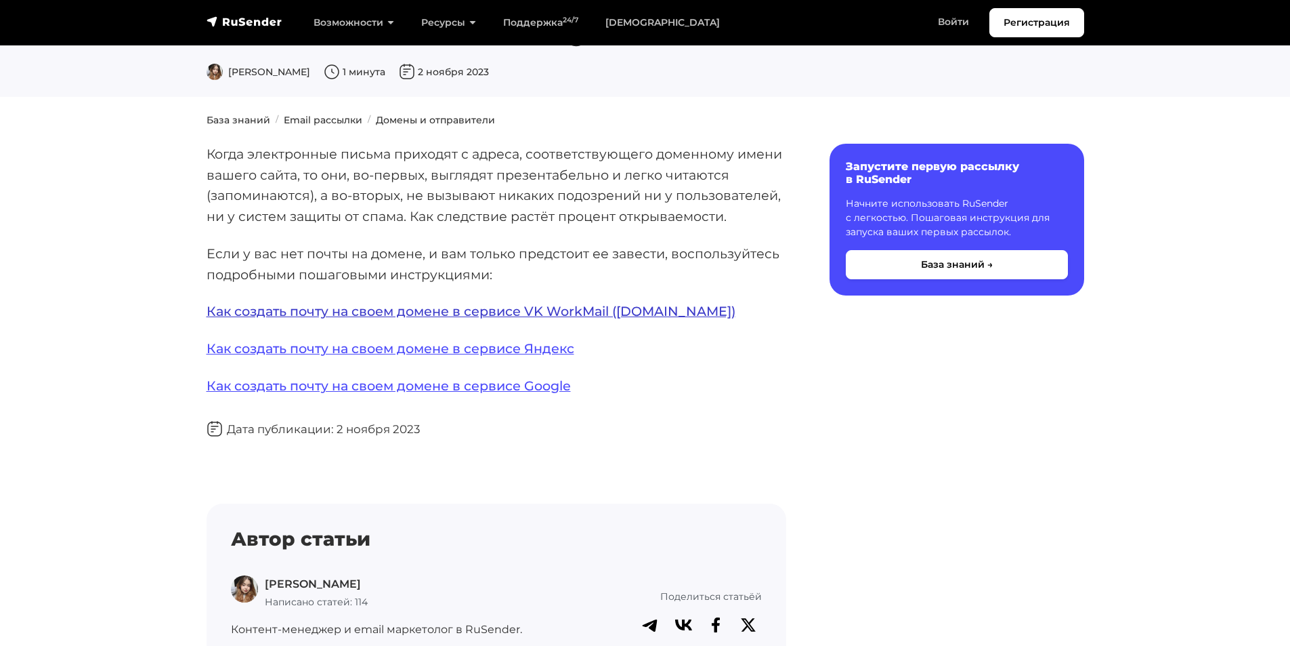
click at [428, 312] on link "Как создать почту на своем домене в сервисе VK WorkMail ([DOMAIN_NAME])" at bounding box center [471, 311] width 529 height 16
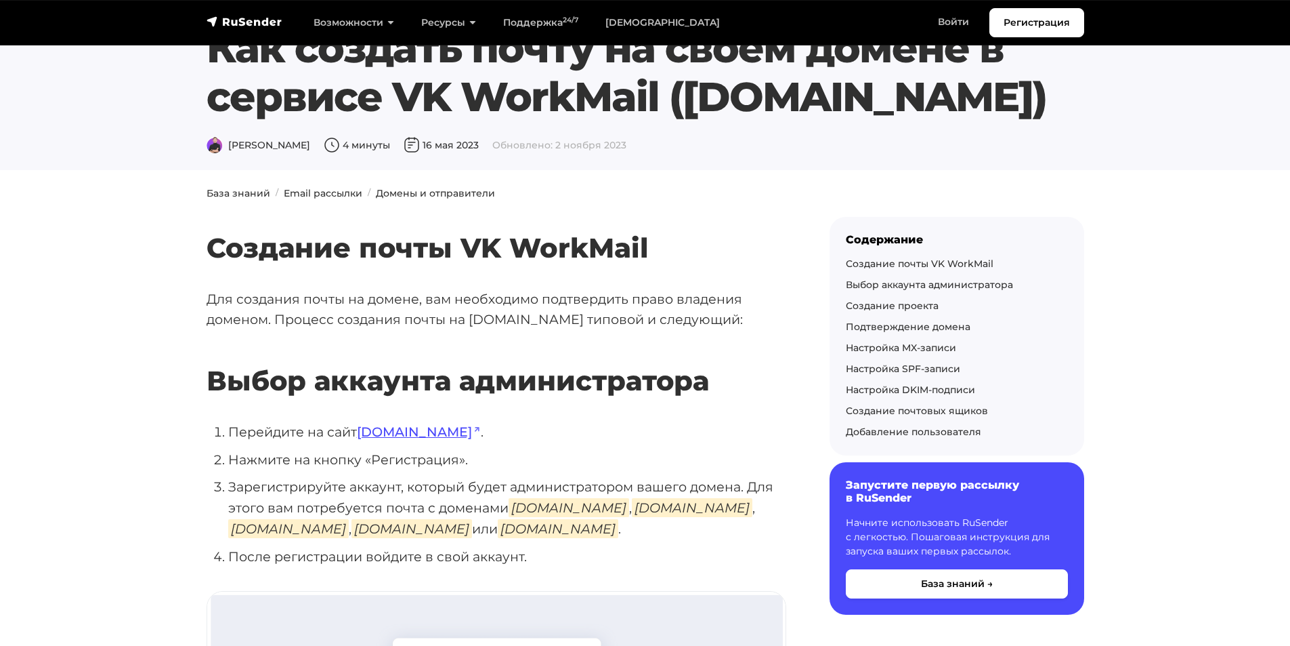
scroll to position [68, 0]
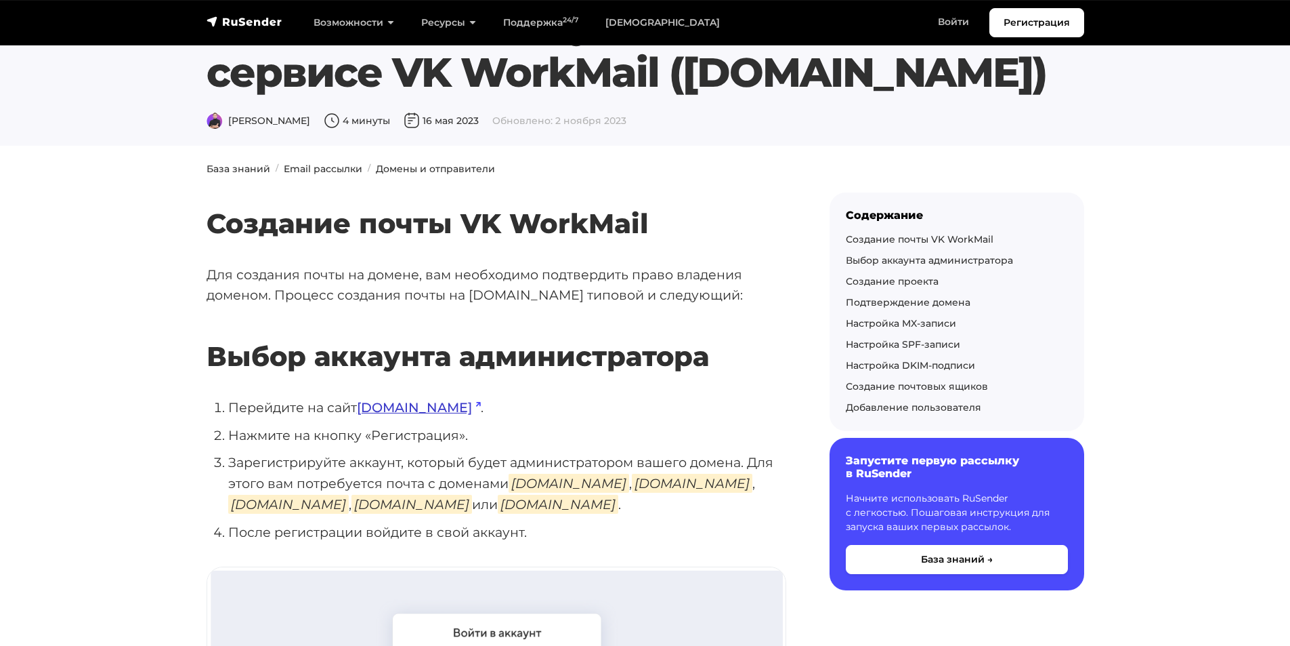
click at [402, 406] on link "[DOMAIN_NAME]" at bounding box center [419, 407] width 124 height 16
